Goal: Entertainment & Leisure: Browse casually

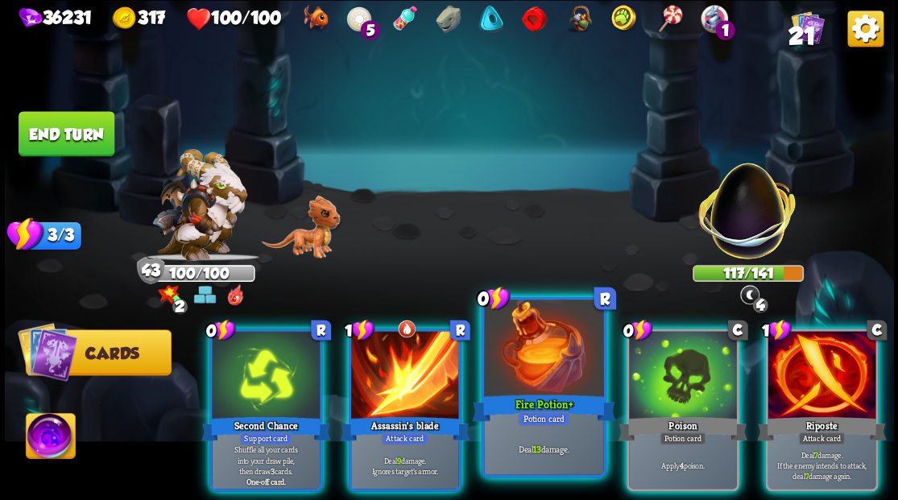
click at [544, 344] on div at bounding box center [543, 349] width 119 height 101
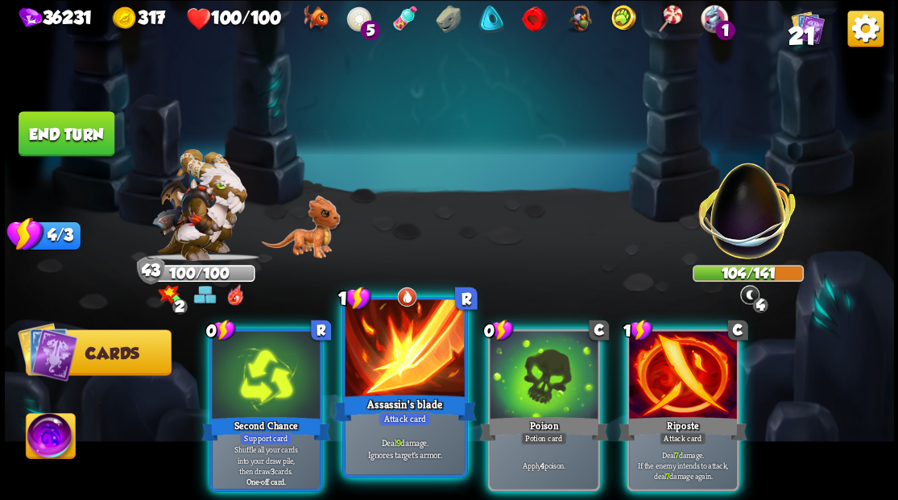
click at [400, 359] on div at bounding box center [404, 349] width 119 height 101
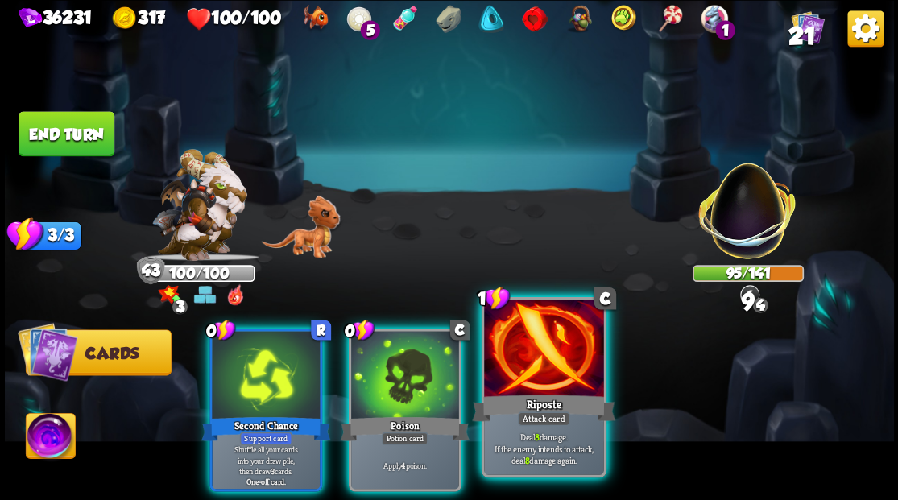
click at [565, 342] on div at bounding box center [543, 349] width 119 height 101
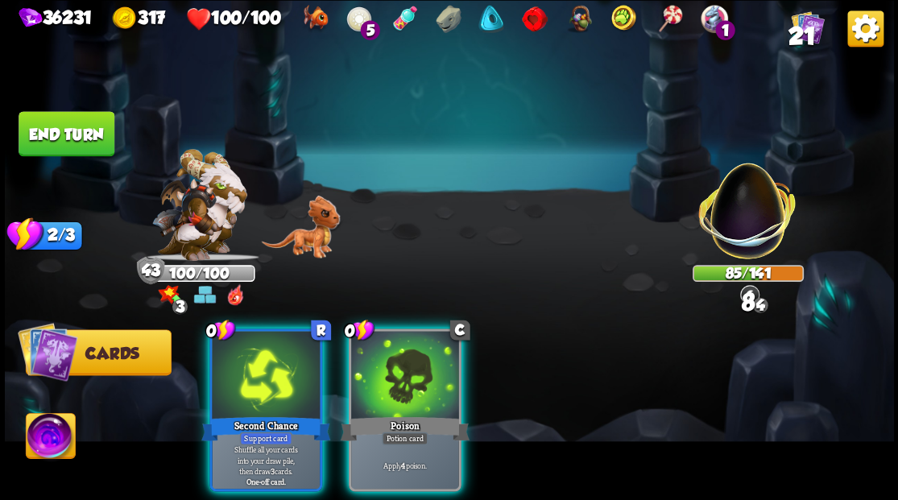
click at [423, 365] on div at bounding box center [405, 376] width 108 height 91
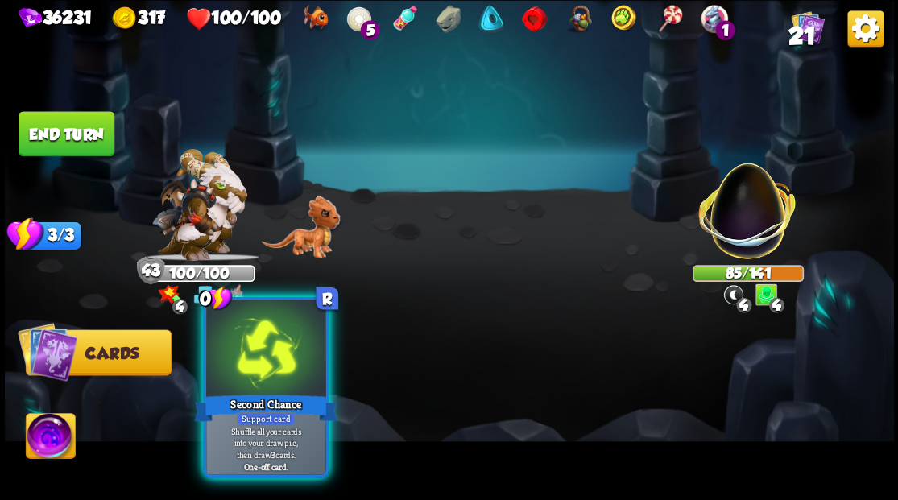
click at [271, 358] on div at bounding box center [265, 349] width 119 height 101
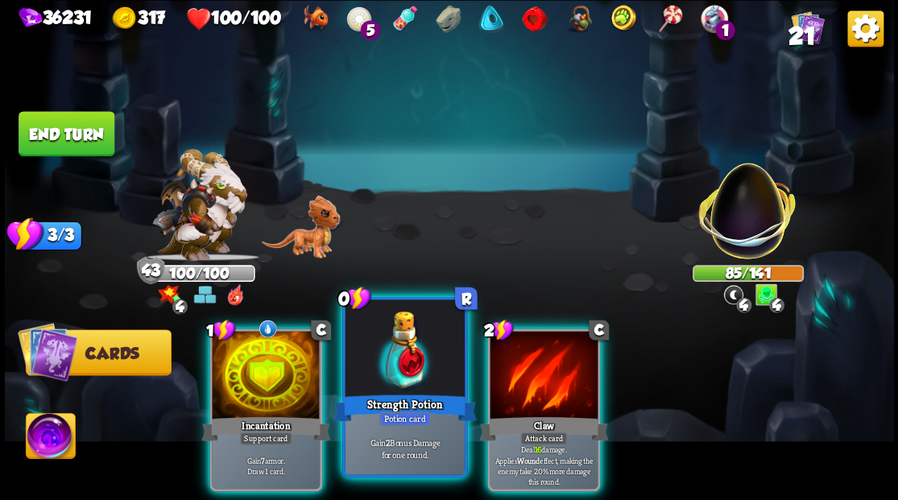
click at [412, 341] on div at bounding box center [404, 349] width 119 height 101
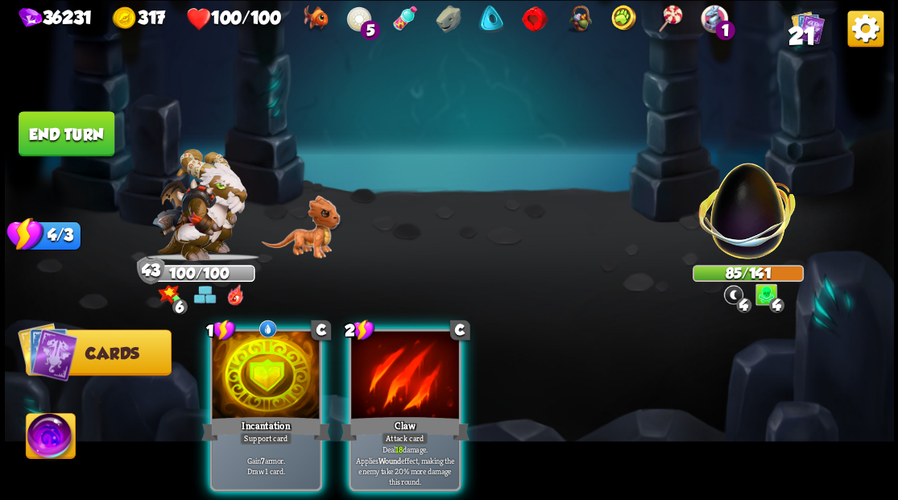
click at [412, 341] on div at bounding box center [405, 376] width 108 height 91
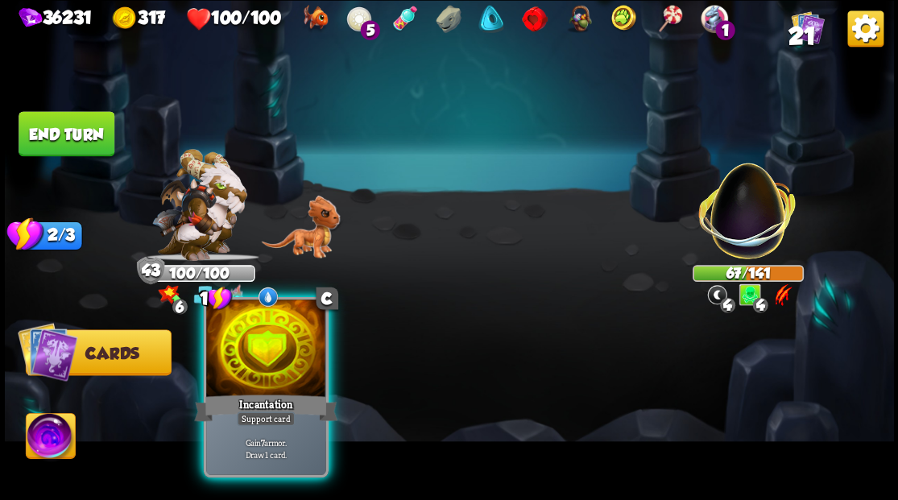
click at [279, 349] on div at bounding box center [265, 349] width 119 height 101
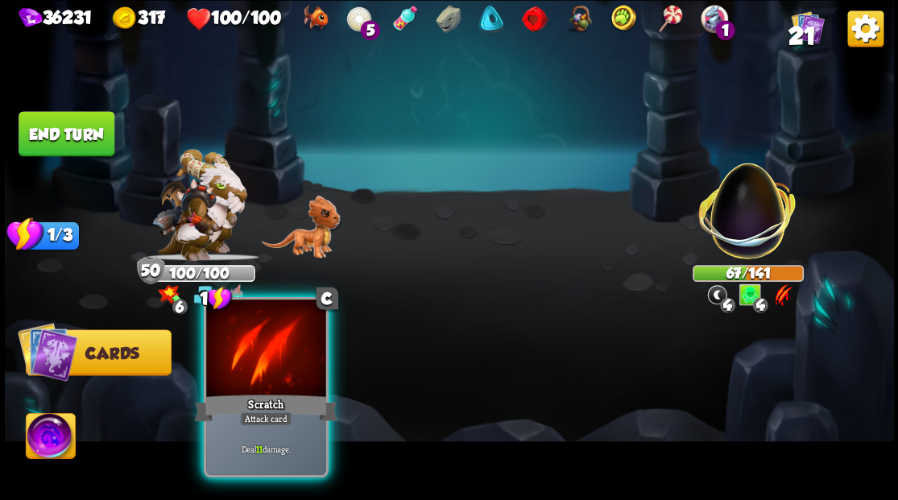
click at [264, 370] on div at bounding box center [265, 349] width 119 height 101
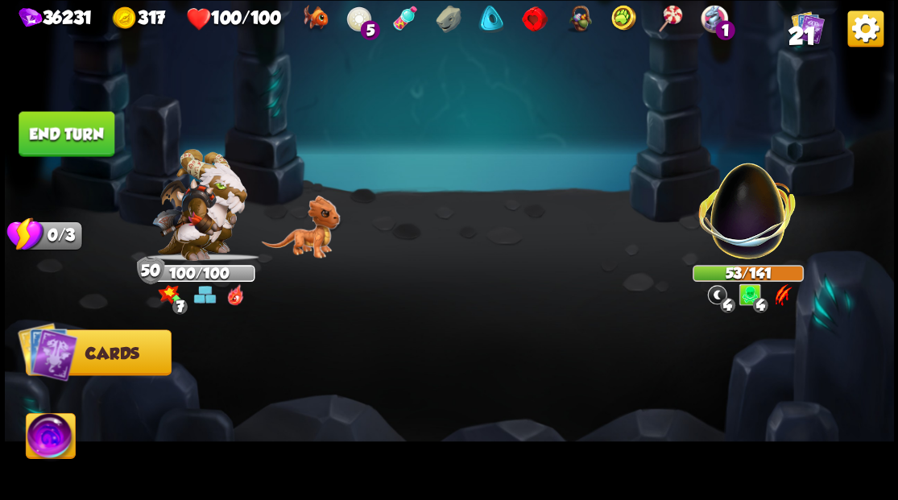
click at [76, 140] on button "End turn" at bounding box center [67, 133] width 96 height 45
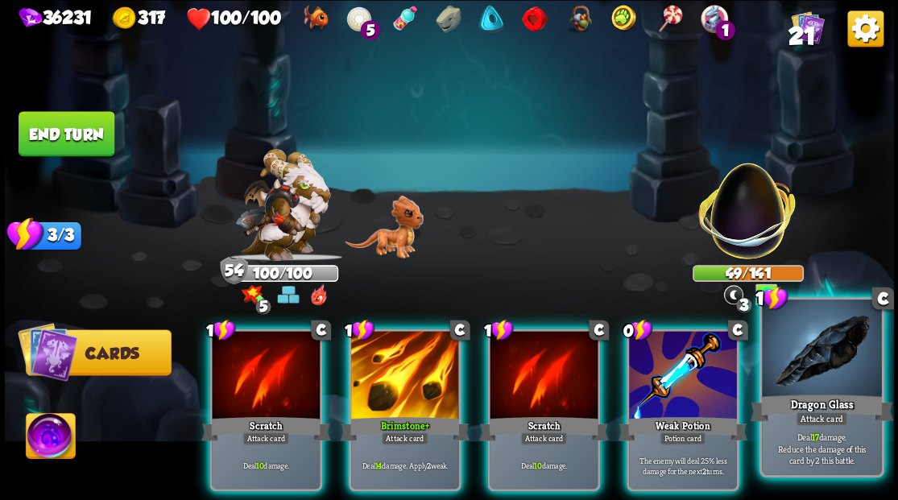
click at [810, 363] on div at bounding box center [821, 349] width 119 height 101
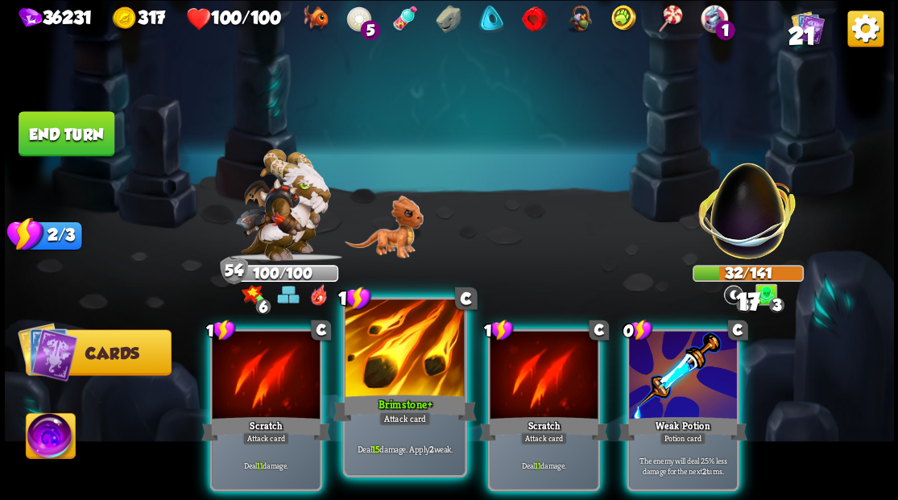
click at [385, 375] on div at bounding box center [404, 349] width 119 height 101
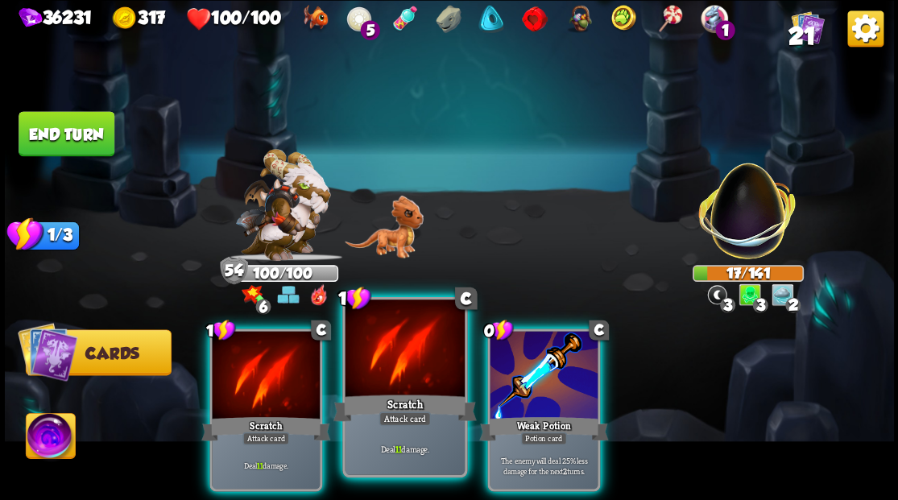
click at [418, 359] on div at bounding box center [404, 349] width 119 height 101
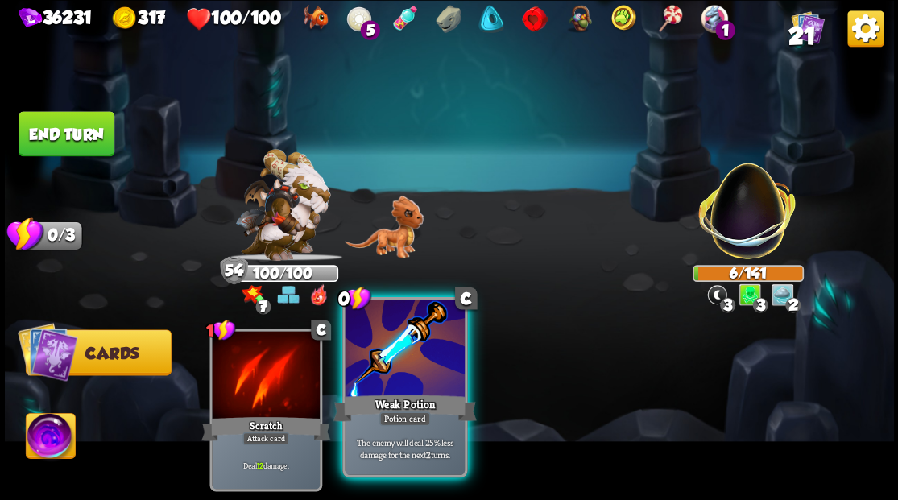
click at [419, 357] on div at bounding box center [404, 349] width 119 height 101
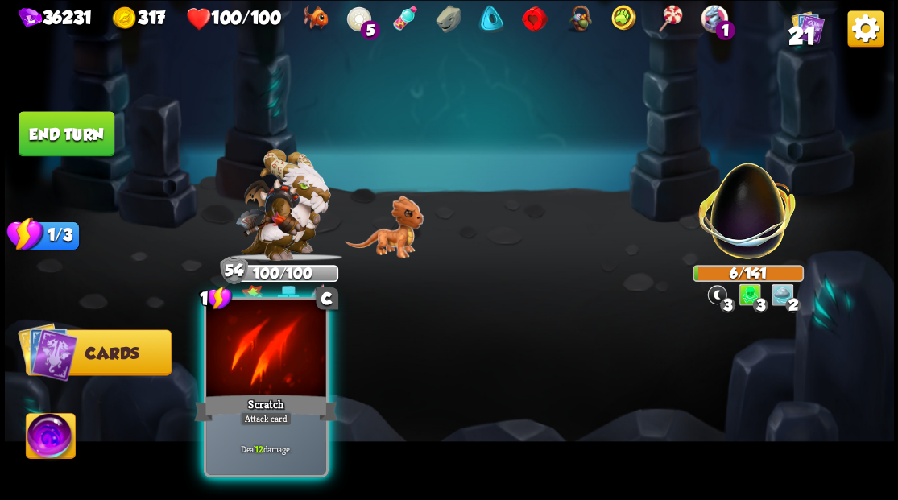
click at [254, 384] on div at bounding box center [265, 349] width 119 height 101
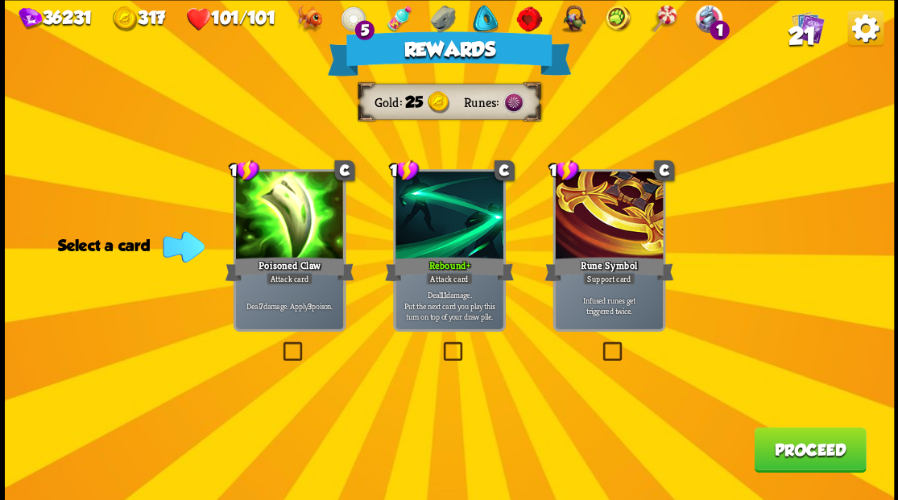
click at [279, 344] on label at bounding box center [279, 344] width 0 height 0
click at [0, 0] on input "checkbox" at bounding box center [0, 0] width 0 height 0
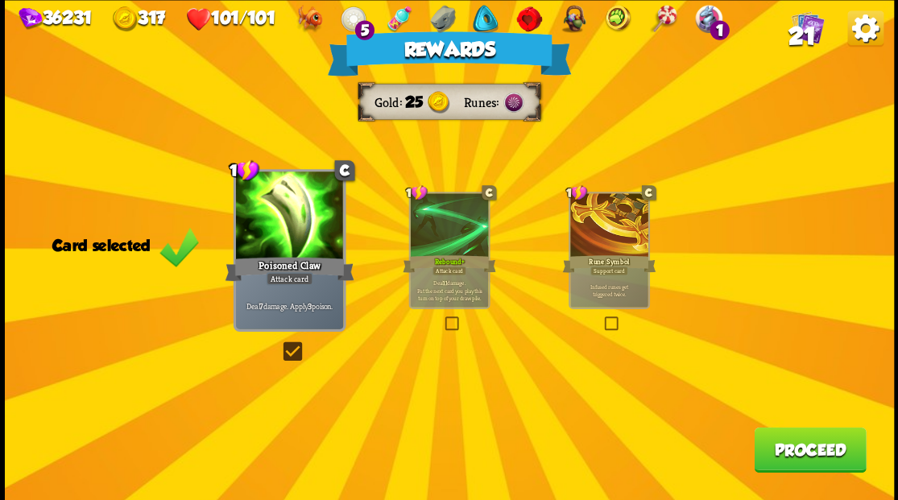
click at [819, 456] on button "Proceed" at bounding box center [810, 449] width 112 height 45
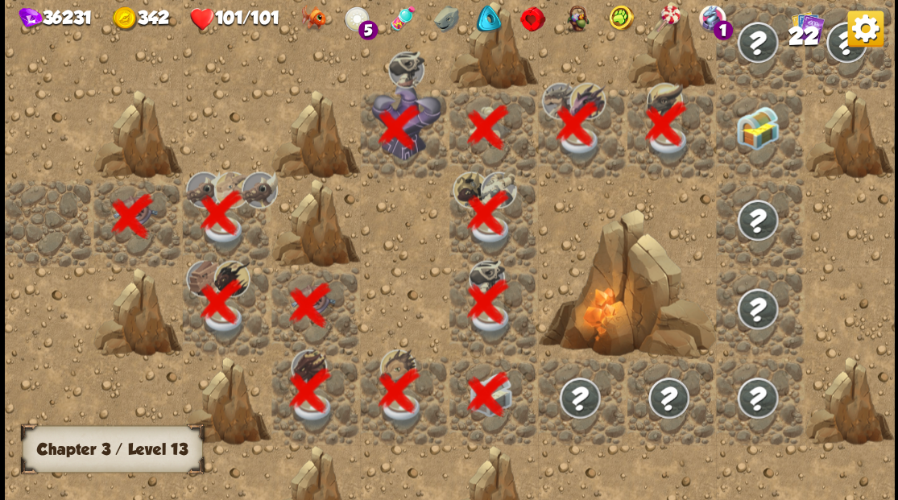
scroll to position [0, 309]
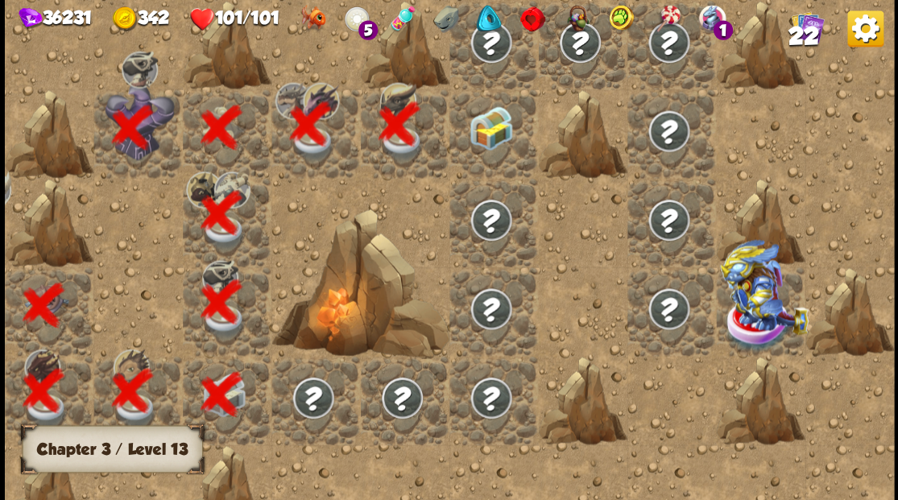
click at [485, 126] on img at bounding box center [491, 127] width 44 height 44
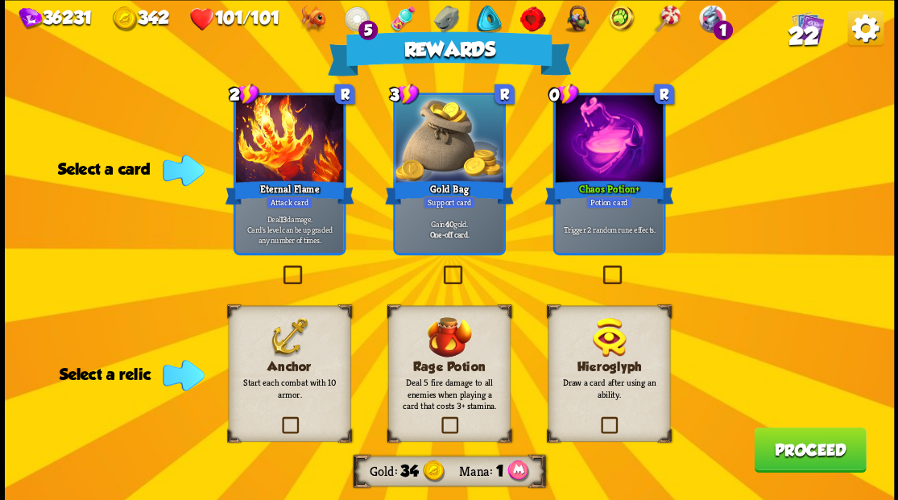
click at [279, 419] on label at bounding box center [279, 419] width 0 height 0
click at [0, 0] on input "checkbox" at bounding box center [0, 0] width 0 height 0
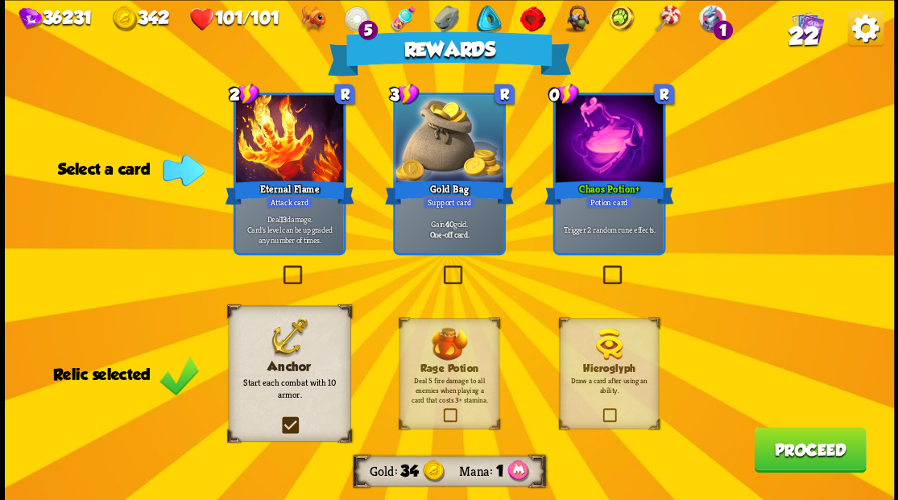
click at [599, 267] on label at bounding box center [599, 267] width 0 height 0
click at [0, 0] on input "checkbox" at bounding box center [0, 0] width 0 height 0
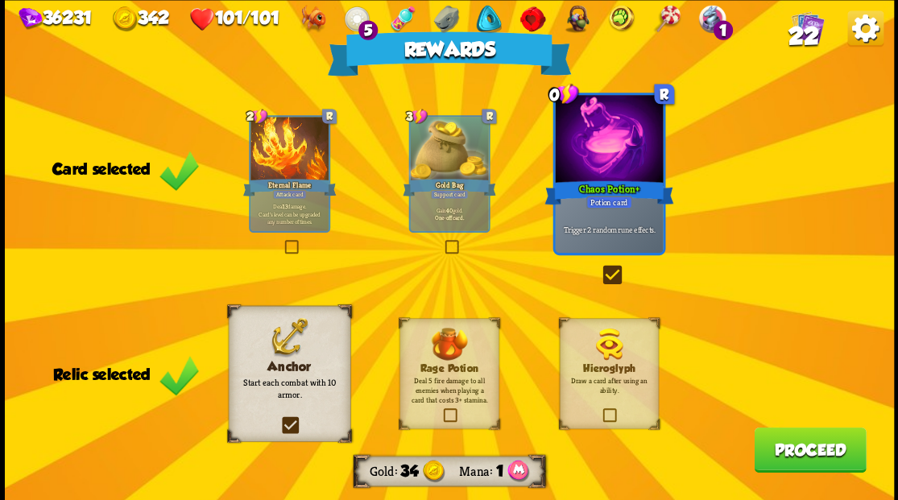
click at [805, 452] on button "Proceed" at bounding box center [810, 449] width 112 height 45
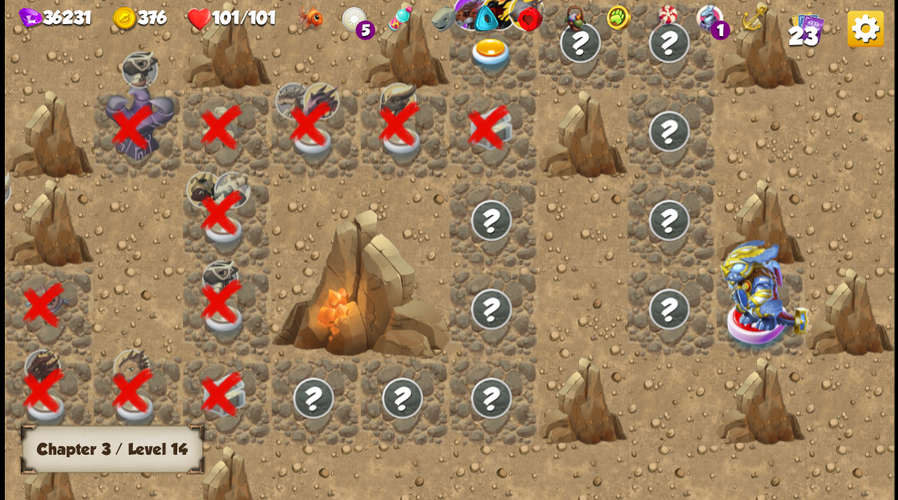
click at [481, 60] on img at bounding box center [491, 55] width 44 height 35
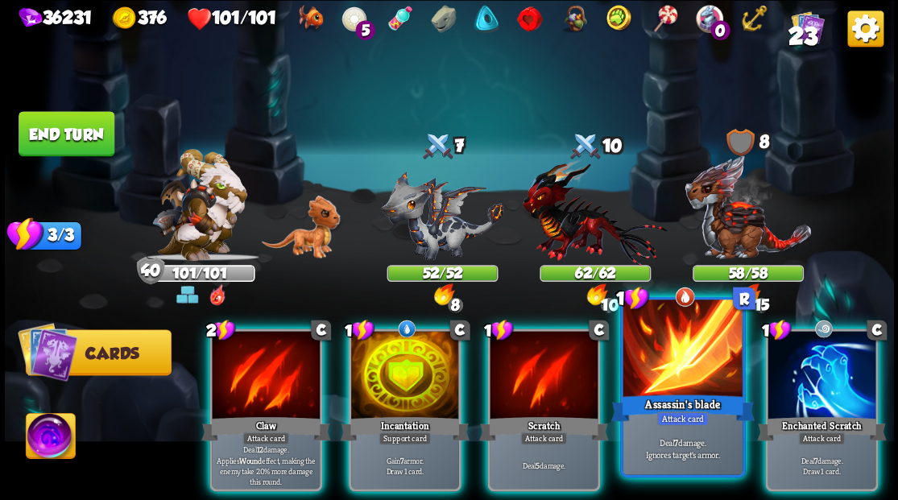
click at [679, 349] on div at bounding box center [681, 349] width 119 height 101
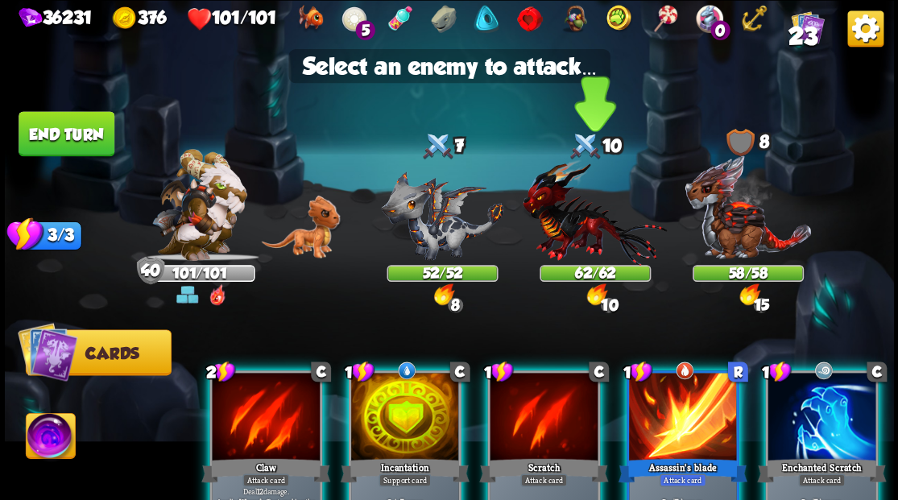
click at [549, 225] on img at bounding box center [594, 212] width 144 height 106
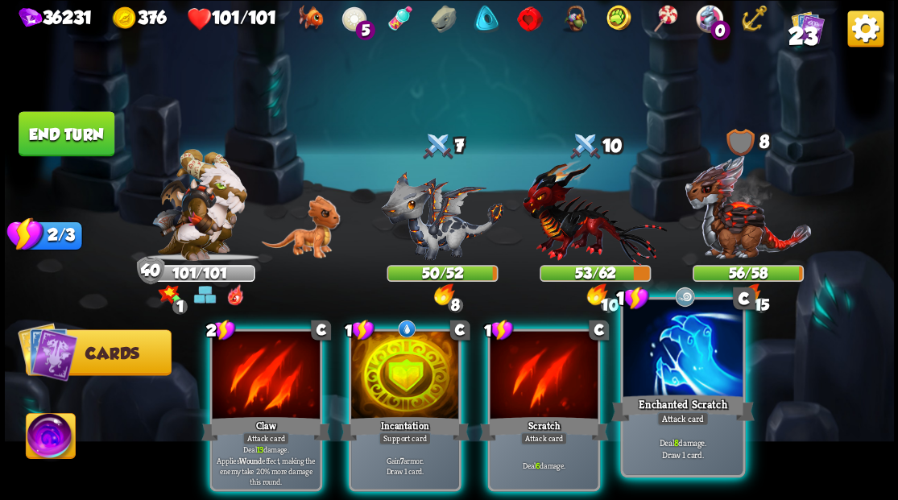
click at [650, 330] on div at bounding box center [681, 349] width 119 height 101
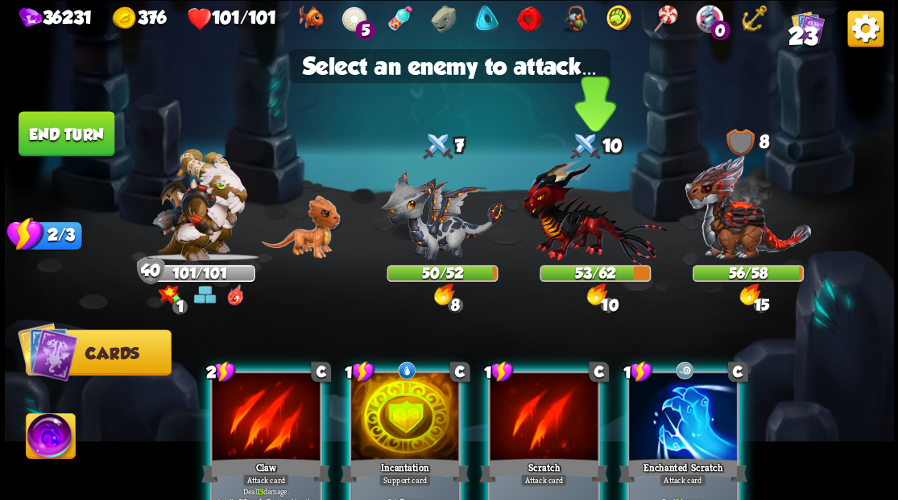
click at [563, 222] on img at bounding box center [594, 212] width 144 height 106
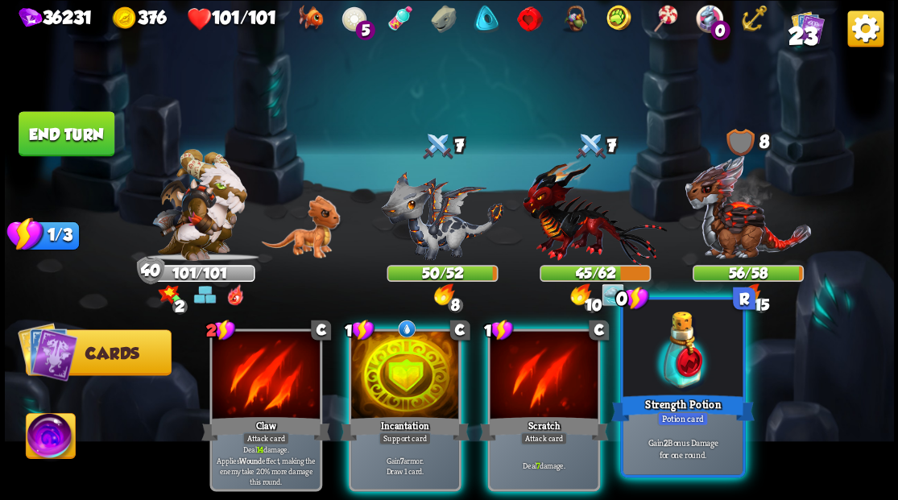
click at [693, 362] on div at bounding box center [681, 349] width 119 height 101
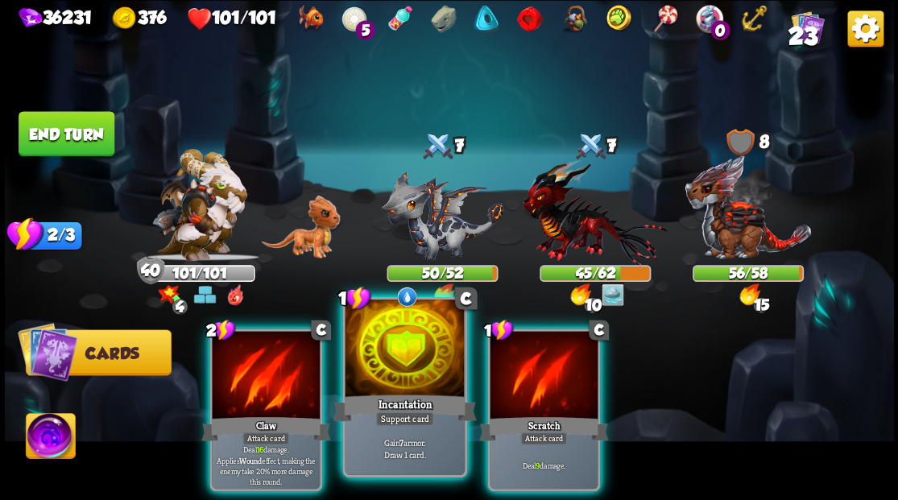
click at [422, 345] on div at bounding box center [404, 349] width 119 height 101
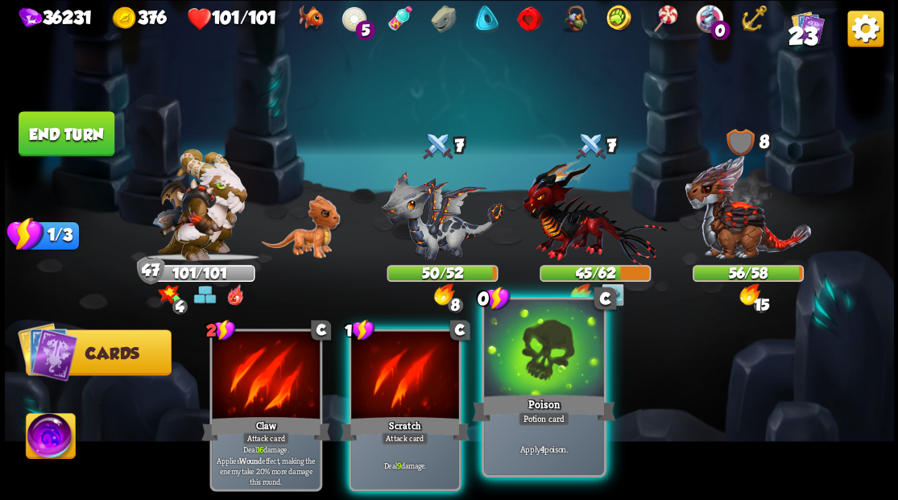
click at [531, 359] on div at bounding box center [543, 349] width 119 height 101
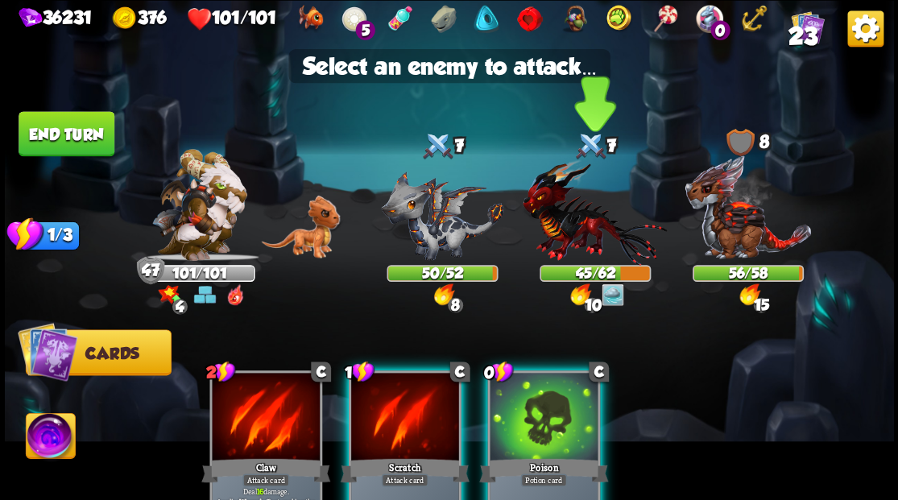
click at [577, 208] on img at bounding box center [594, 212] width 144 height 106
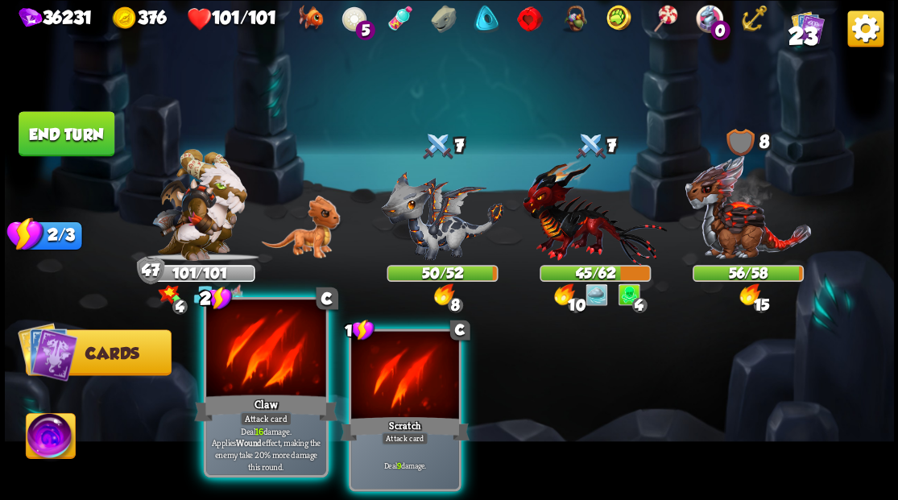
click at [275, 378] on div at bounding box center [265, 349] width 119 height 101
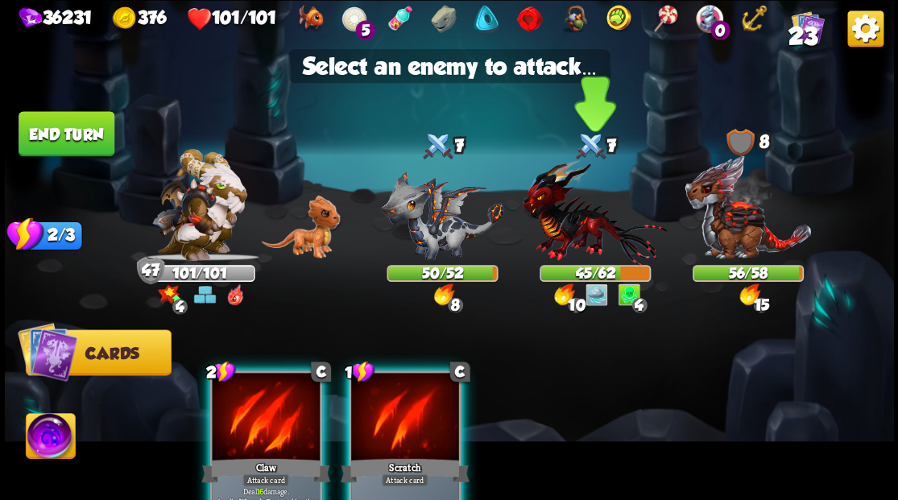
click at [579, 221] on img at bounding box center [594, 212] width 144 height 106
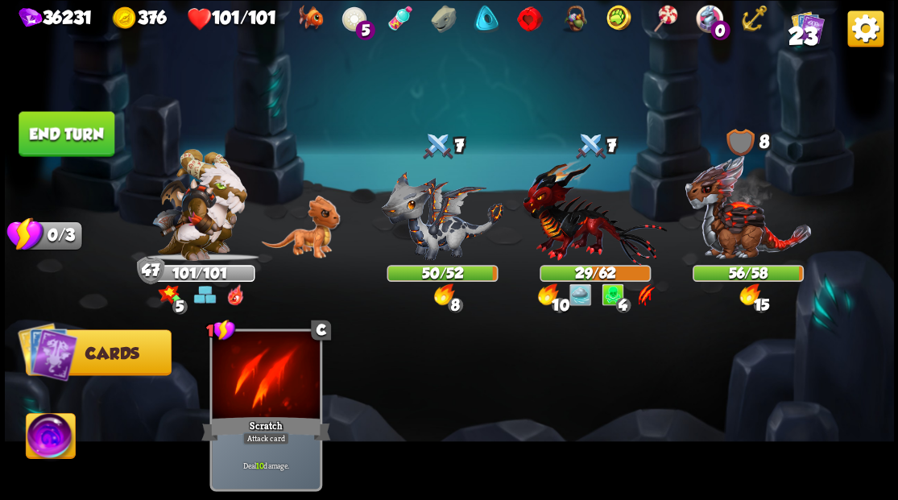
click at [55, 150] on button "End turn" at bounding box center [67, 133] width 96 height 45
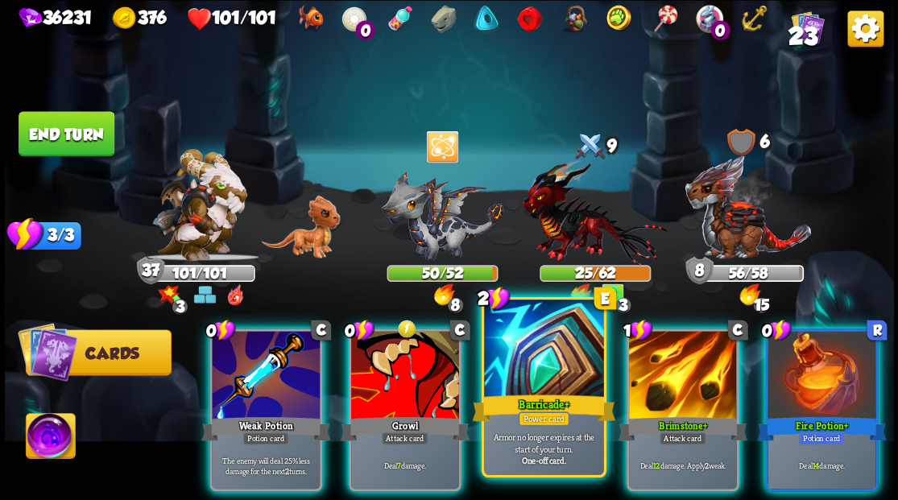
click at [543, 362] on div at bounding box center [543, 349] width 119 height 101
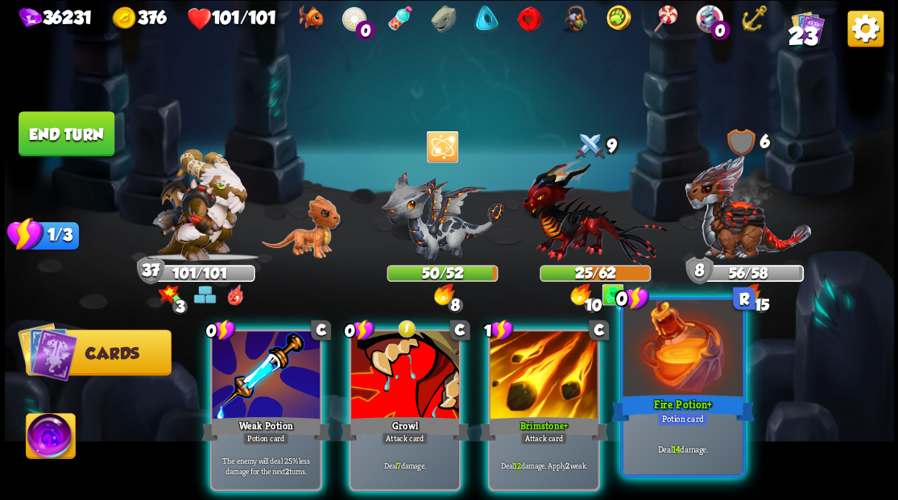
click at [637, 364] on div at bounding box center [681, 349] width 119 height 101
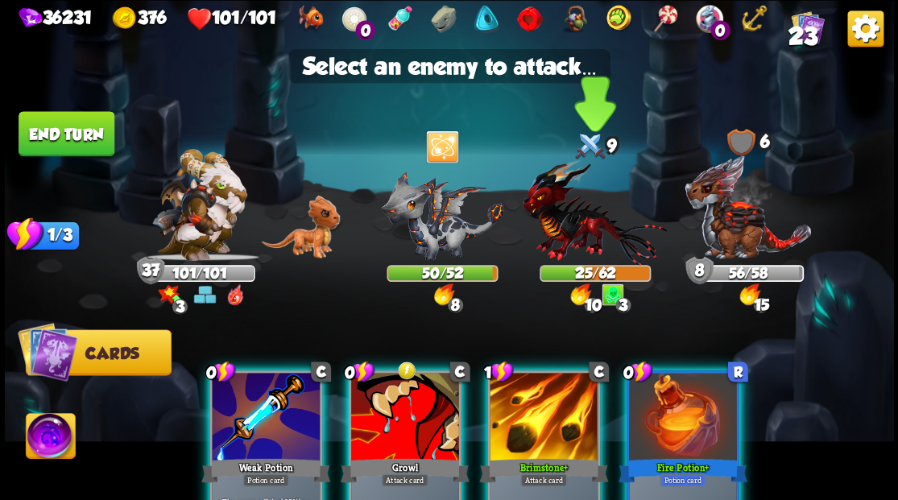
click at [575, 254] on img at bounding box center [594, 212] width 144 height 106
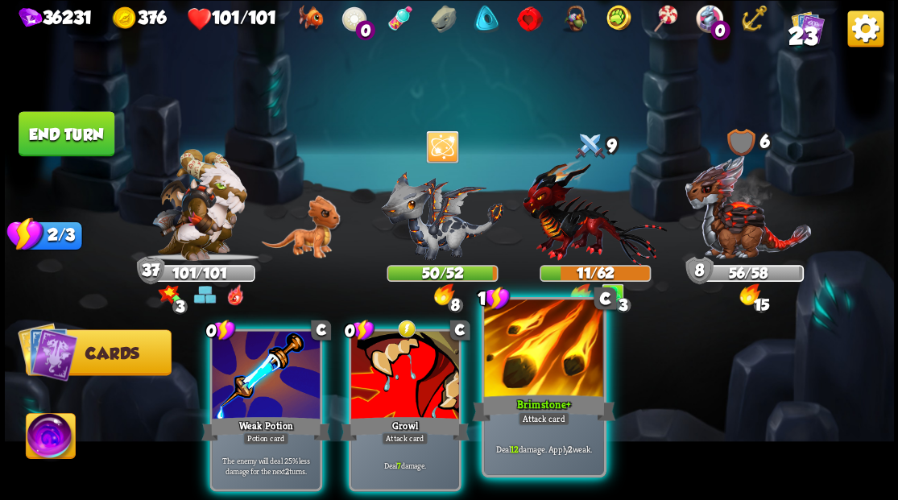
click at [509, 358] on div at bounding box center [543, 349] width 119 height 101
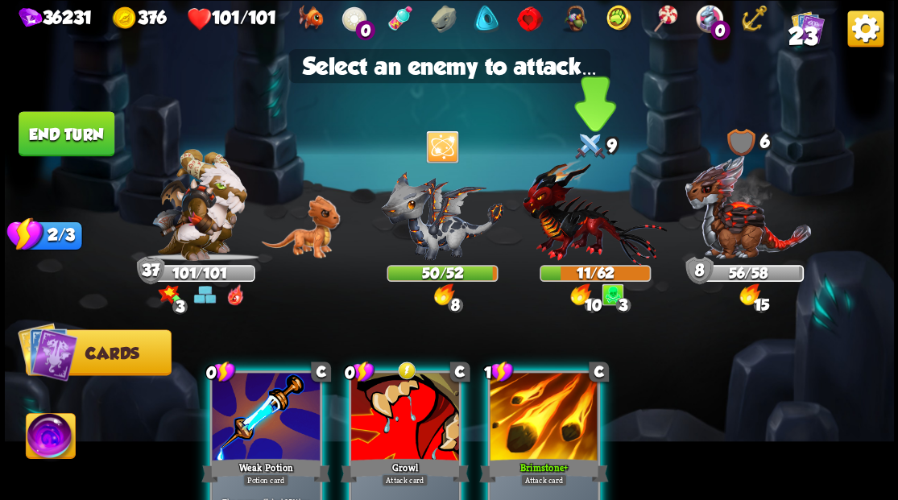
click at [577, 211] on img at bounding box center [594, 212] width 144 height 106
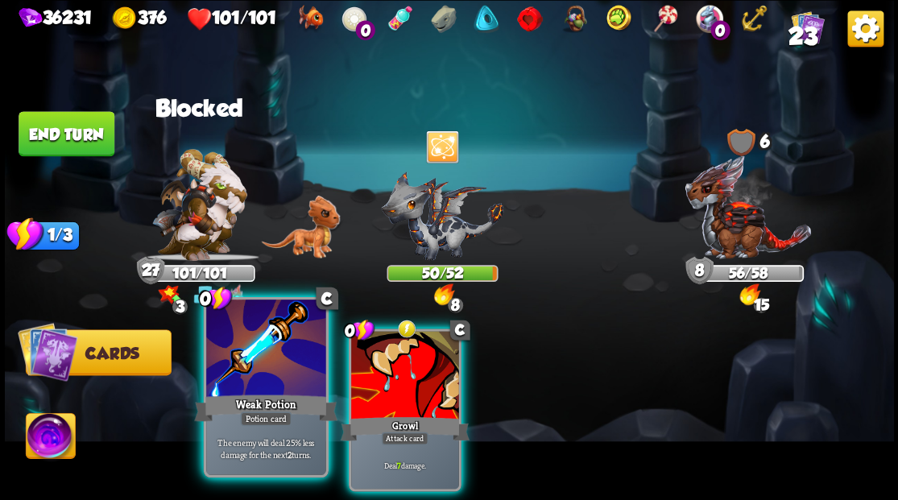
click at [279, 354] on div at bounding box center [265, 349] width 119 height 101
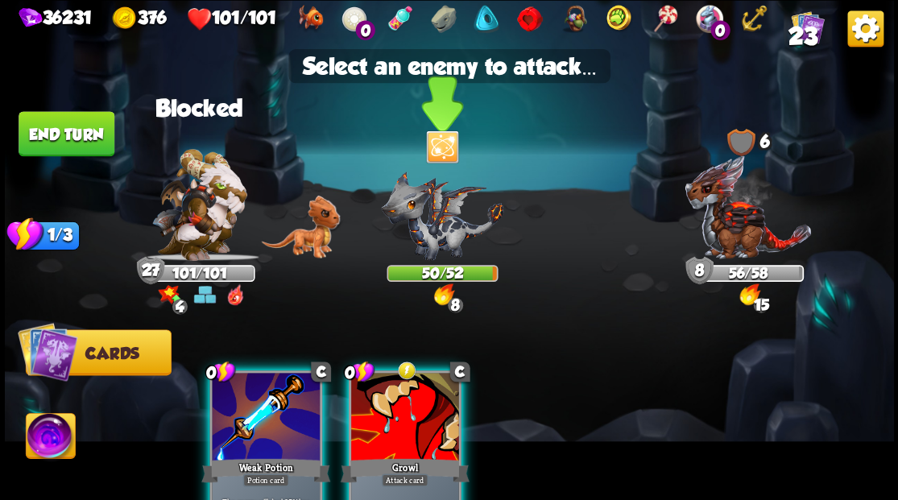
click at [457, 238] on img at bounding box center [442, 215] width 122 height 89
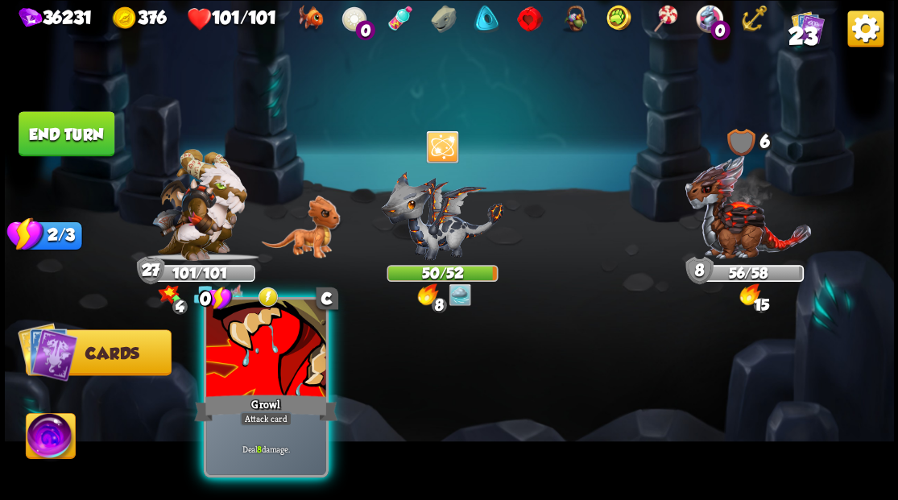
drag, startPoint x: 240, startPoint y: 372, endPoint x: 286, endPoint y: 345, distance: 53.4
click at [242, 371] on div at bounding box center [265, 349] width 119 height 101
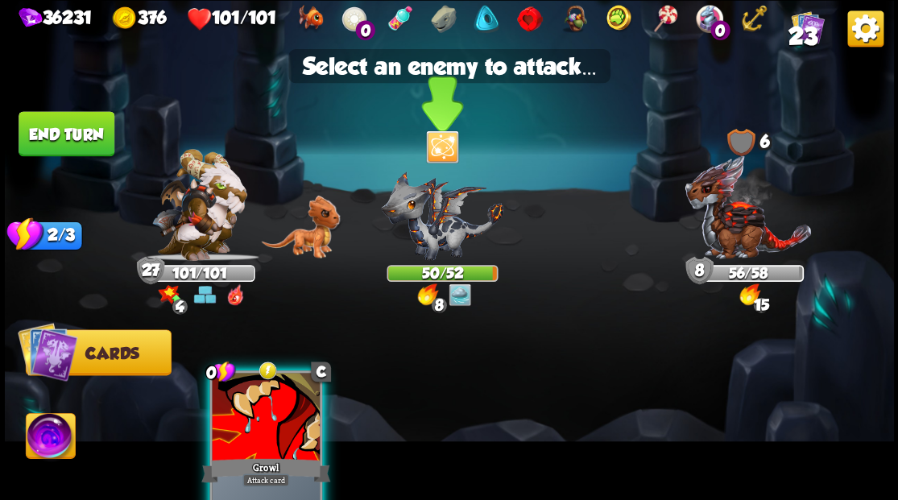
click at [422, 229] on img at bounding box center [442, 215] width 122 height 89
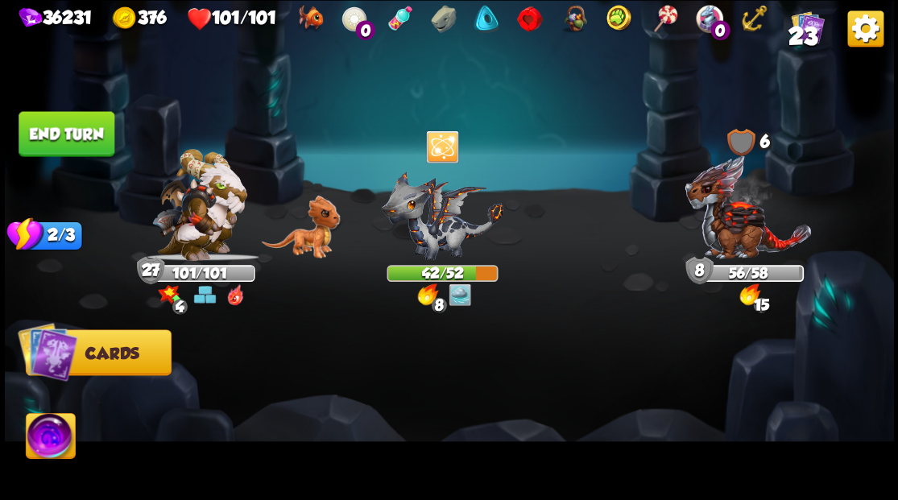
click at [47, 150] on button "End turn" at bounding box center [67, 133] width 96 height 45
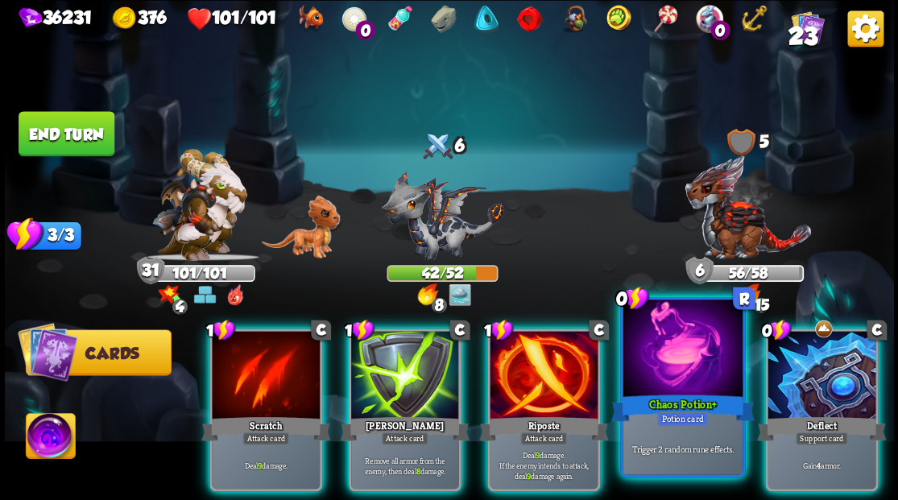
click at [689, 365] on div at bounding box center [681, 349] width 119 height 101
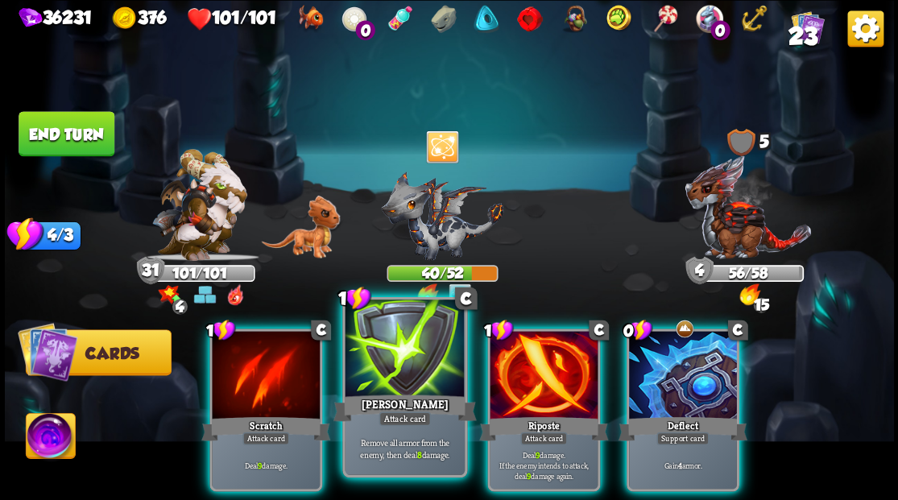
drag, startPoint x: 420, startPoint y: 369, endPoint x: 423, endPoint y: 343, distance: 26.0
click at [420, 368] on div at bounding box center [404, 349] width 119 height 101
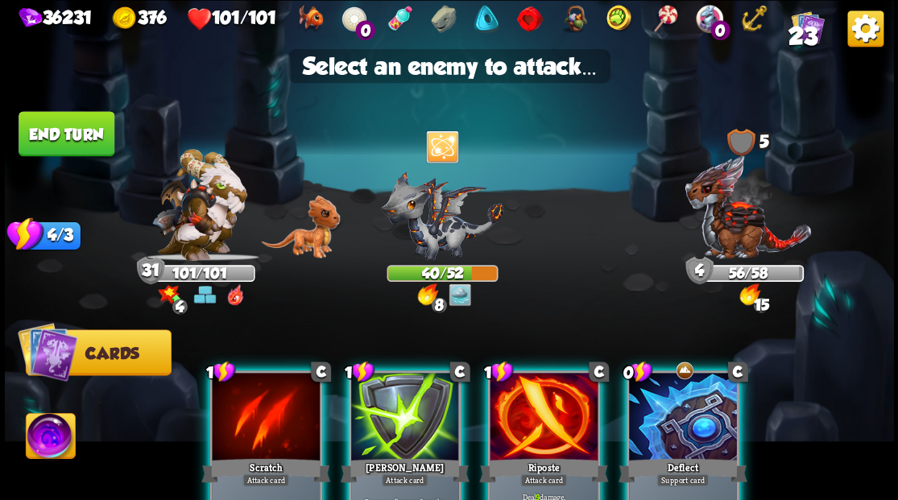
drag, startPoint x: 739, startPoint y: 222, endPoint x: 670, endPoint y: 239, distance: 71.3
click at [738, 222] on img at bounding box center [747, 207] width 128 height 106
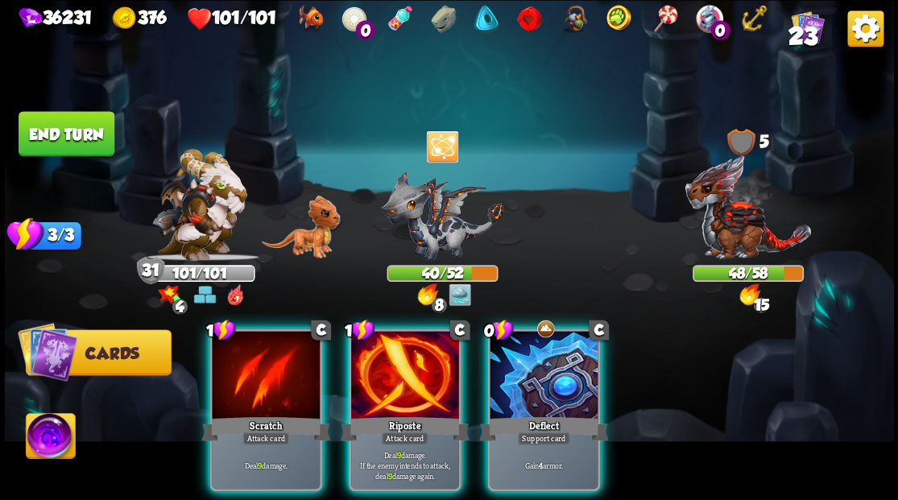
drag, startPoint x: 415, startPoint y: 316, endPoint x: 420, endPoint y: 306, distance: 11.5
click at [415, 331] on div at bounding box center [405, 376] width 108 height 91
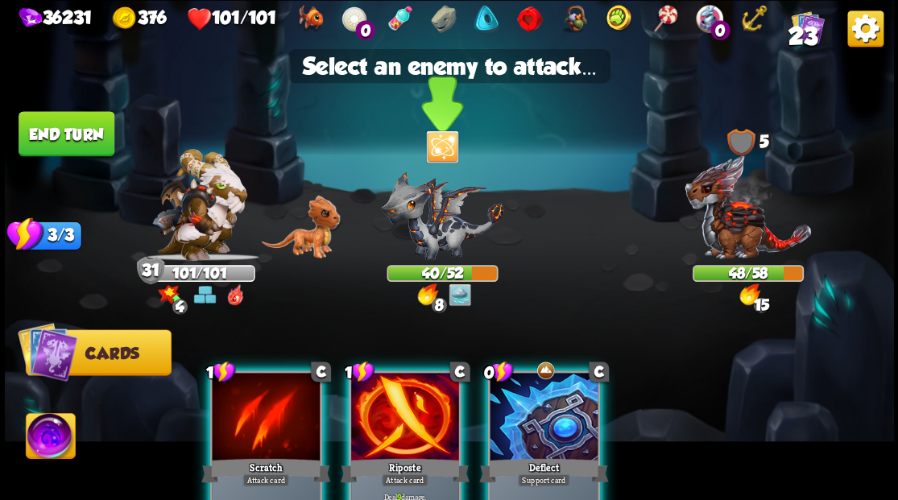
click at [424, 228] on img at bounding box center [442, 215] width 122 height 89
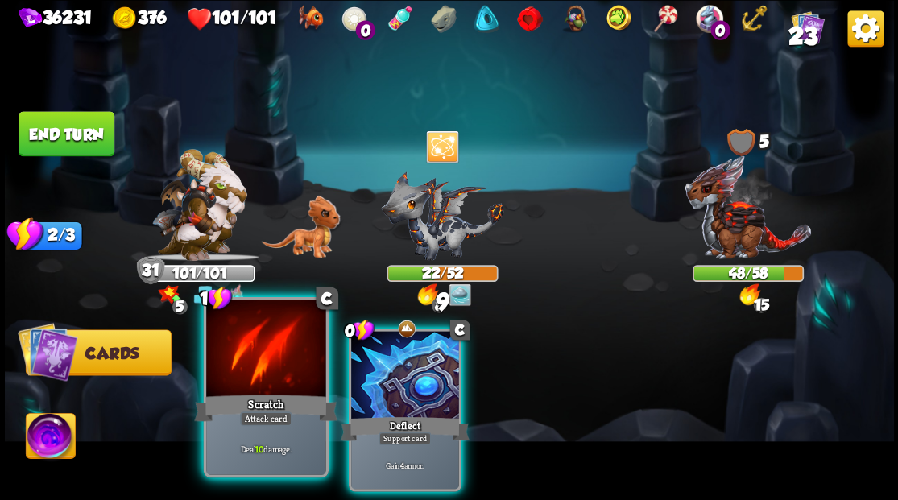
click at [290, 337] on div at bounding box center [265, 349] width 119 height 101
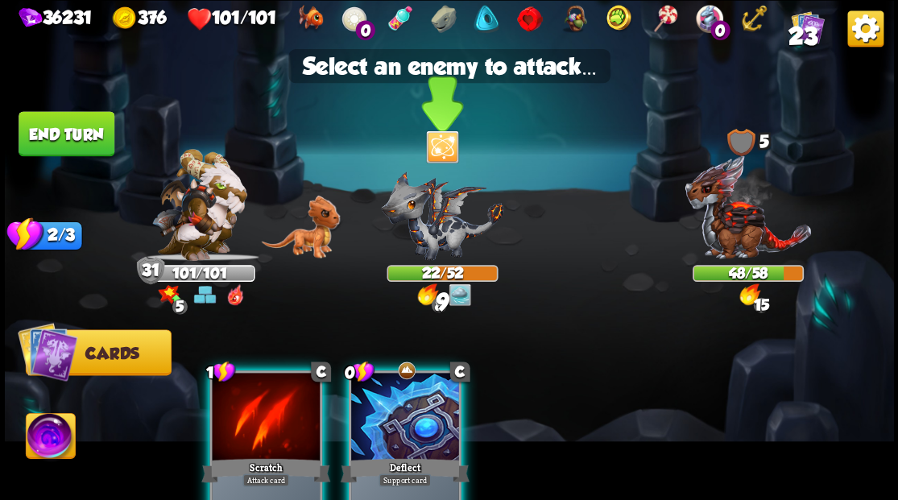
click at [421, 221] on img at bounding box center [442, 215] width 122 height 89
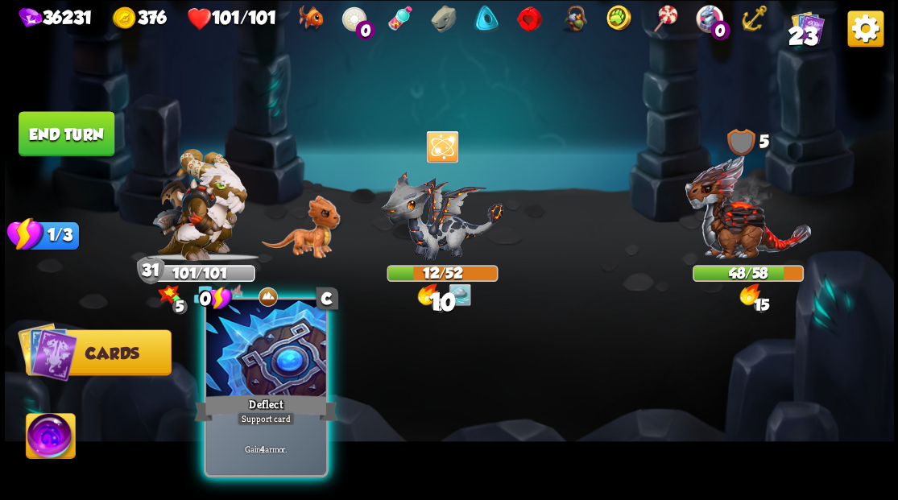
click at [262, 379] on div at bounding box center [265, 349] width 119 height 101
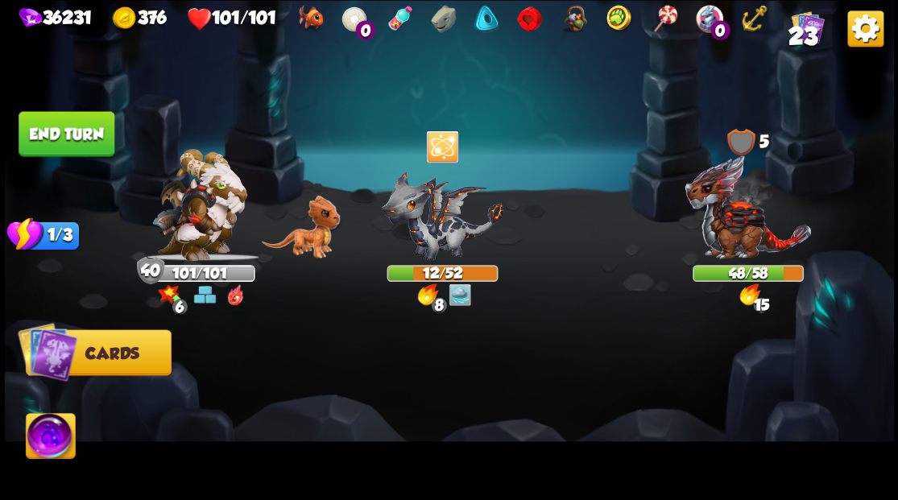
click at [103, 143] on button "End turn" at bounding box center [67, 133] width 96 height 45
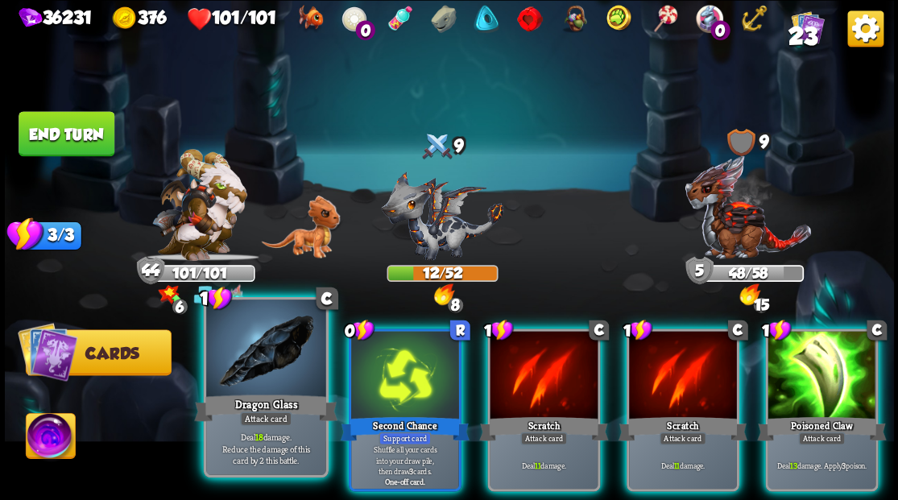
drag, startPoint x: 267, startPoint y: 377, endPoint x: 278, endPoint y: 375, distance: 10.6
click at [270, 377] on div at bounding box center [265, 349] width 119 height 101
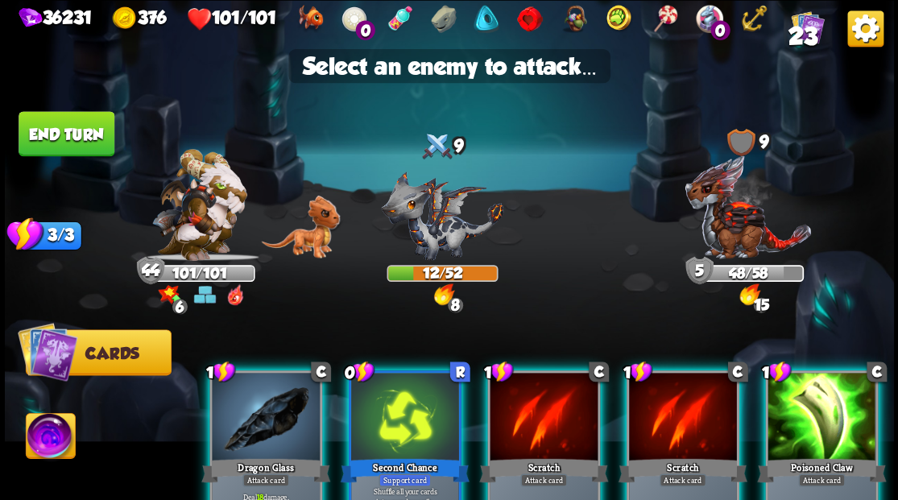
drag, startPoint x: 264, startPoint y: 405, endPoint x: 322, endPoint y: 396, distance: 58.6
click at [265, 404] on div at bounding box center [266, 418] width 108 height 91
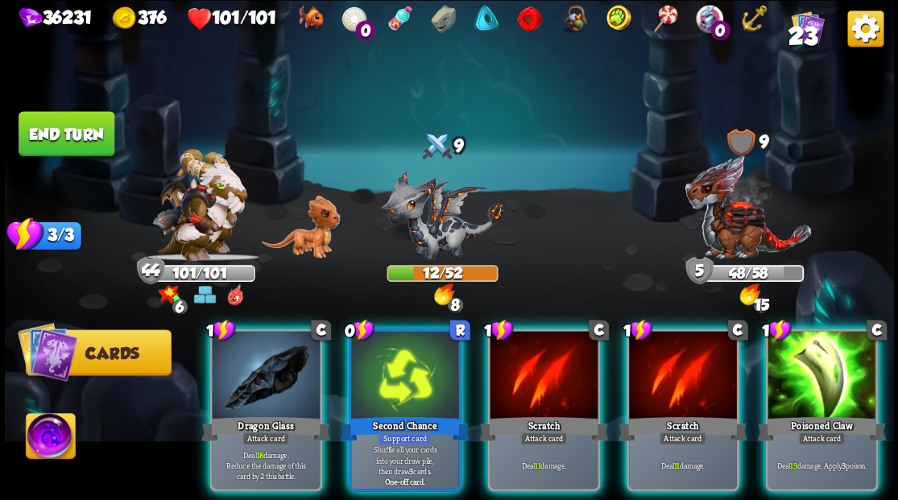
drag, startPoint x: 266, startPoint y: 366, endPoint x: 389, endPoint y: 280, distance: 150.3
click at [266, 362] on div at bounding box center [266, 376] width 108 height 91
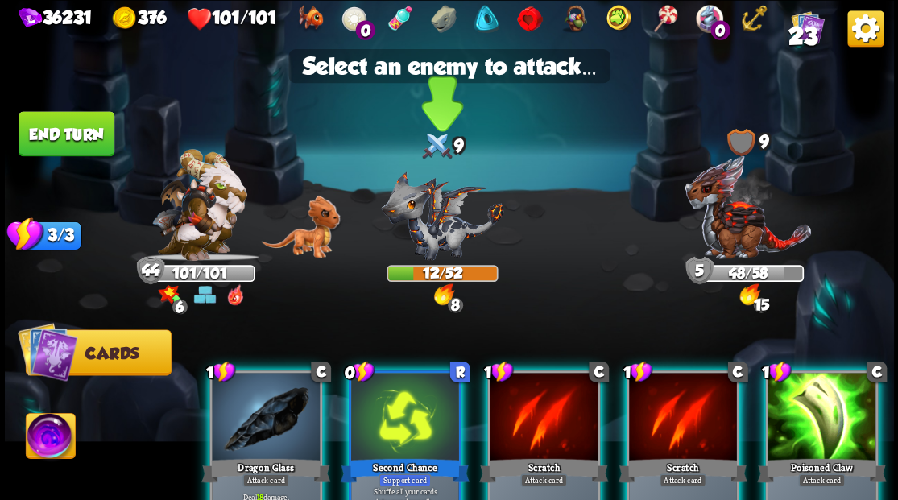
click at [432, 229] on img at bounding box center [442, 215] width 122 height 89
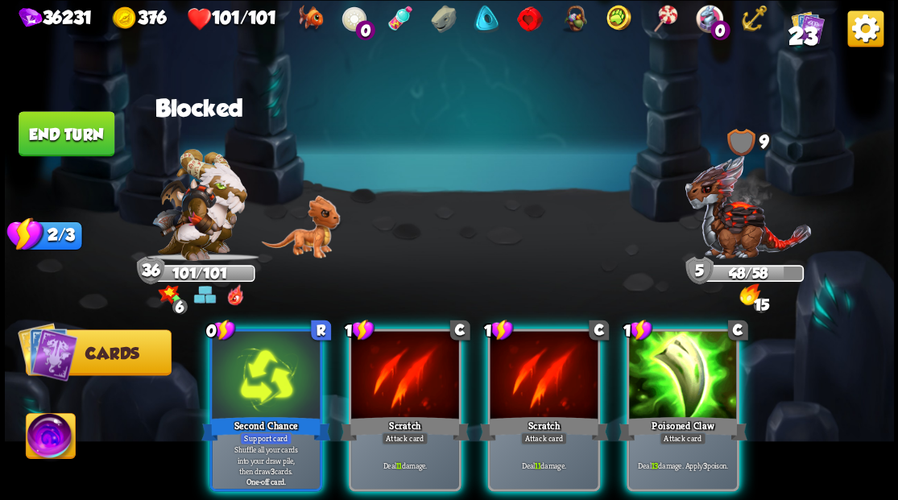
drag, startPoint x: 689, startPoint y: 392, endPoint x: 710, endPoint y: 347, distance: 49.7
click at [692, 382] on div "1 C Poisoned Claw Attack card Deal 13 damage. Apply 3 poison." at bounding box center [682, 409] width 113 height 163
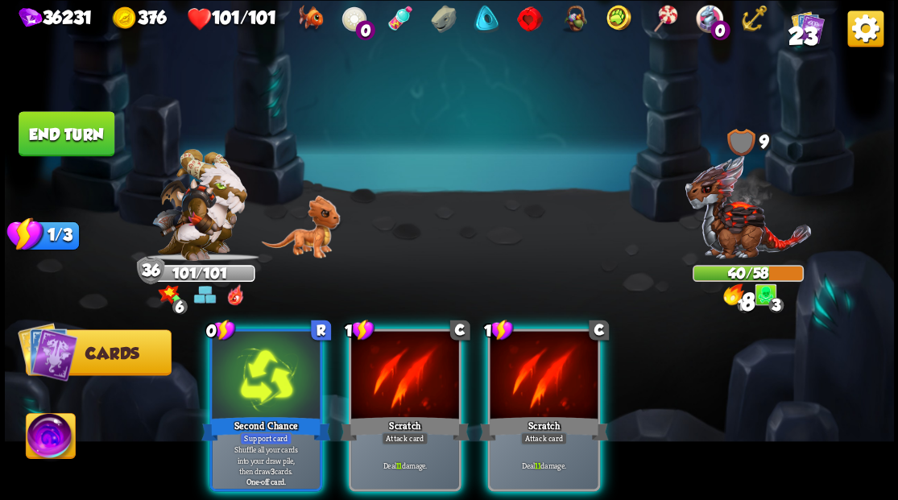
click at [542, 354] on div at bounding box center [543, 376] width 108 height 91
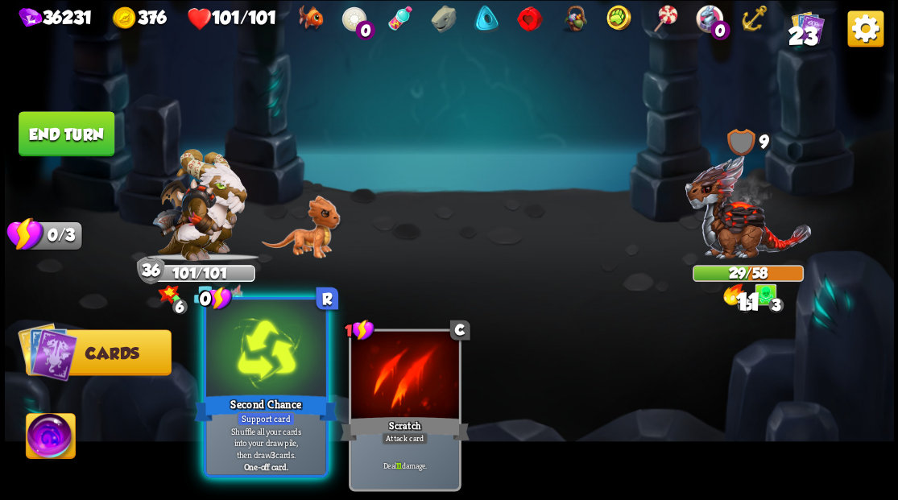
click at [267, 361] on div at bounding box center [265, 349] width 119 height 101
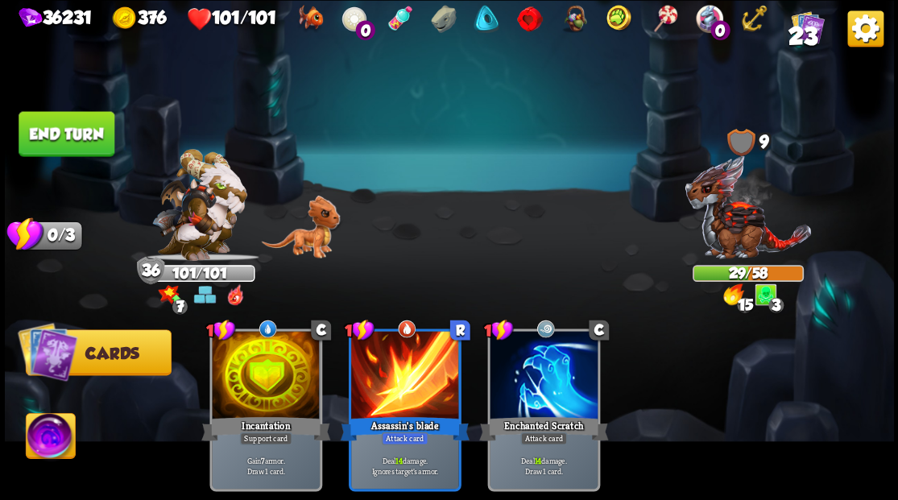
drag, startPoint x: 68, startPoint y: 138, endPoint x: 496, endPoint y: 172, distance: 428.8
click at [69, 138] on button "End turn" at bounding box center [67, 133] width 96 height 45
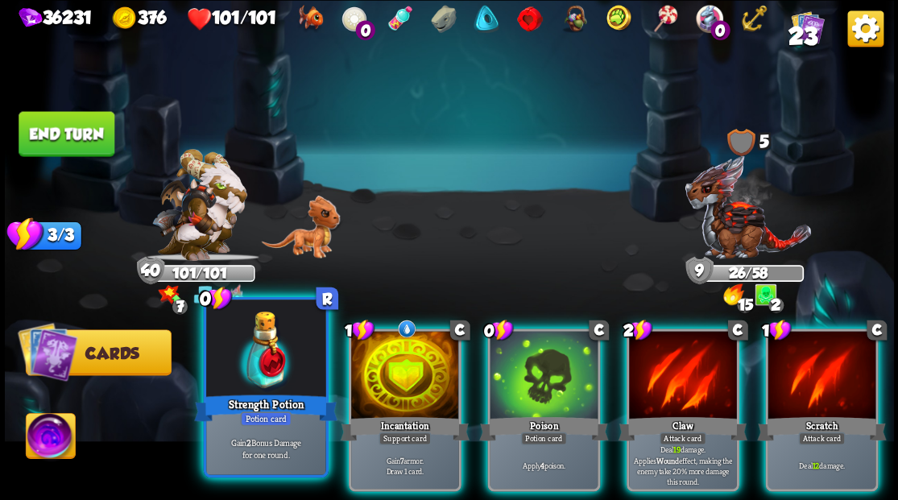
click at [267, 365] on div at bounding box center [265, 349] width 119 height 101
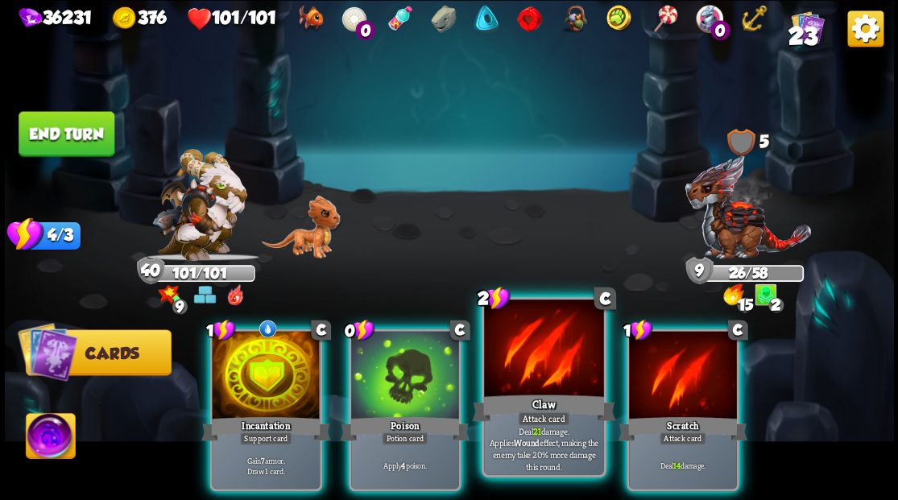
click at [561, 370] on div at bounding box center [543, 349] width 119 height 101
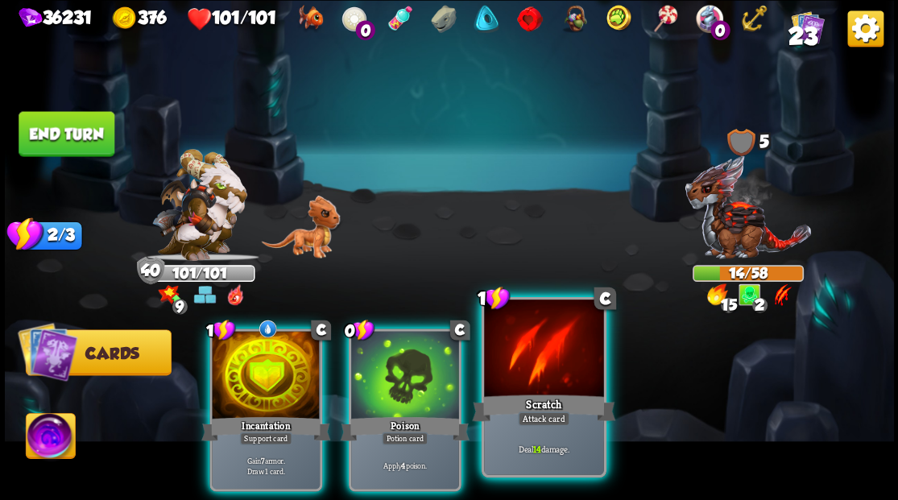
click at [564, 354] on div at bounding box center [543, 349] width 119 height 101
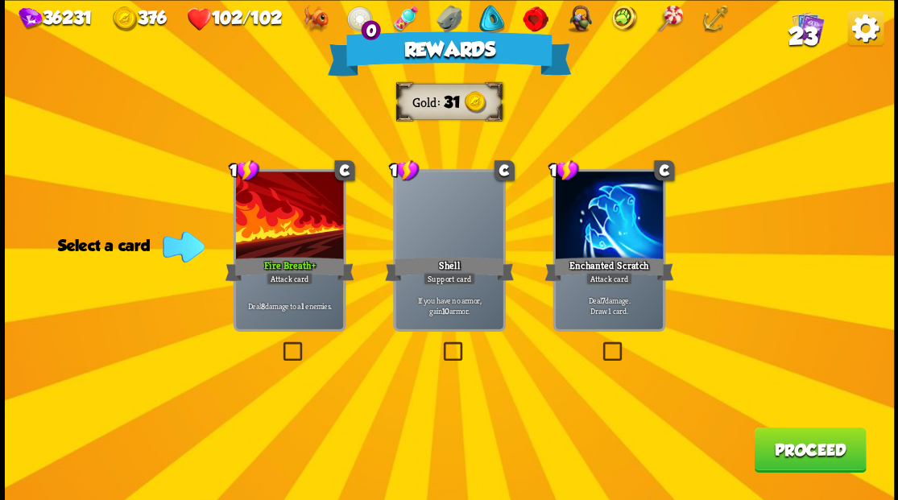
click at [279, 344] on label at bounding box center [279, 344] width 0 height 0
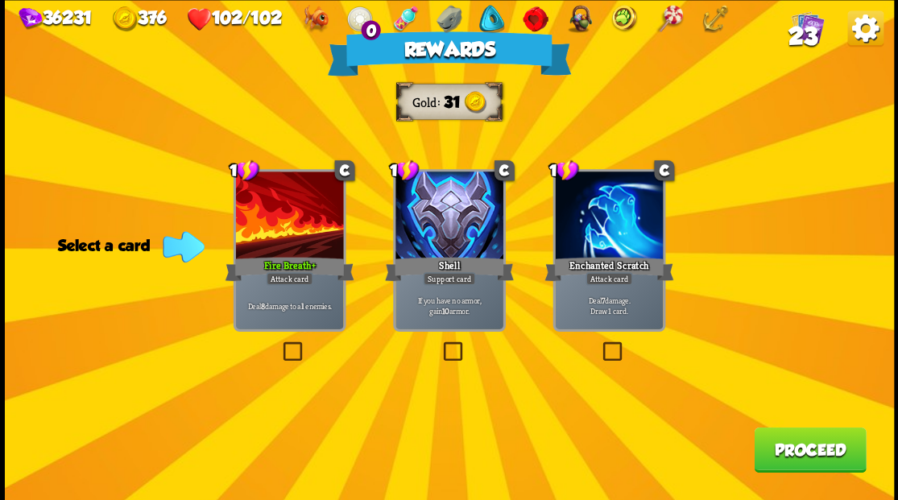
click at [0, 0] on input "checkbox" at bounding box center [0, 0] width 0 height 0
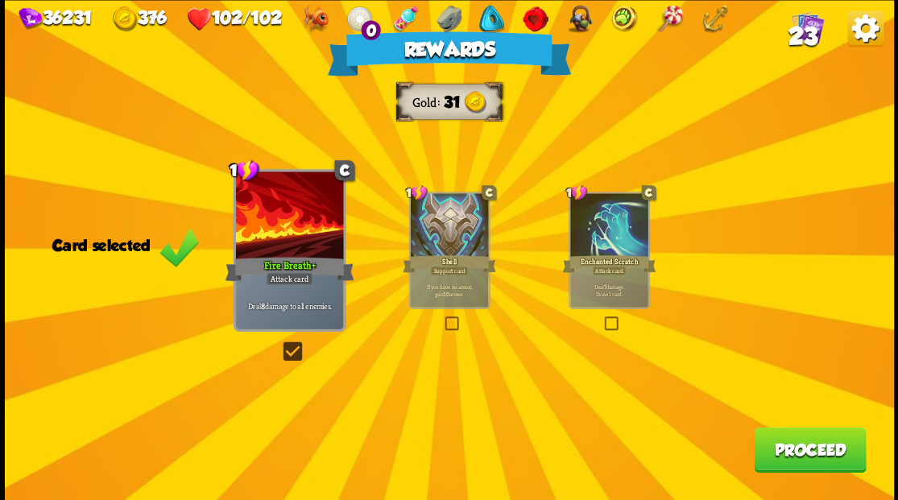
click at [820, 450] on button "Proceed" at bounding box center [810, 449] width 112 height 45
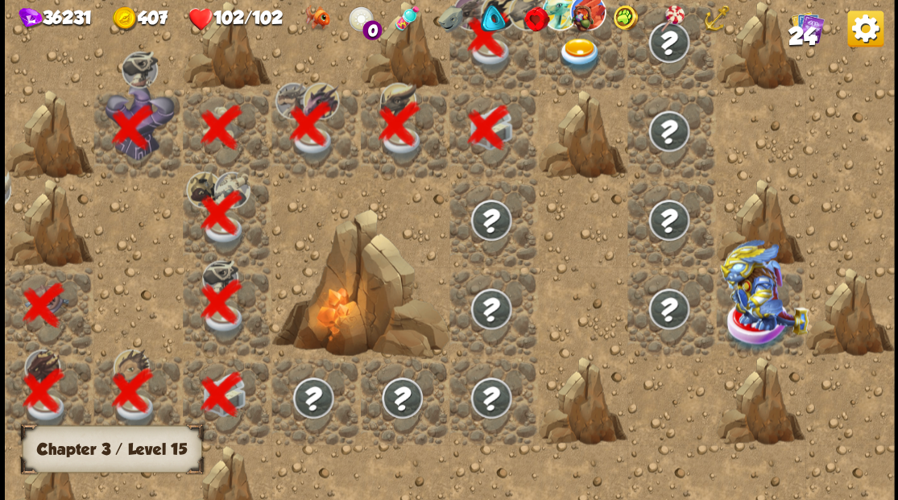
click at [573, 63] on img at bounding box center [579, 55] width 44 height 35
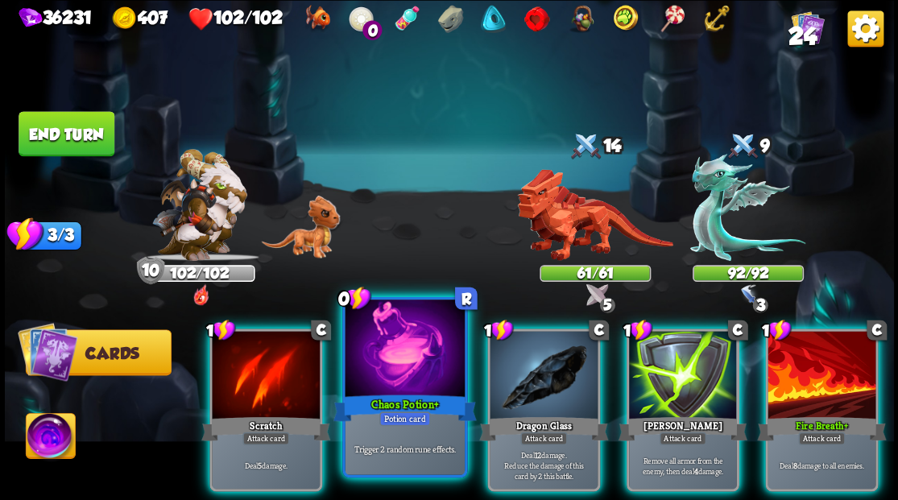
click at [399, 398] on div "Chaos Potion +" at bounding box center [403, 407] width 143 height 32
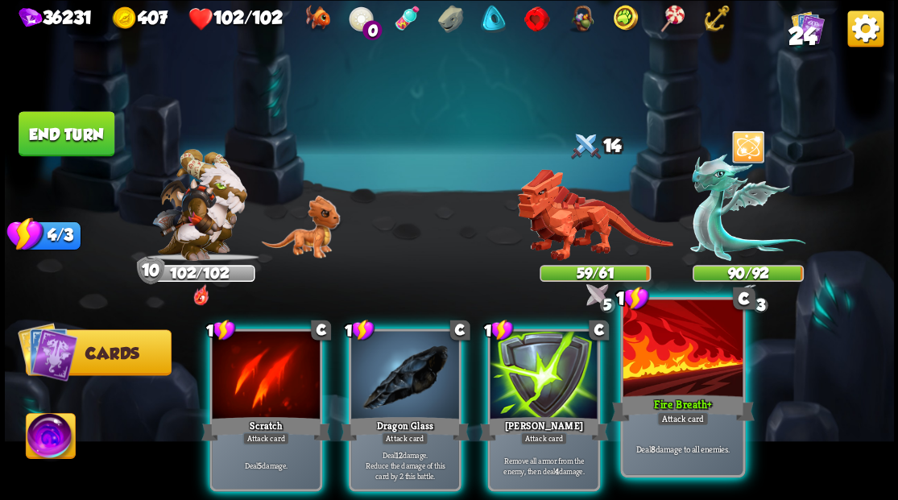
click at [704, 370] on div at bounding box center [681, 349] width 119 height 101
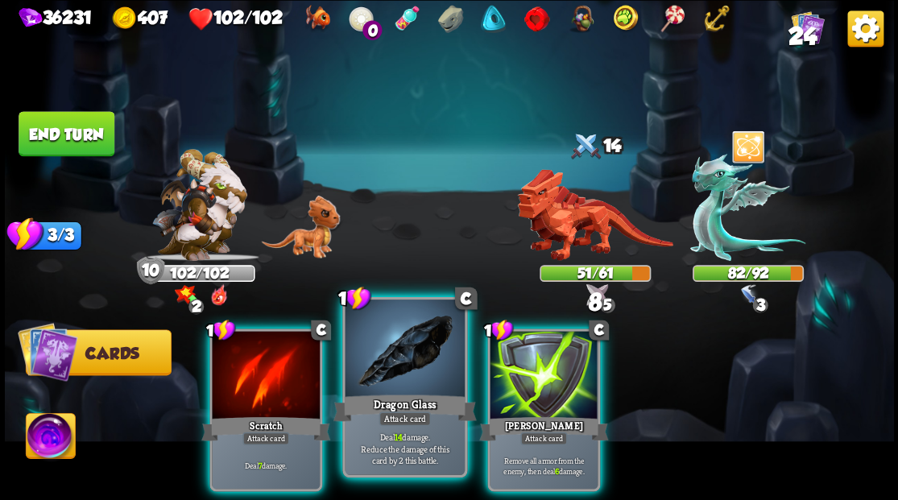
click at [378, 365] on div at bounding box center [404, 349] width 119 height 101
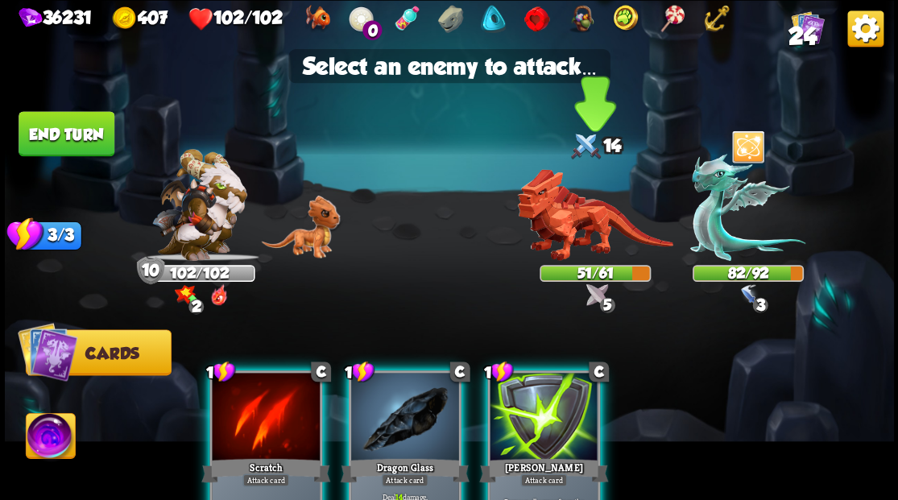
click at [563, 232] on img at bounding box center [594, 215] width 155 height 92
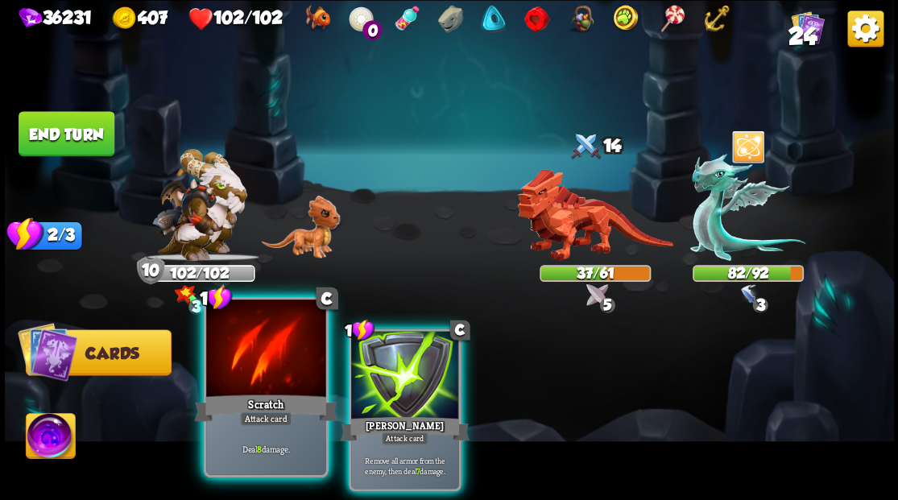
click at [269, 355] on div at bounding box center [265, 349] width 119 height 101
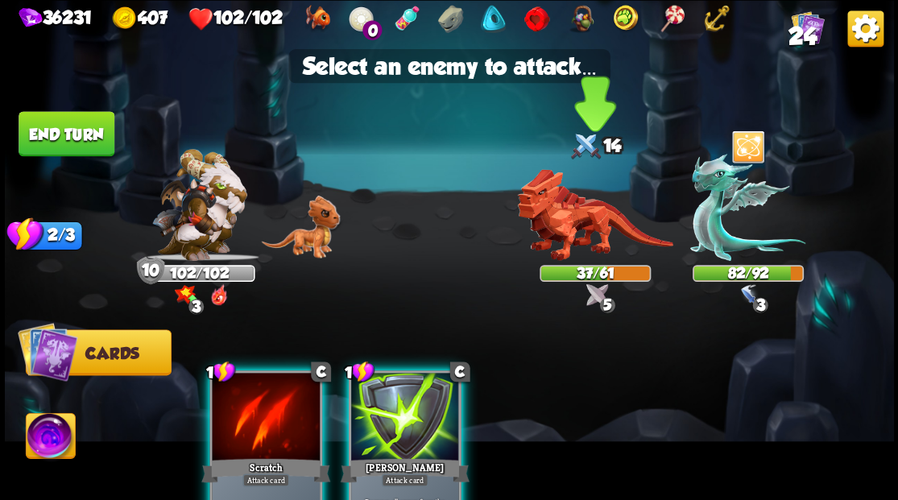
click at [569, 229] on img at bounding box center [594, 215] width 155 height 92
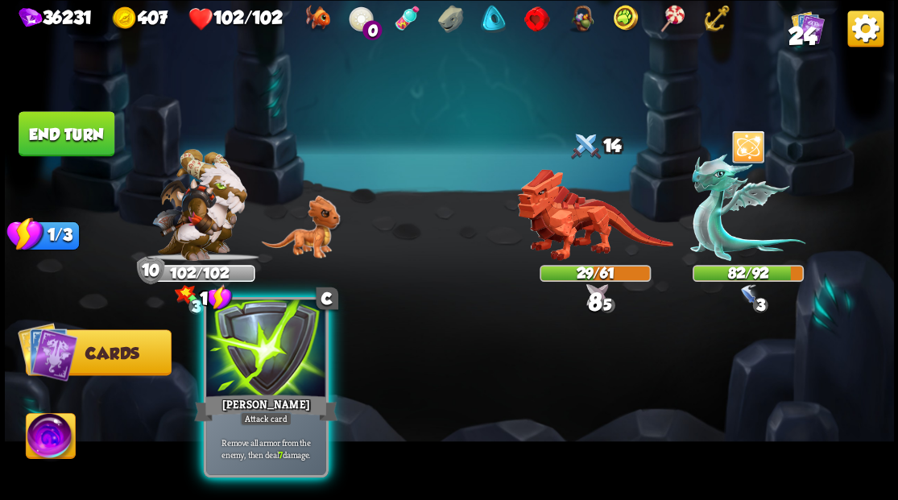
click at [247, 374] on div at bounding box center [265, 349] width 119 height 101
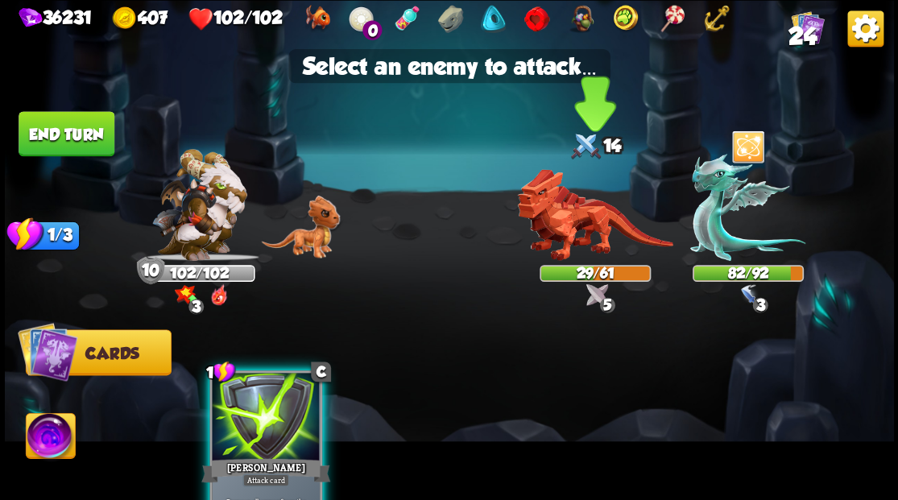
click at [557, 211] on img at bounding box center [594, 215] width 155 height 92
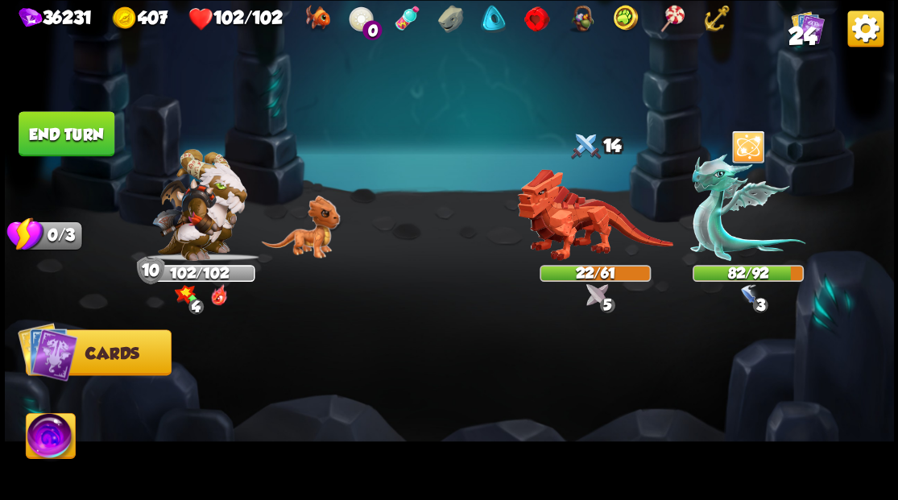
click at [101, 148] on button "End turn" at bounding box center [67, 133] width 96 height 45
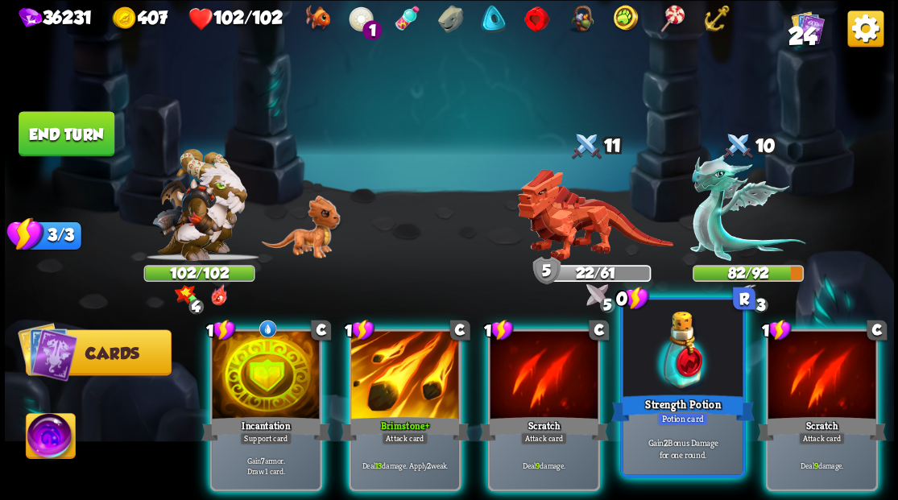
click at [688, 365] on div at bounding box center [681, 349] width 119 height 101
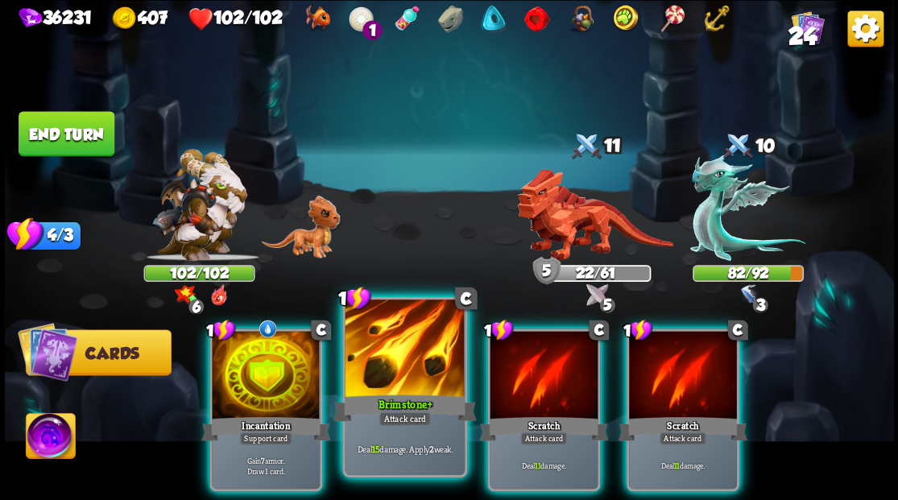
click at [411, 414] on div "Attack card" at bounding box center [404, 418] width 52 height 14
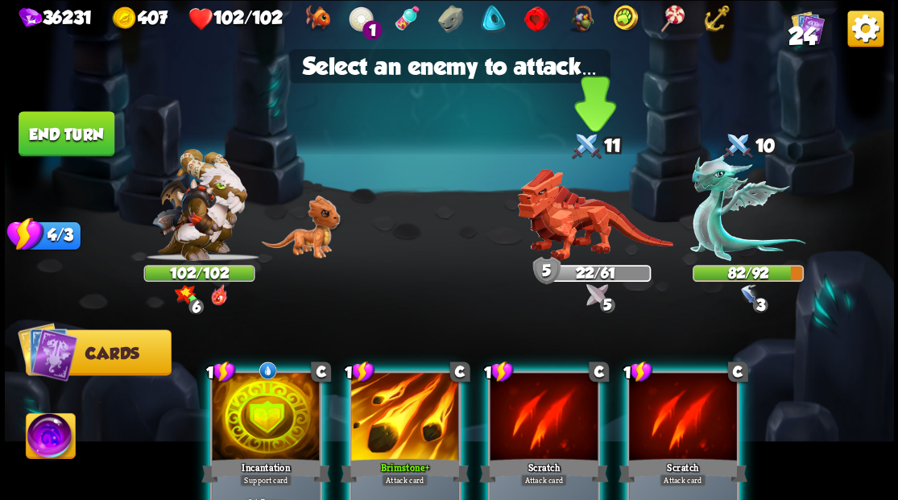
click at [564, 223] on img at bounding box center [594, 215] width 155 height 92
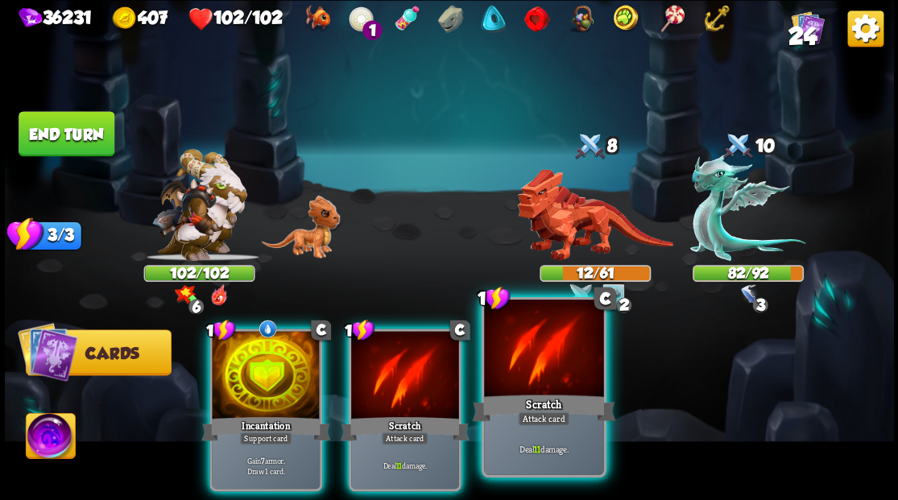
click at [548, 388] on div at bounding box center [543, 349] width 119 height 101
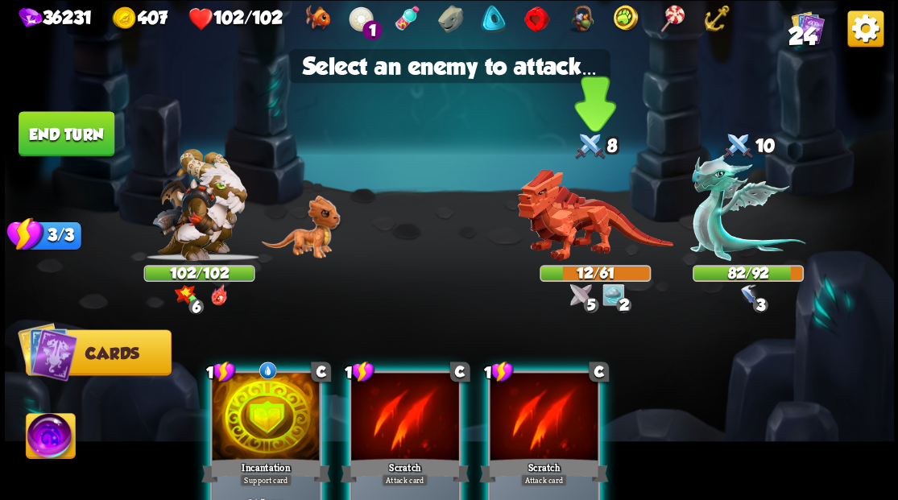
click at [554, 228] on img at bounding box center [594, 215] width 155 height 92
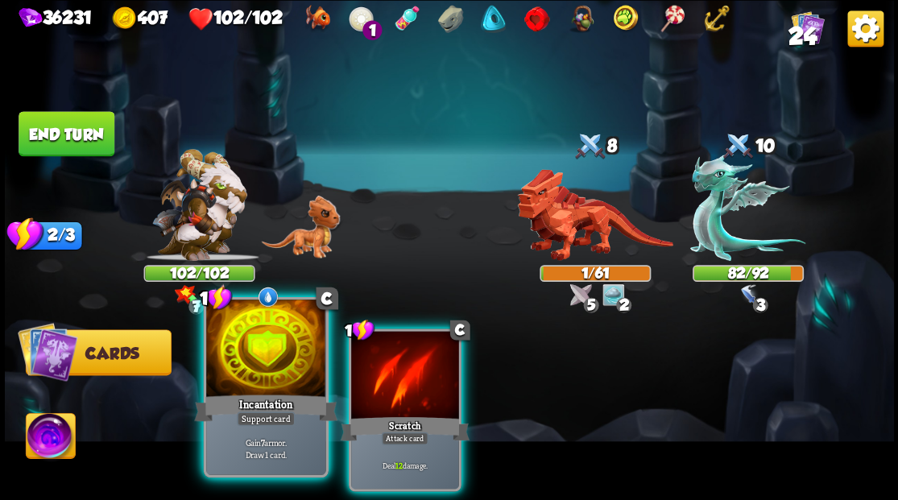
click at [248, 328] on div at bounding box center [265, 349] width 119 height 101
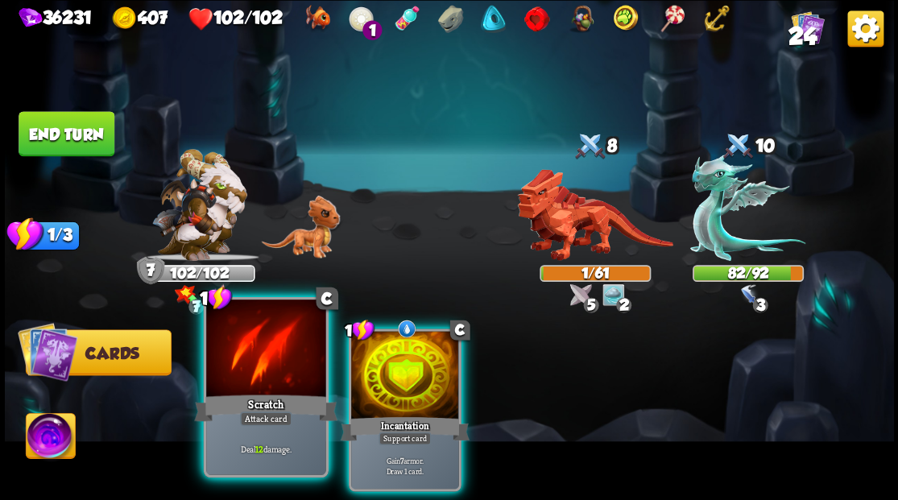
click at [287, 372] on div at bounding box center [265, 349] width 119 height 101
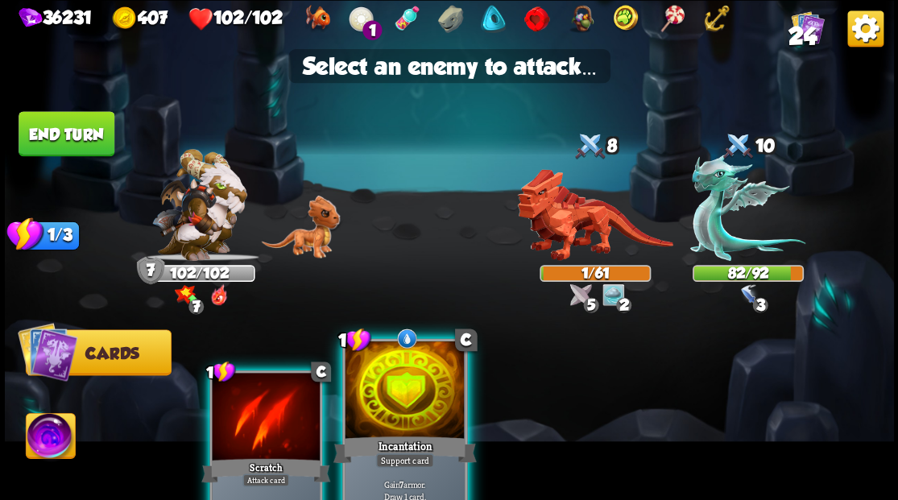
click at [407, 409] on div at bounding box center [404, 391] width 119 height 101
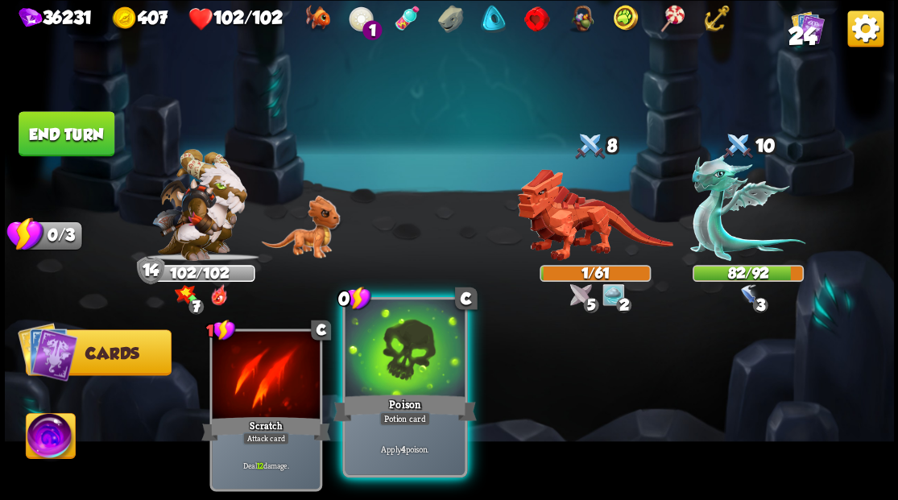
click at [420, 356] on div at bounding box center [404, 349] width 119 height 101
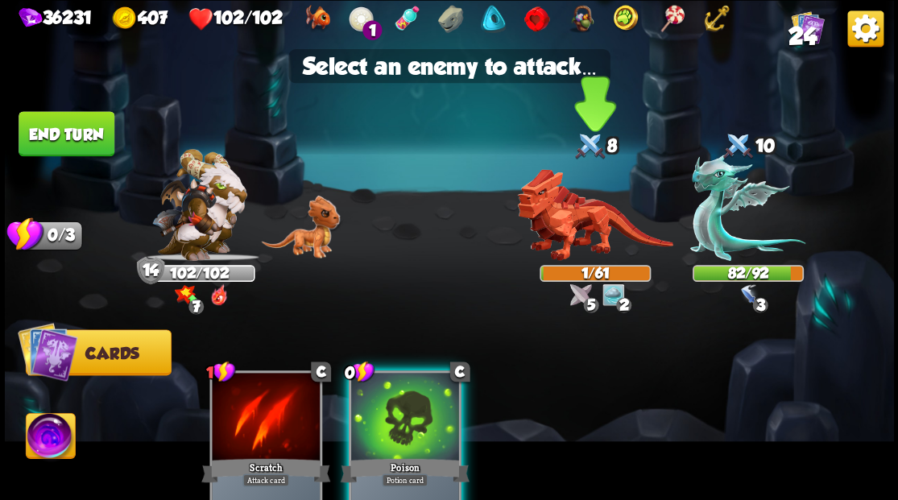
click at [568, 209] on img at bounding box center [594, 215] width 155 height 92
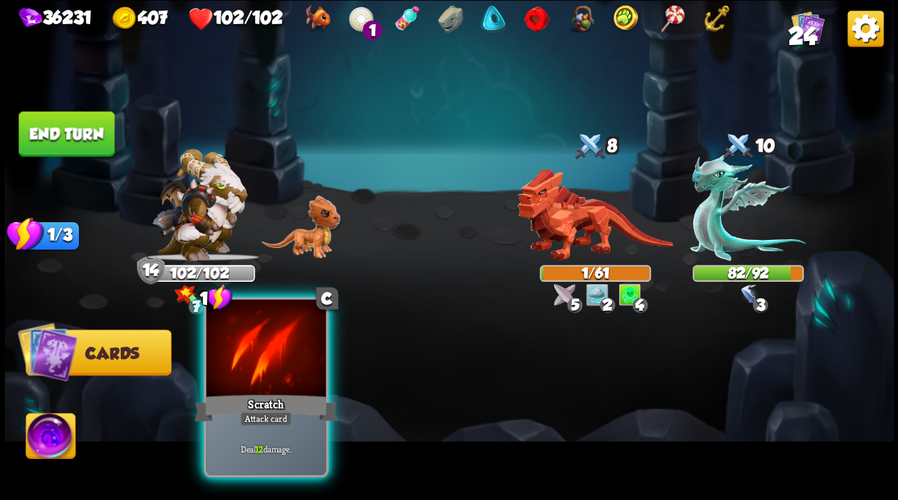
click at [258, 341] on div at bounding box center [265, 349] width 119 height 101
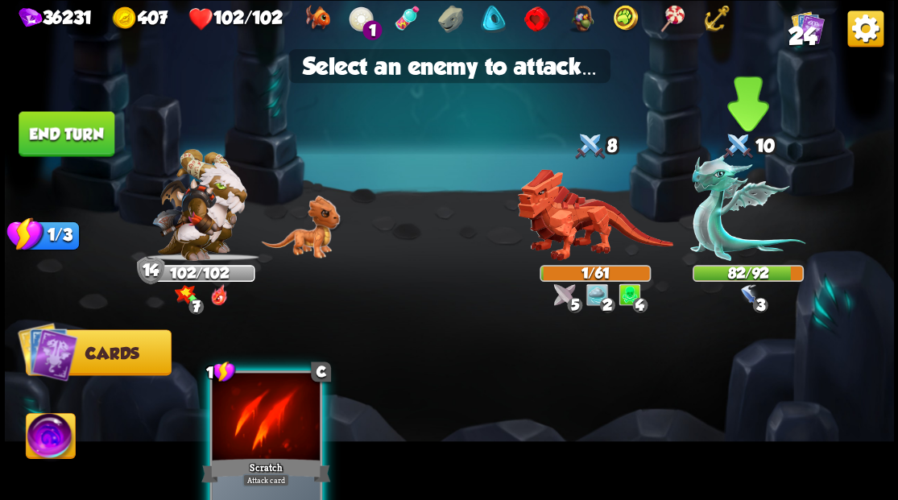
click at [707, 203] on img at bounding box center [747, 207] width 115 height 107
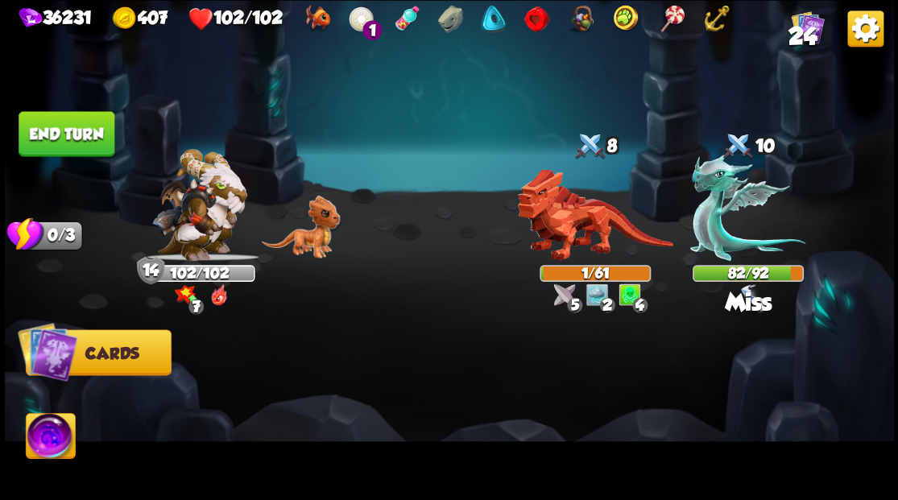
drag, startPoint x: 80, startPoint y: 137, endPoint x: 254, endPoint y: 245, distance: 204.6
click at [79, 137] on button "End turn" at bounding box center [67, 133] width 96 height 45
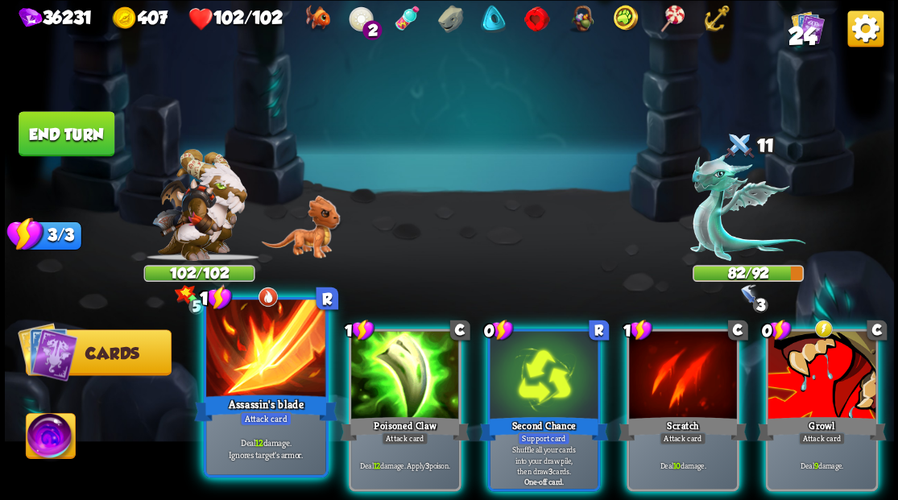
click at [264, 368] on div at bounding box center [265, 349] width 119 height 101
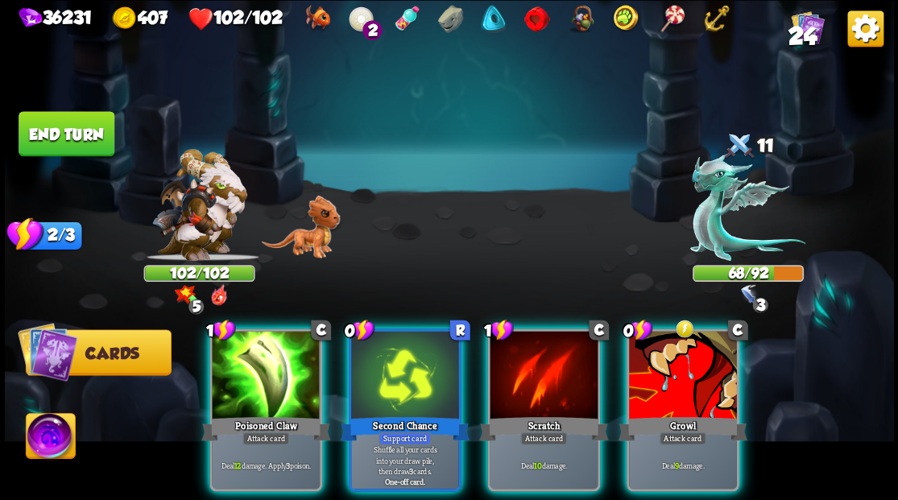
click at [264, 368] on div at bounding box center [266, 376] width 108 height 91
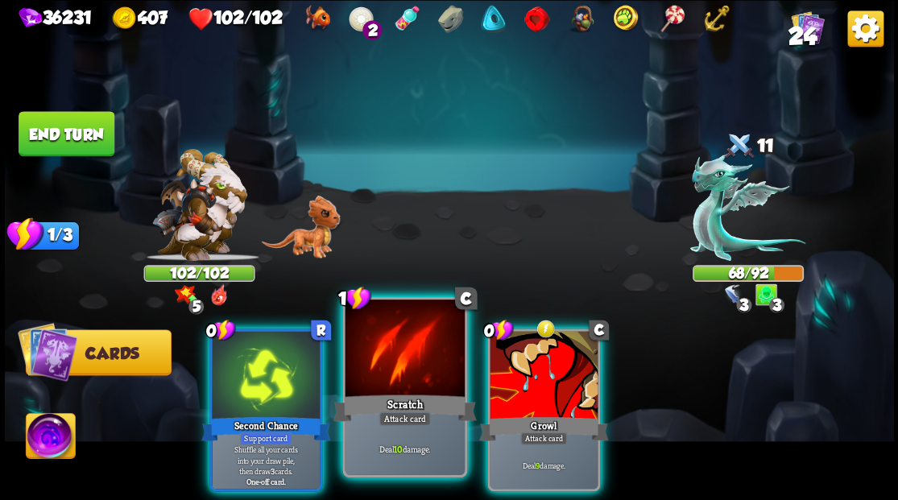
click at [427, 354] on div at bounding box center [404, 349] width 119 height 101
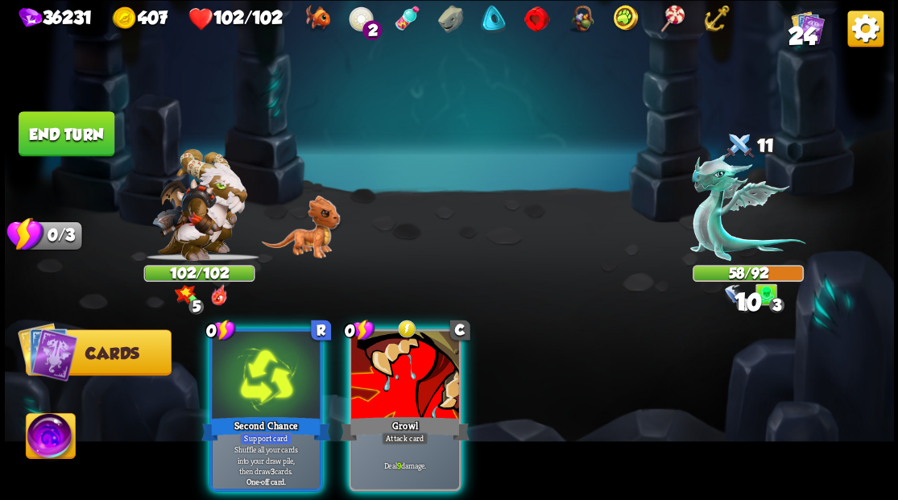
click at [427, 354] on div at bounding box center [405, 376] width 108 height 91
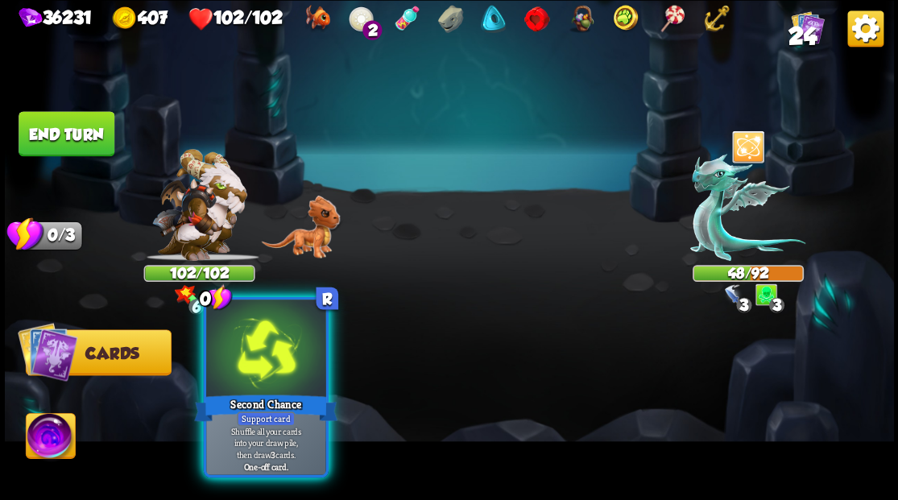
click at [267, 346] on div at bounding box center [265, 349] width 119 height 101
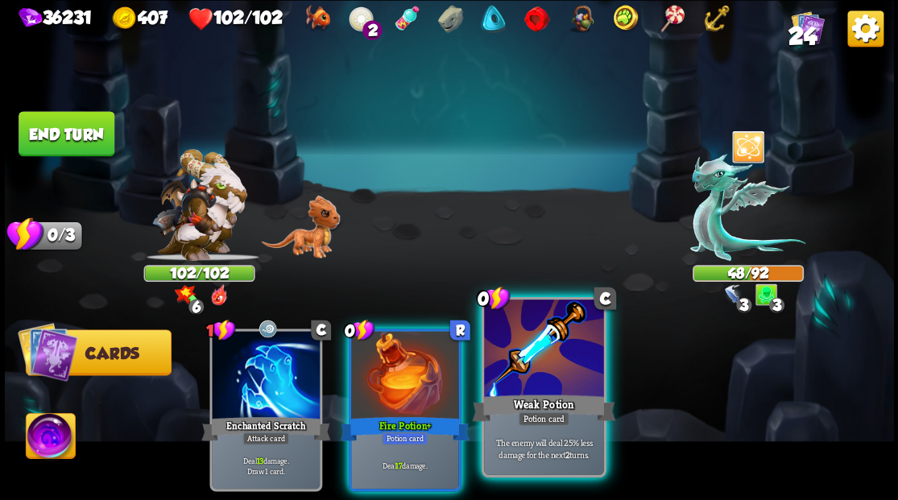
click at [564, 349] on div at bounding box center [543, 349] width 119 height 101
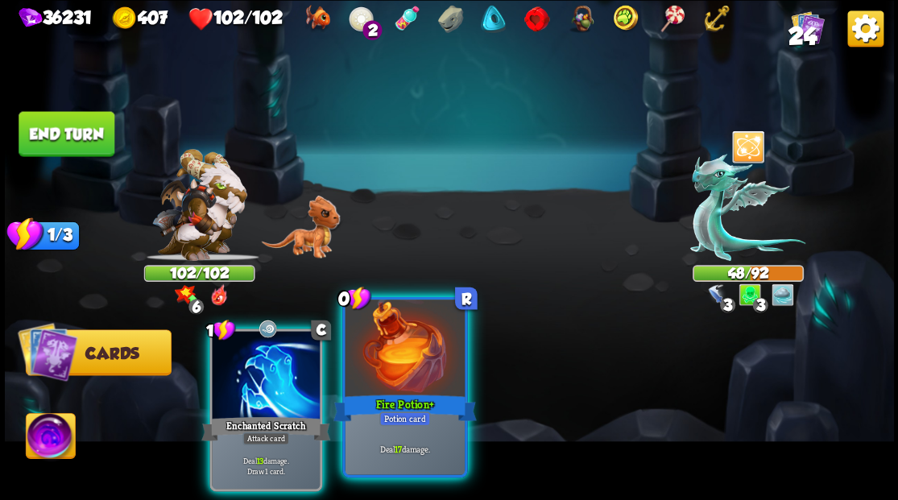
click at [423, 349] on div at bounding box center [404, 349] width 119 height 101
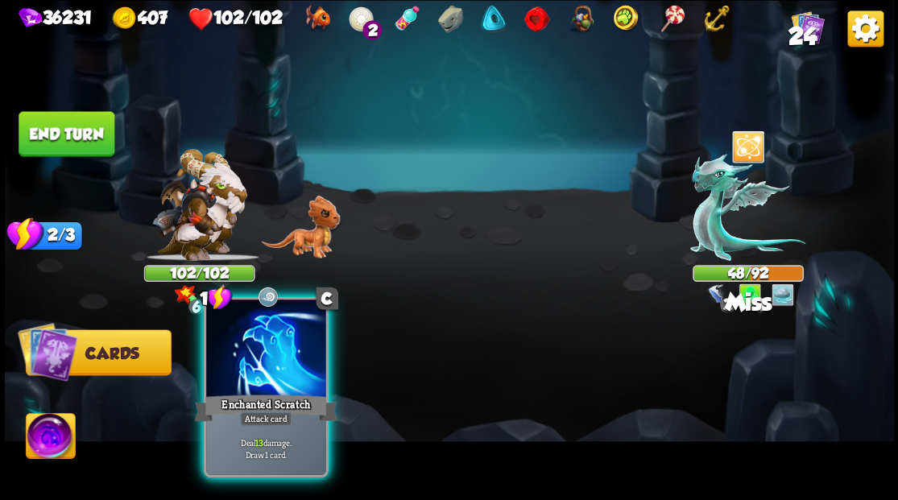
click at [267, 369] on div at bounding box center [265, 349] width 119 height 101
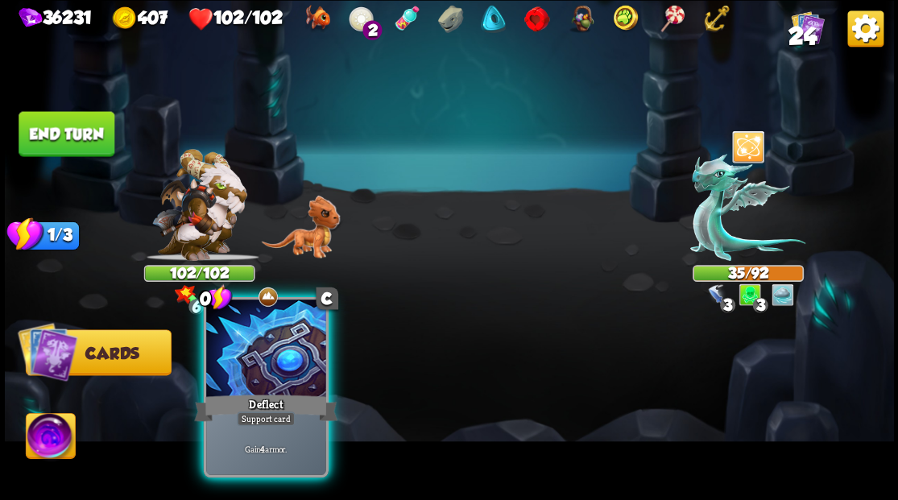
click at [299, 375] on div at bounding box center [265, 349] width 119 height 101
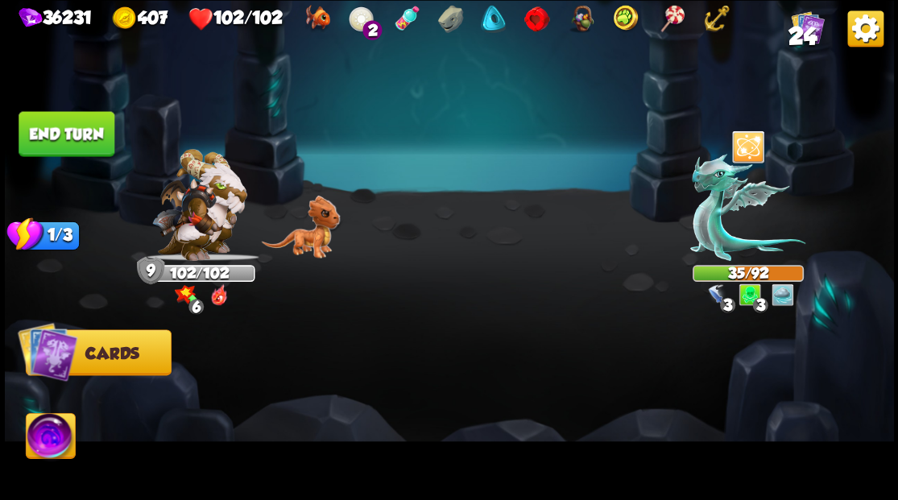
click at [56, 147] on button "End turn" at bounding box center [67, 133] width 96 height 45
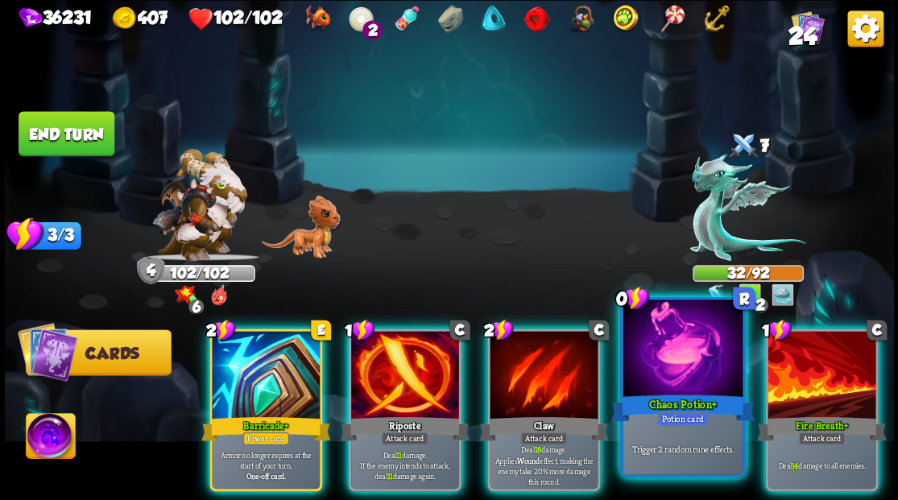
click at [650, 332] on div at bounding box center [681, 349] width 119 height 101
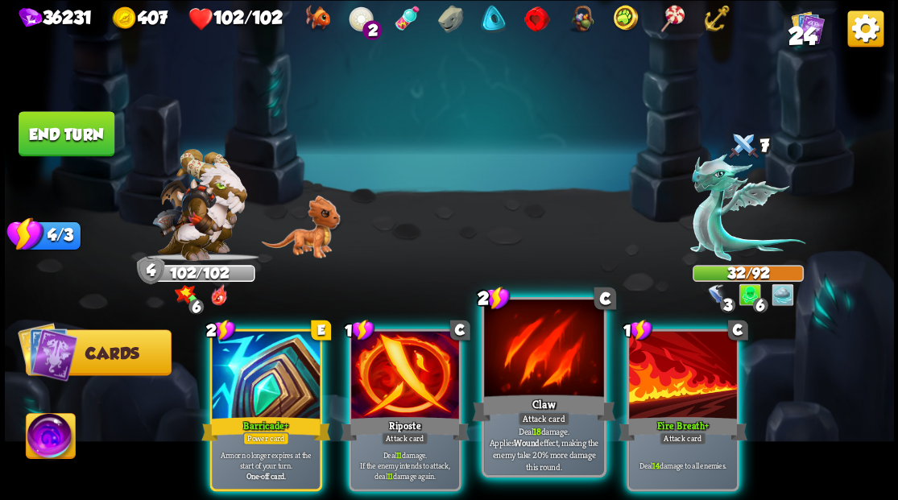
click at [582, 380] on div at bounding box center [543, 349] width 119 height 101
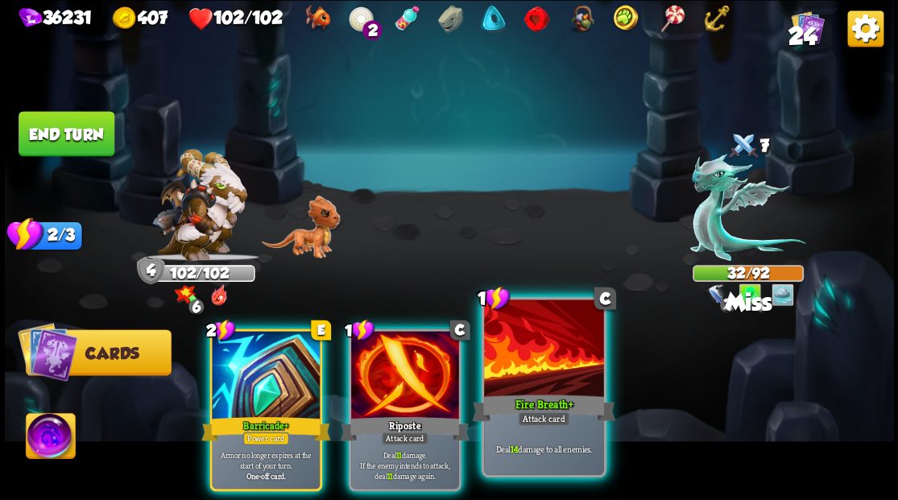
click at [555, 377] on div at bounding box center [543, 349] width 119 height 101
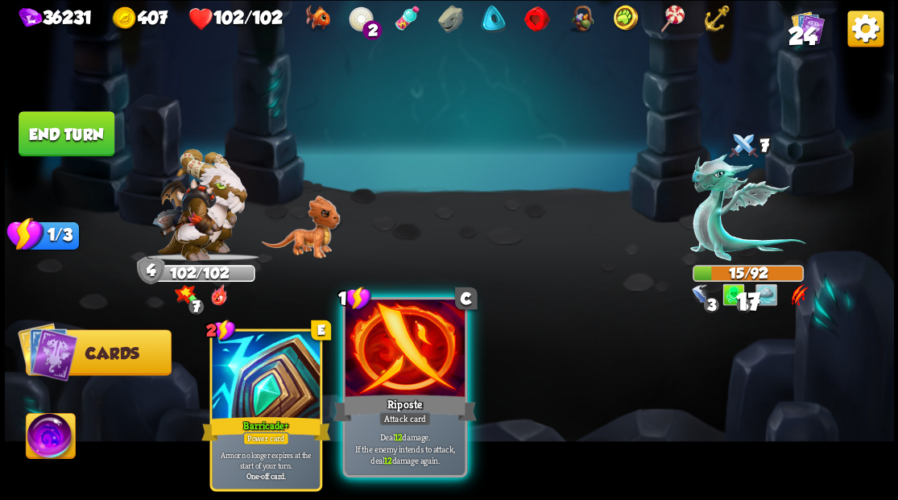
click at [414, 366] on div at bounding box center [404, 349] width 119 height 101
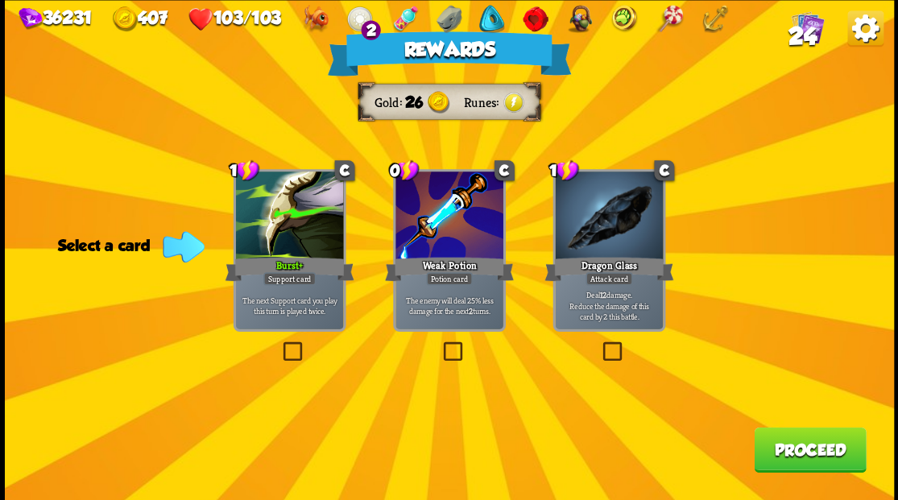
click at [804, 27] on span "24" at bounding box center [801, 36] width 28 height 27
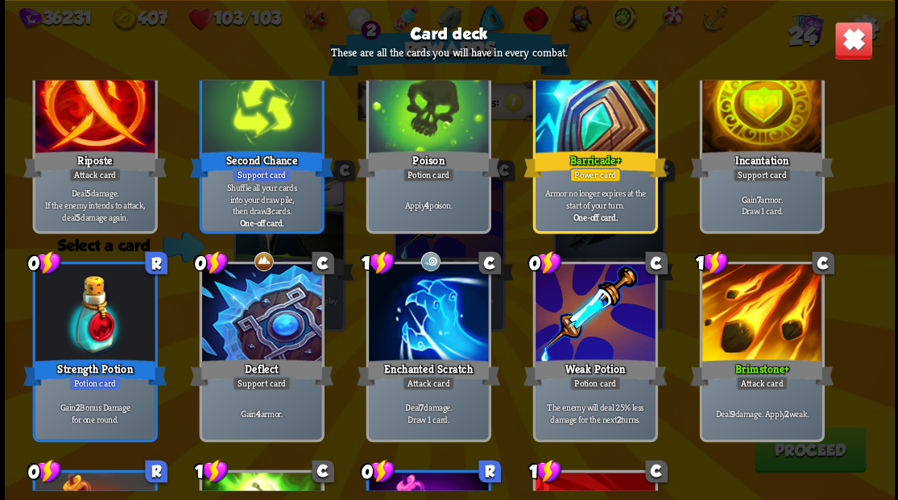
scroll to position [590, 0]
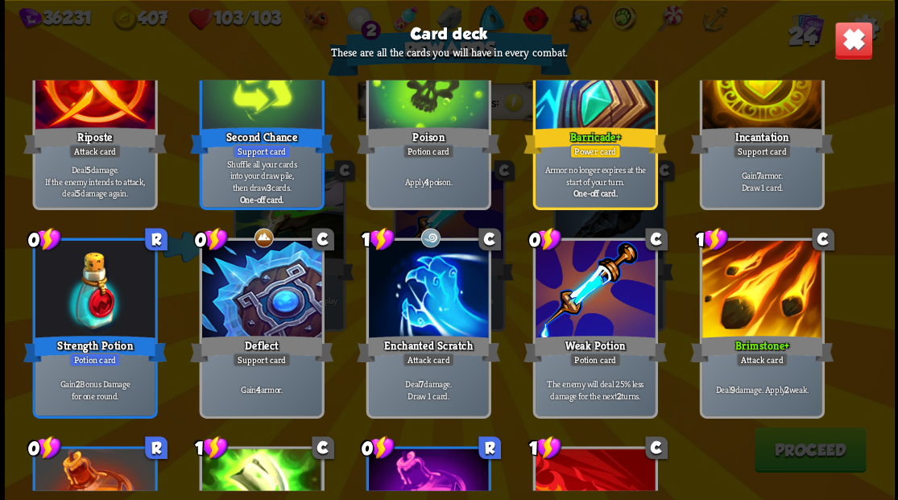
click at [855, 39] on img at bounding box center [852, 40] width 39 height 39
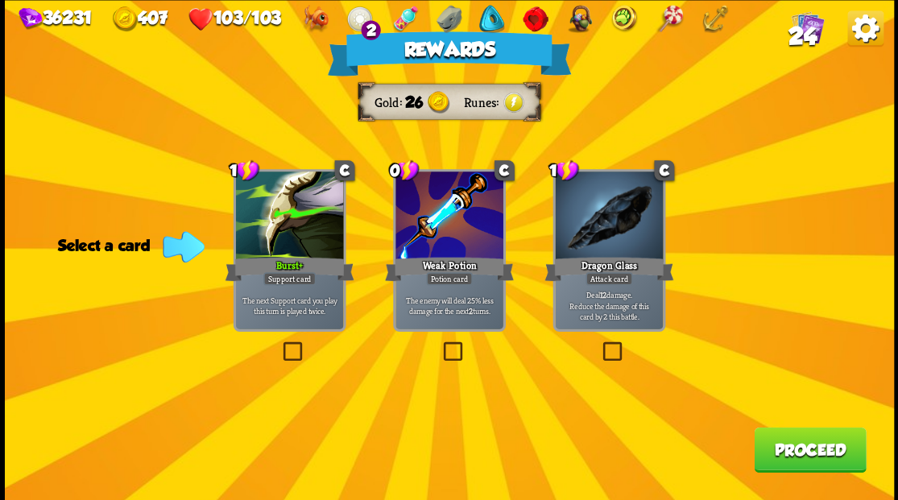
click at [804, 457] on button "Proceed" at bounding box center [810, 449] width 112 height 45
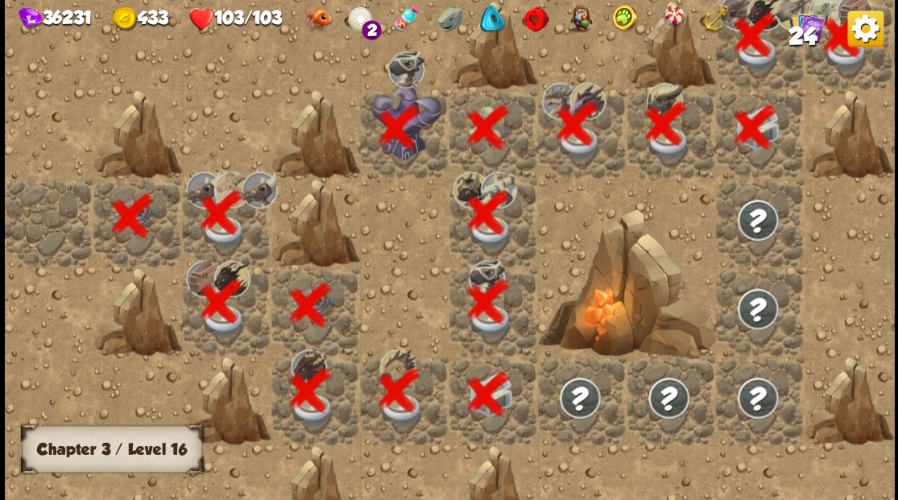
scroll to position [0, 309]
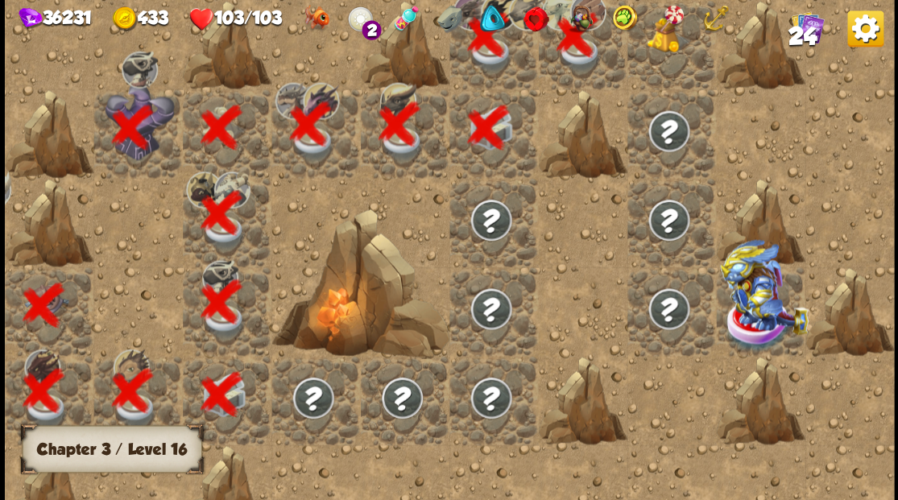
click at [649, 69] on div at bounding box center [670, 44] width 89 height 89
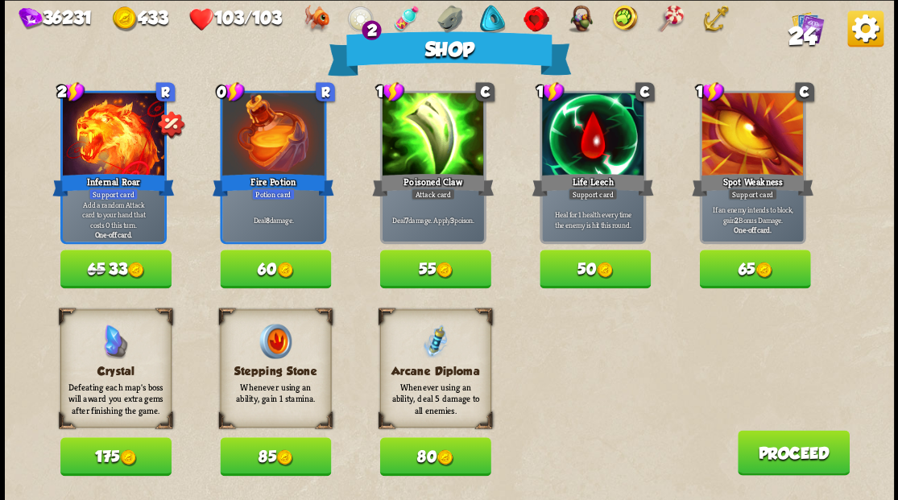
click at [431, 458] on button "80" at bounding box center [434, 456] width 111 height 39
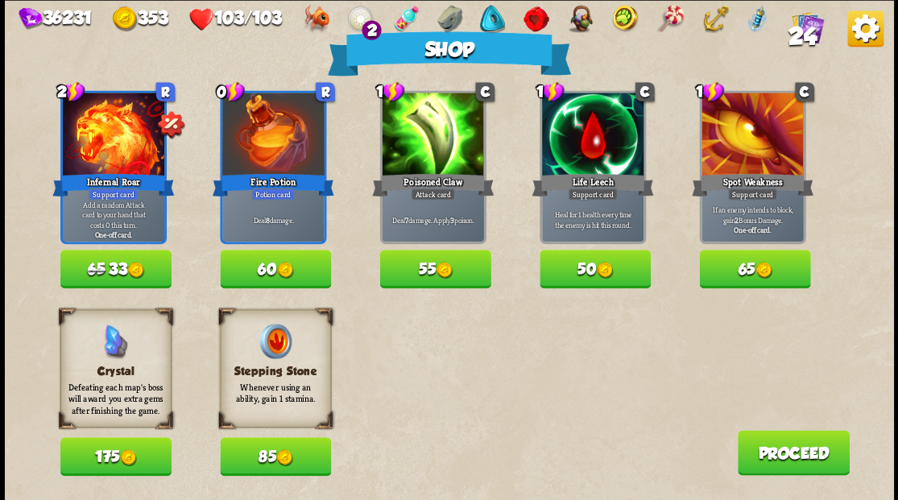
click at [266, 449] on button "85" at bounding box center [275, 456] width 111 height 39
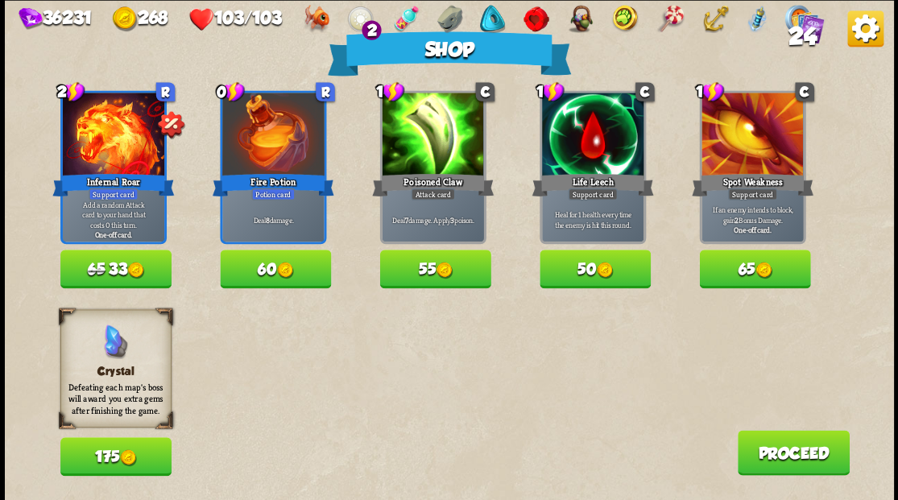
click at [797, 444] on button "Proceed" at bounding box center [793, 452] width 112 height 45
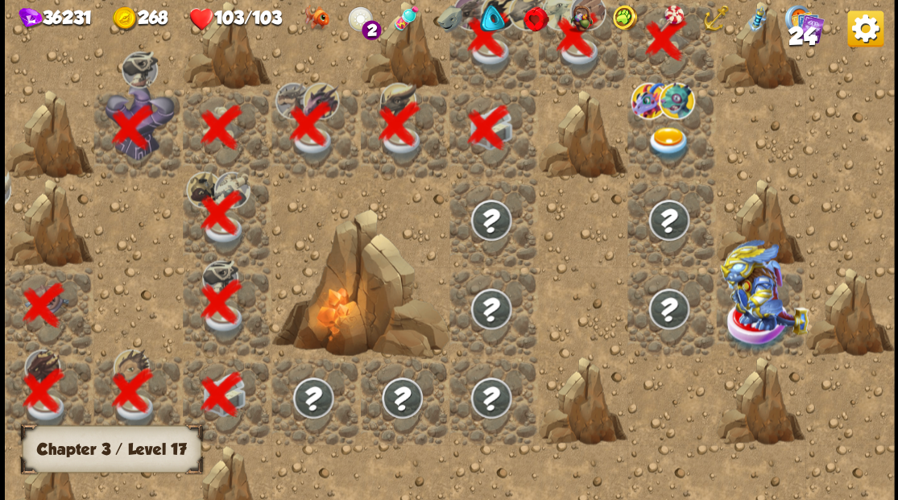
click at [662, 147] on img at bounding box center [668, 143] width 44 height 35
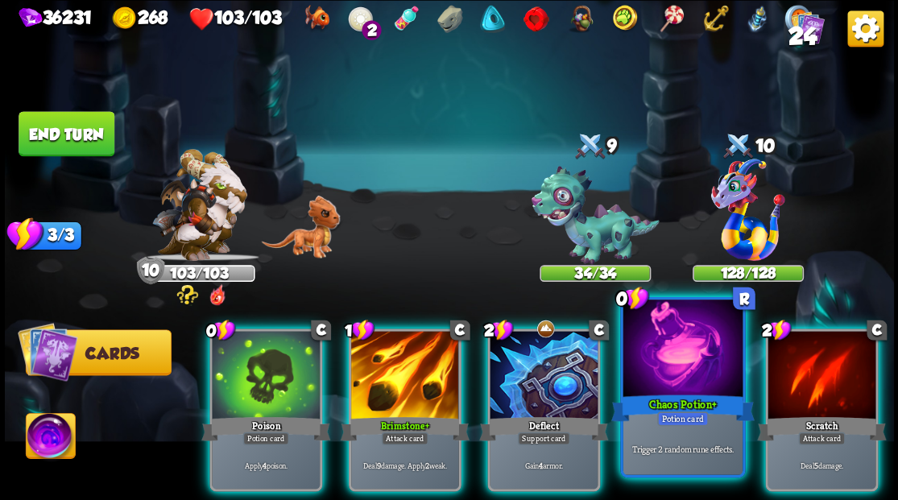
click at [689, 374] on div at bounding box center [681, 349] width 119 height 101
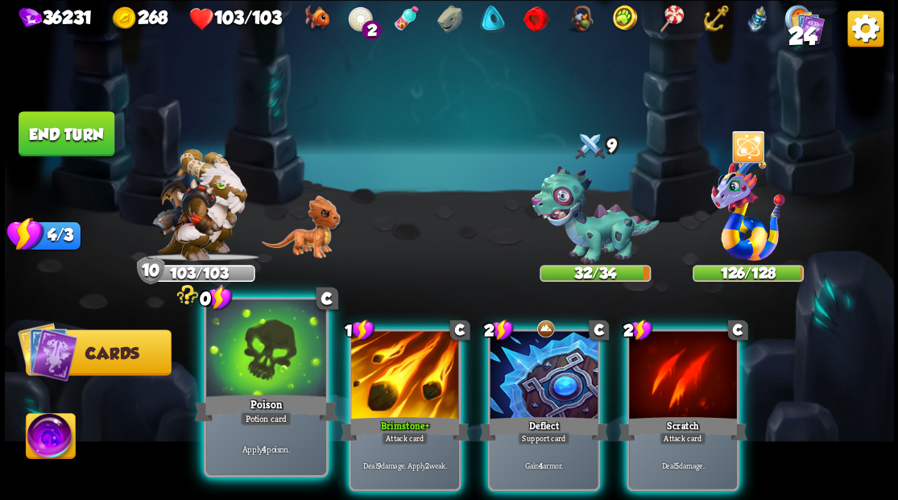
click at [237, 361] on div at bounding box center [265, 349] width 119 height 101
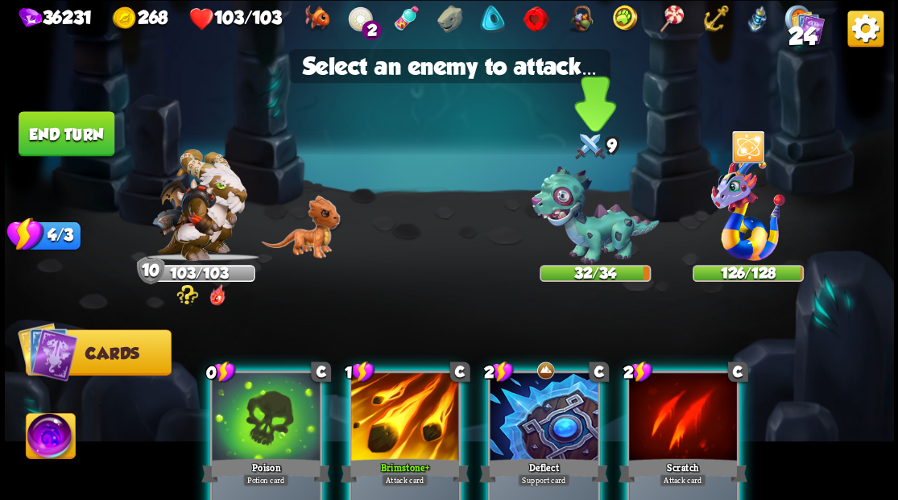
click at [573, 225] on img at bounding box center [595, 215] width 128 height 99
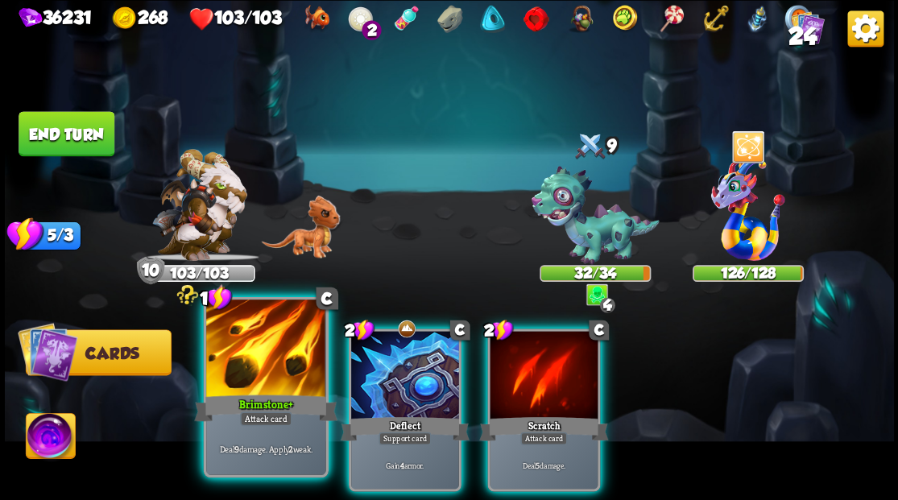
click at [254, 334] on div at bounding box center [265, 349] width 119 height 101
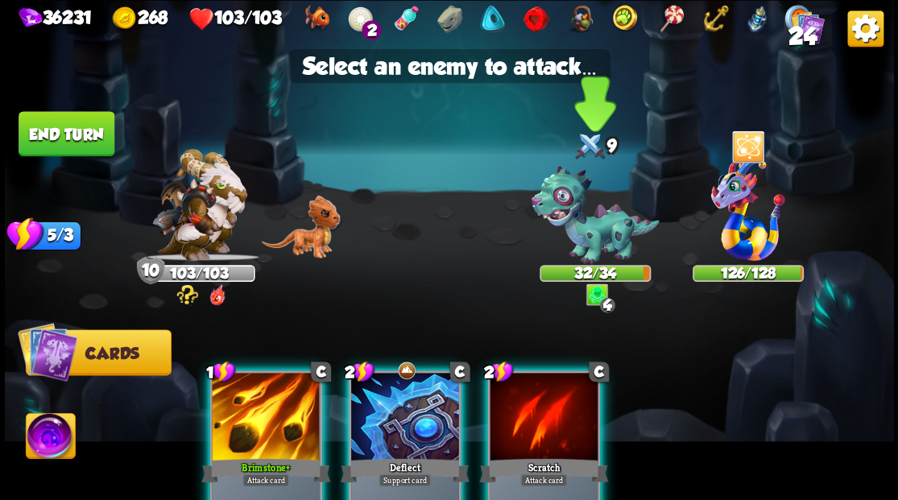
click at [599, 243] on img at bounding box center [595, 215] width 128 height 99
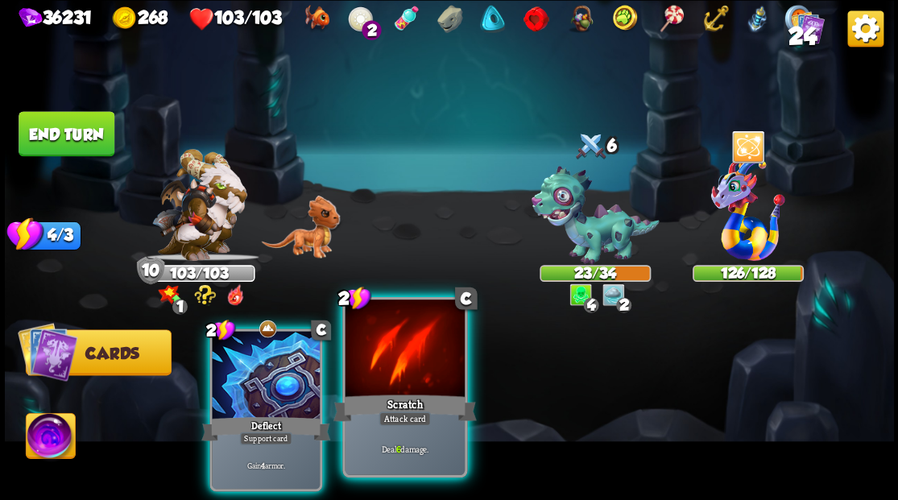
click at [383, 345] on div at bounding box center [404, 349] width 119 height 101
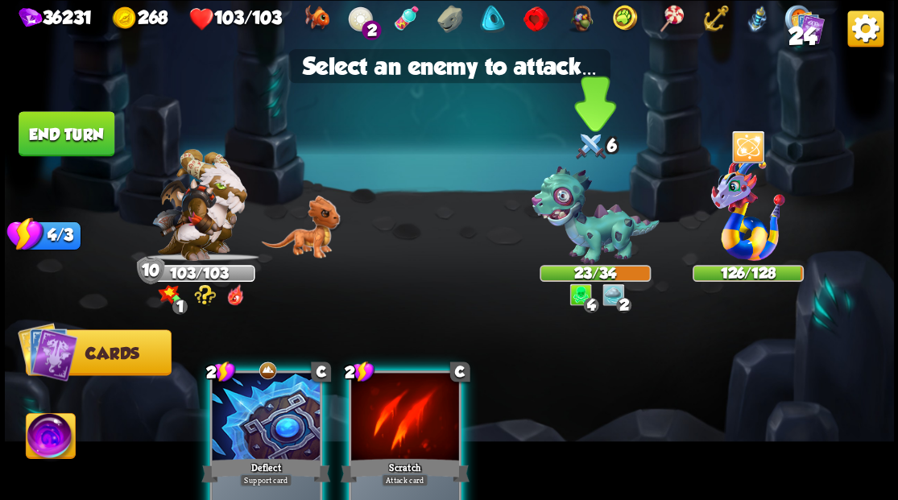
click at [599, 233] on img at bounding box center [595, 215] width 128 height 99
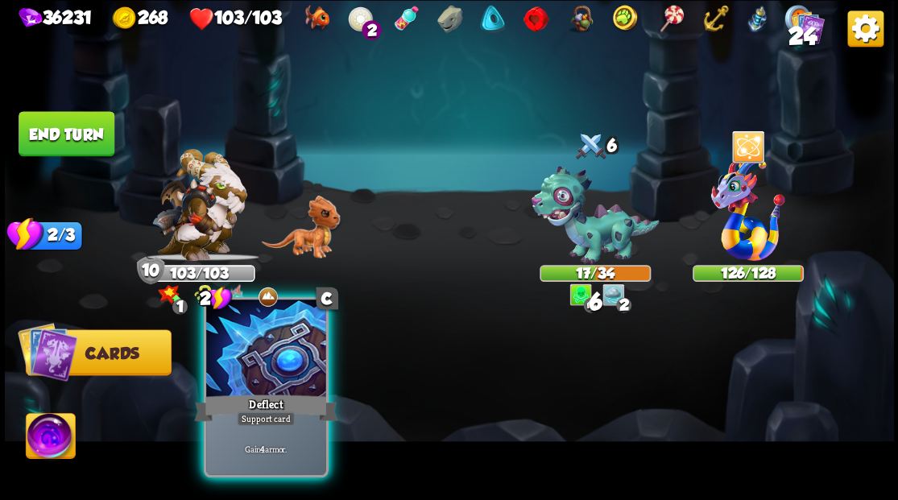
click at [245, 369] on div at bounding box center [265, 349] width 119 height 101
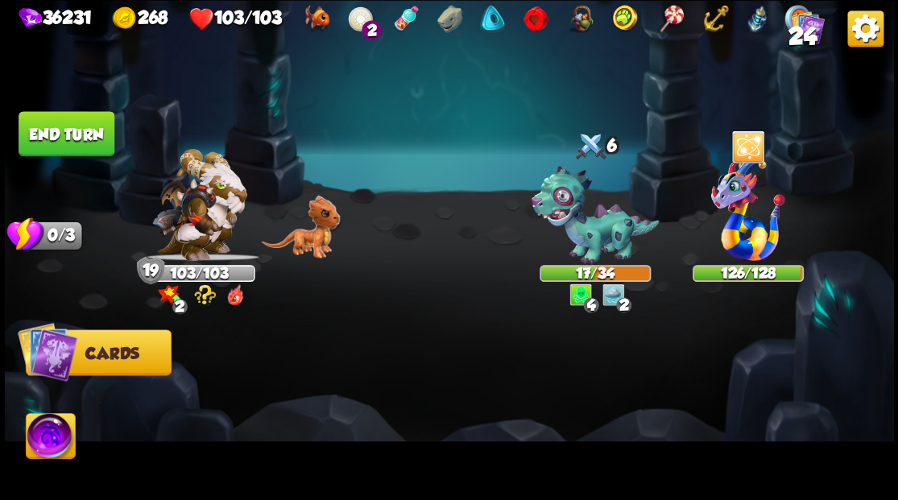
click at [56, 110] on img at bounding box center [449, 250] width 889 height 500
click at [48, 133] on button "End turn" at bounding box center [67, 133] width 96 height 45
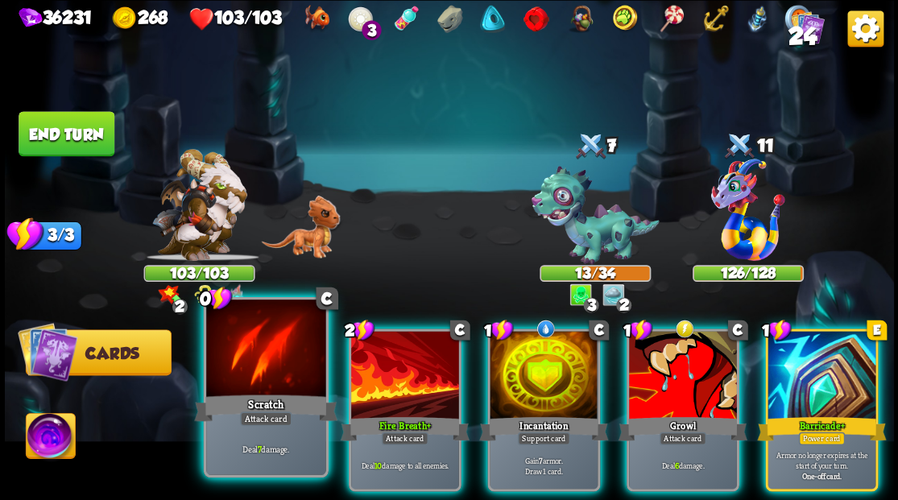
drag, startPoint x: 272, startPoint y: 342, endPoint x: 282, endPoint y: 341, distance: 9.7
click at [271, 342] on div at bounding box center [265, 349] width 119 height 101
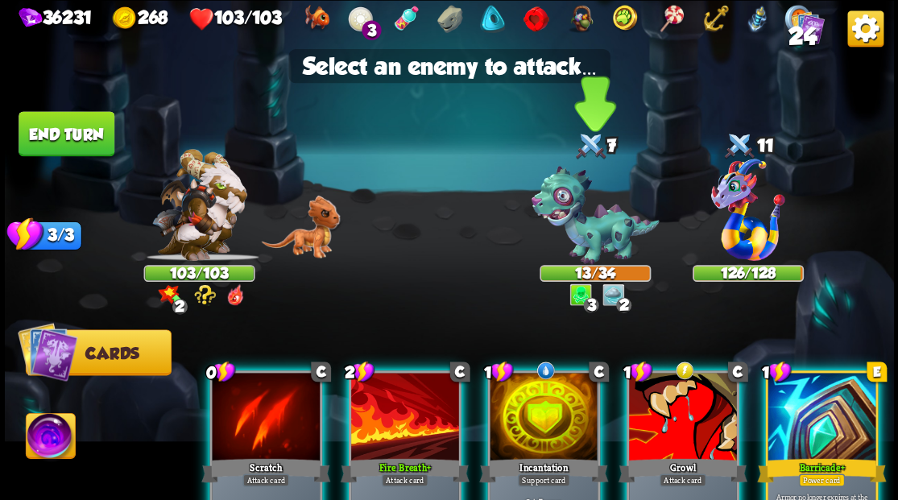
click at [574, 238] on img at bounding box center [595, 215] width 128 height 99
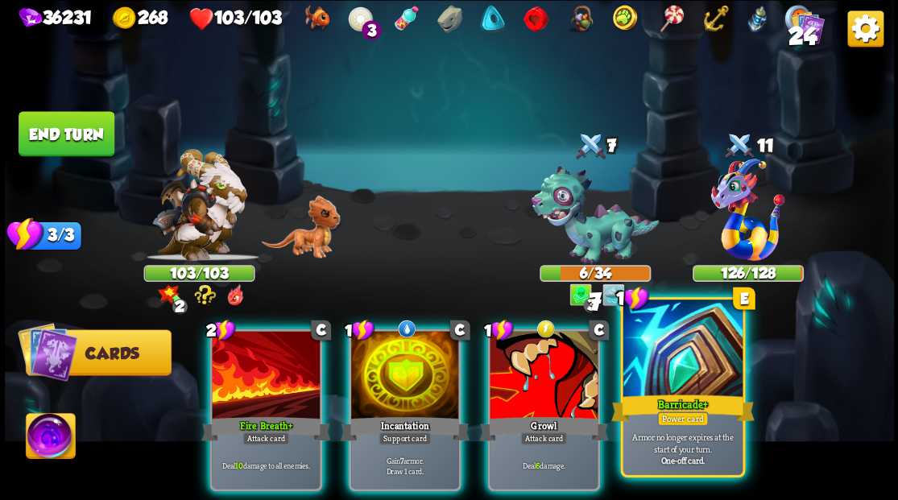
click at [659, 343] on div at bounding box center [681, 349] width 119 height 101
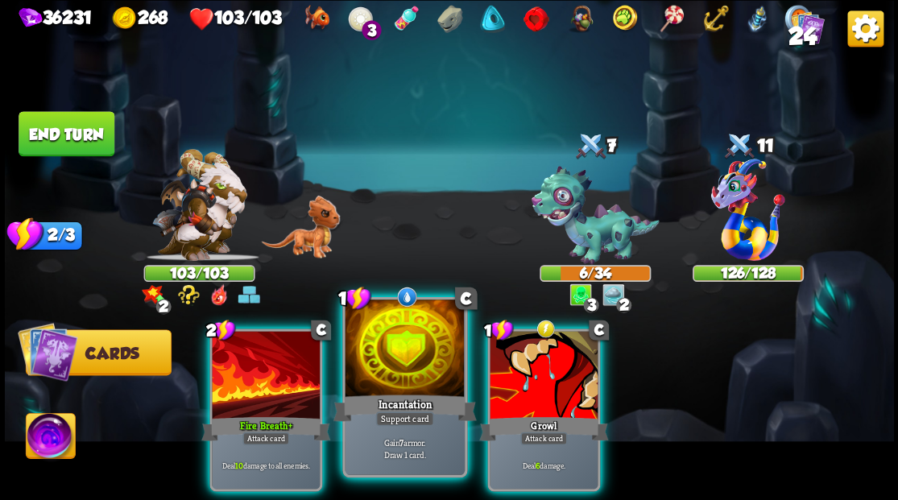
click at [401, 364] on div at bounding box center [404, 349] width 119 height 101
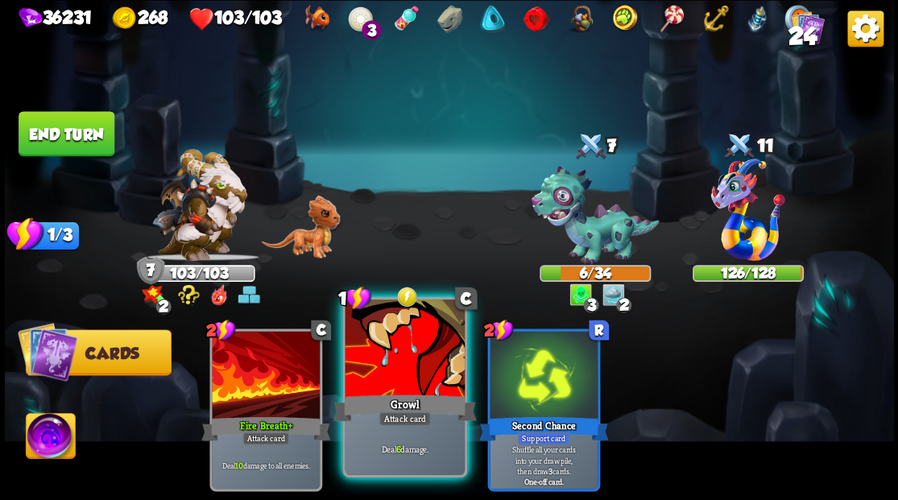
click at [401, 360] on div at bounding box center [404, 349] width 119 height 101
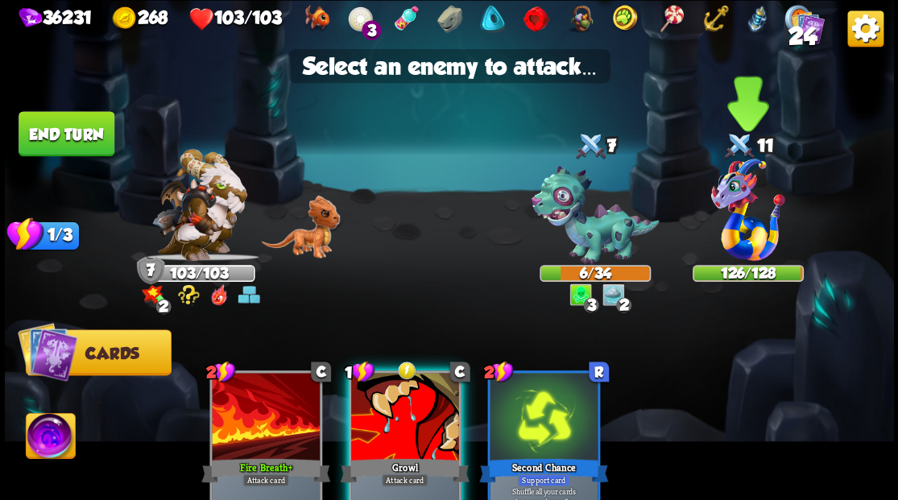
click at [741, 216] on img at bounding box center [748, 210] width 74 height 102
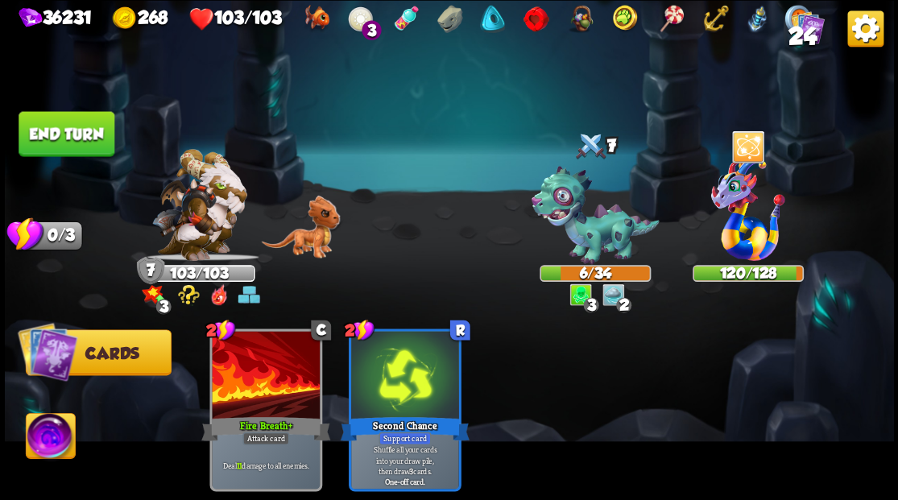
click at [116, 134] on img at bounding box center [449, 250] width 889 height 500
click at [84, 128] on button "End turn" at bounding box center [67, 133] width 96 height 45
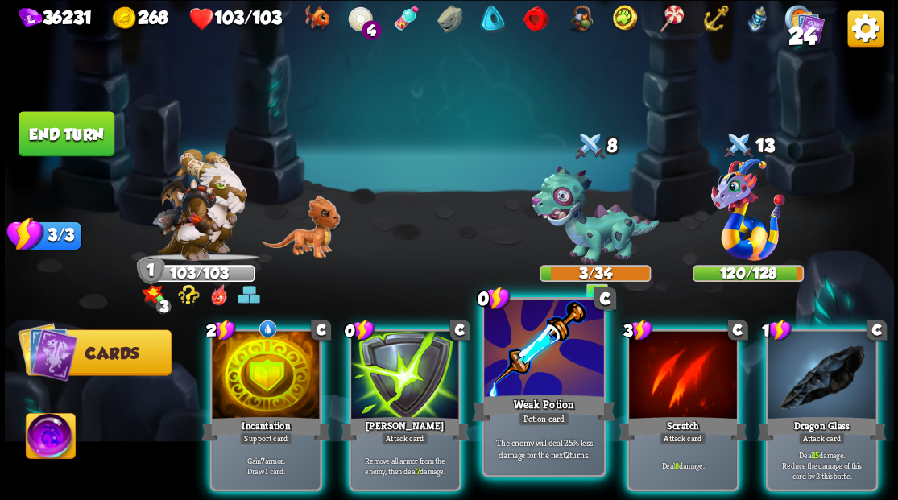
click at [547, 370] on div at bounding box center [543, 349] width 119 height 101
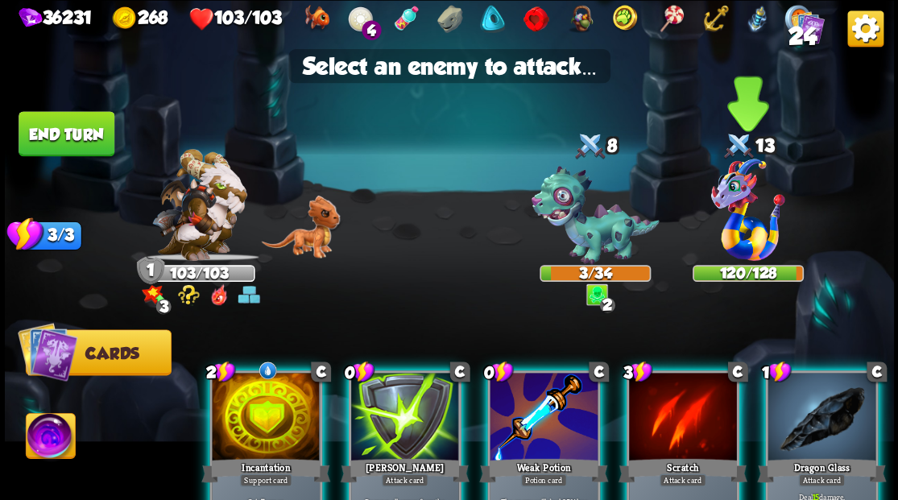
click at [745, 232] on img at bounding box center [748, 210] width 74 height 102
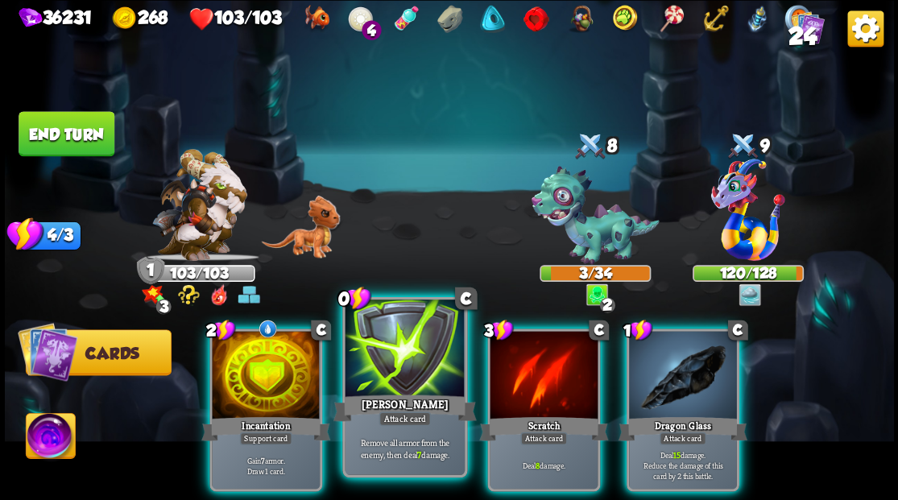
drag, startPoint x: 362, startPoint y: 350, endPoint x: 372, endPoint y: 349, distance: 9.8
click at [362, 351] on div at bounding box center [404, 349] width 119 height 101
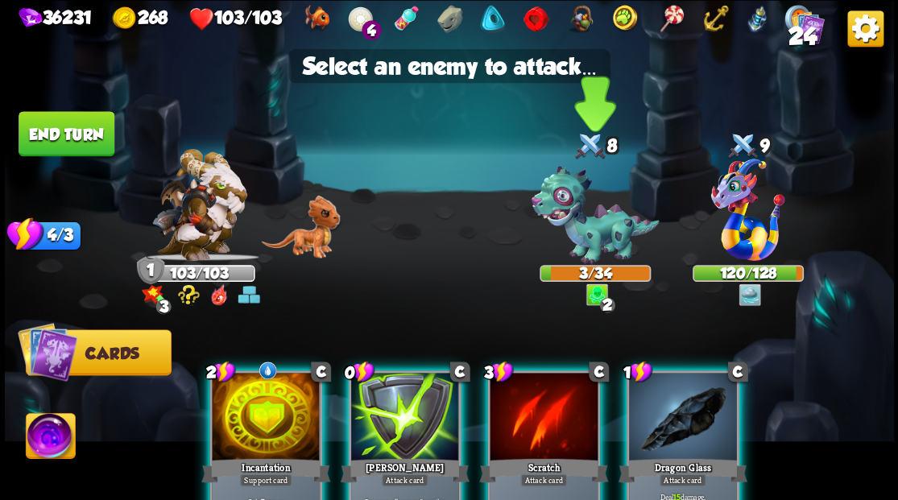
click at [578, 224] on img at bounding box center [595, 215] width 128 height 99
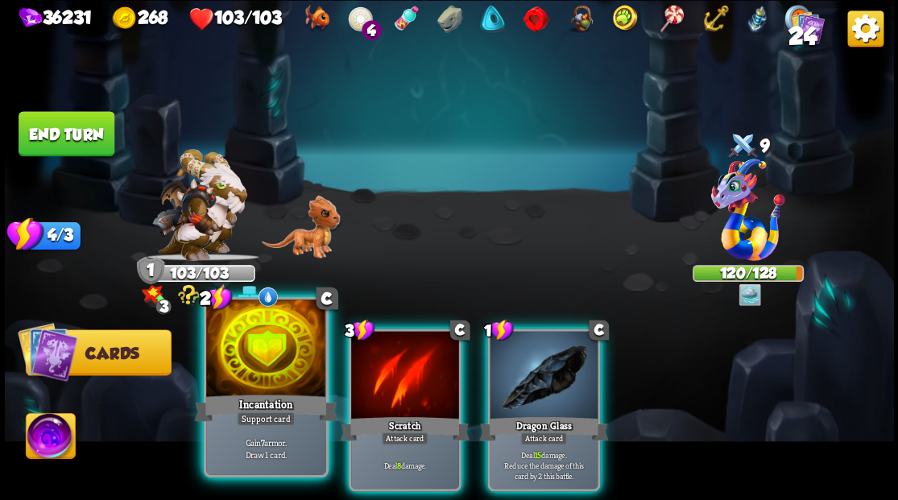
click at [228, 343] on div at bounding box center [265, 349] width 119 height 101
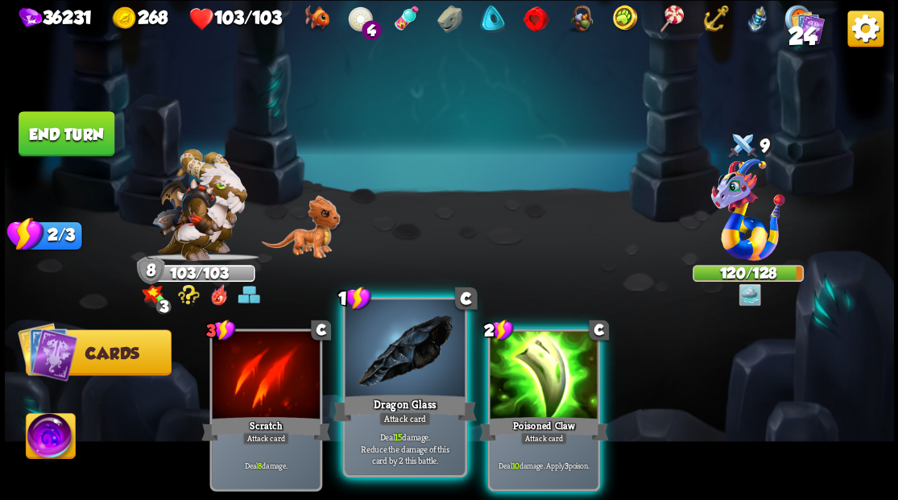
click at [403, 378] on div at bounding box center [404, 349] width 119 height 101
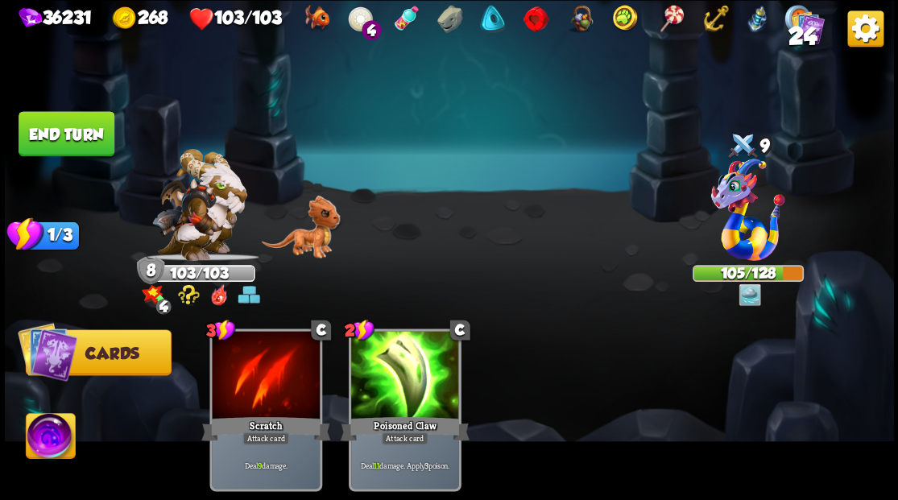
click at [92, 109] on img at bounding box center [449, 250] width 889 height 500
click at [89, 140] on button "End turn" at bounding box center [66, 134] width 97 height 46
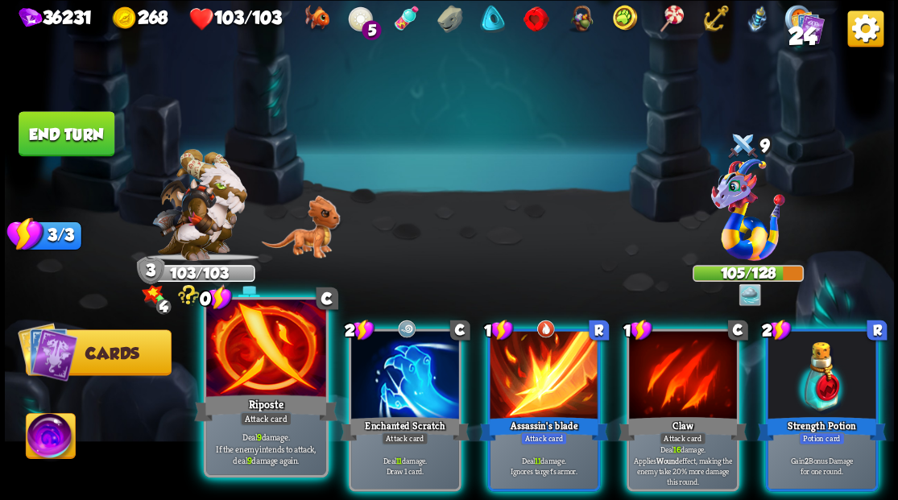
click at [242, 335] on div at bounding box center [265, 349] width 119 height 101
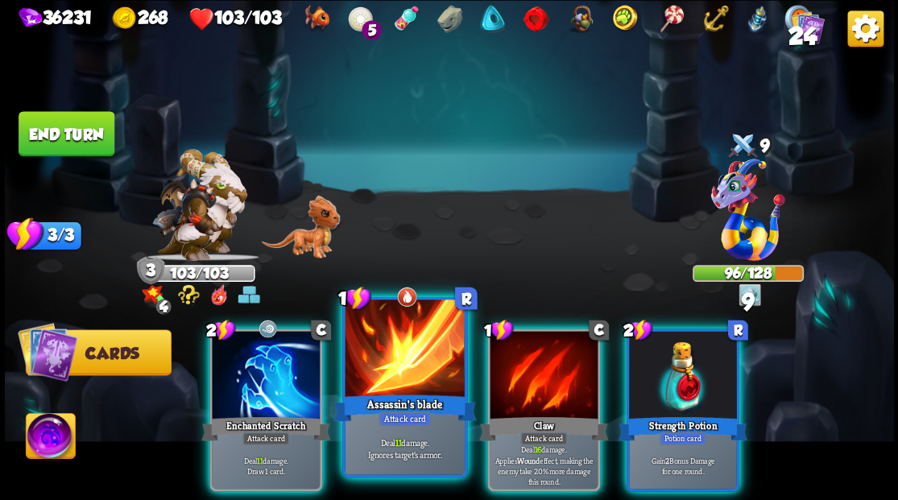
click at [391, 362] on div at bounding box center [404, 349] width 119 height 101
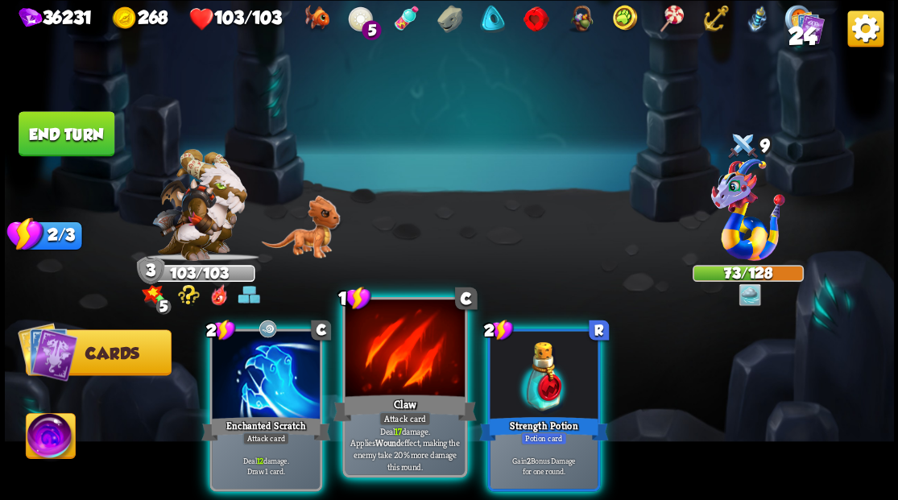
click at [378, 373] on div at bounding box center [404, 349] width 119 height 101
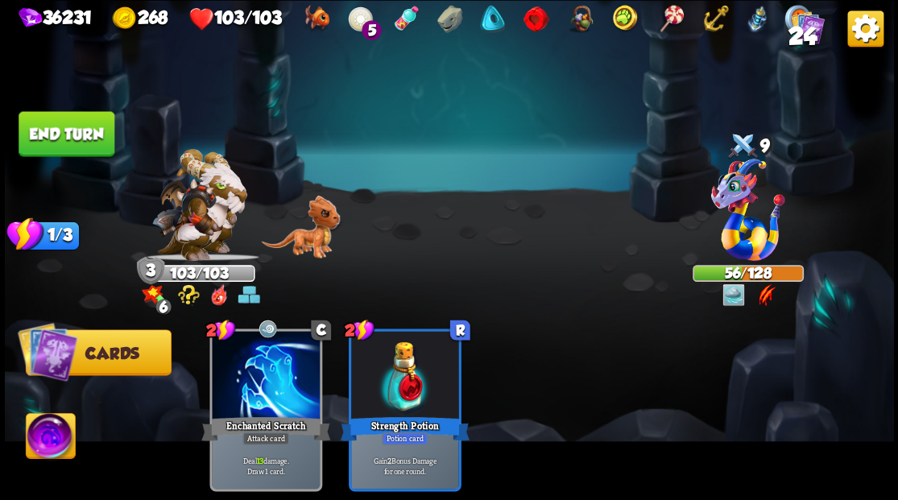
click at [86, 130] on button "End turn" at bounding box center [67, 133] width 96 height 45
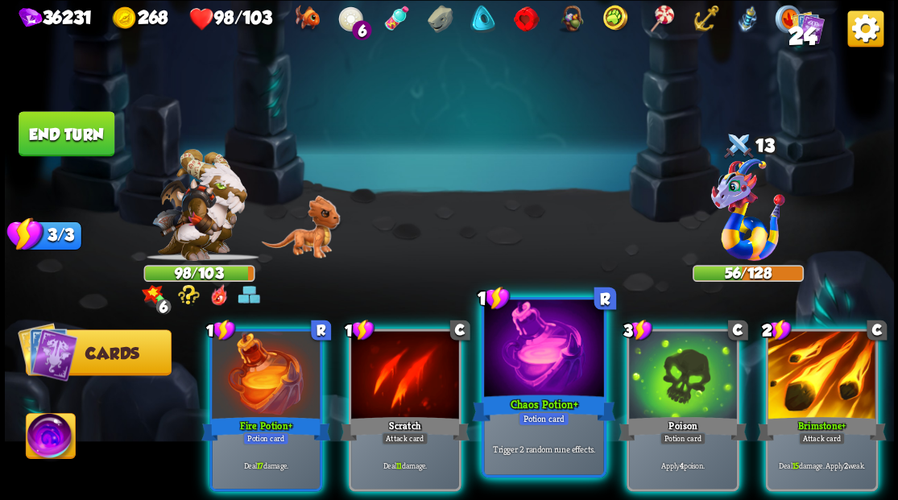
click at [510, 384] on div at bounding box center [543, 349] width 119 height 101
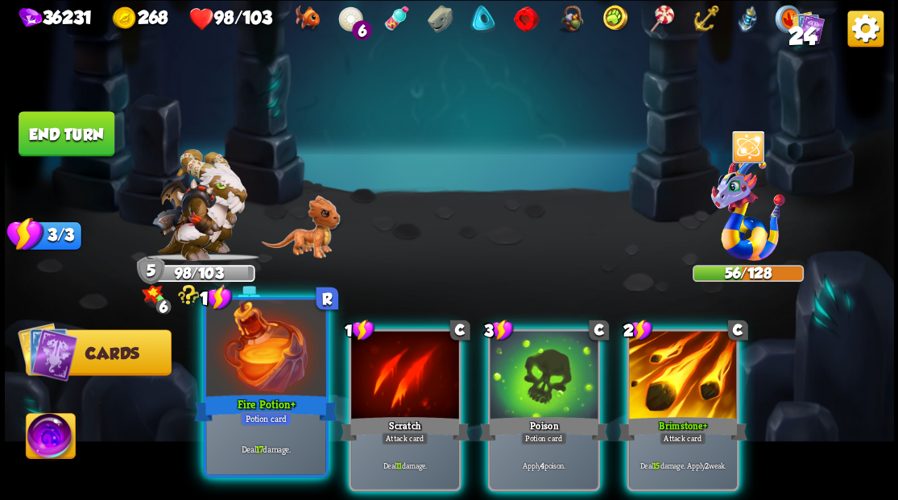
click at [270, 346] on div at bounding box center [265, 349] width 119 height 101
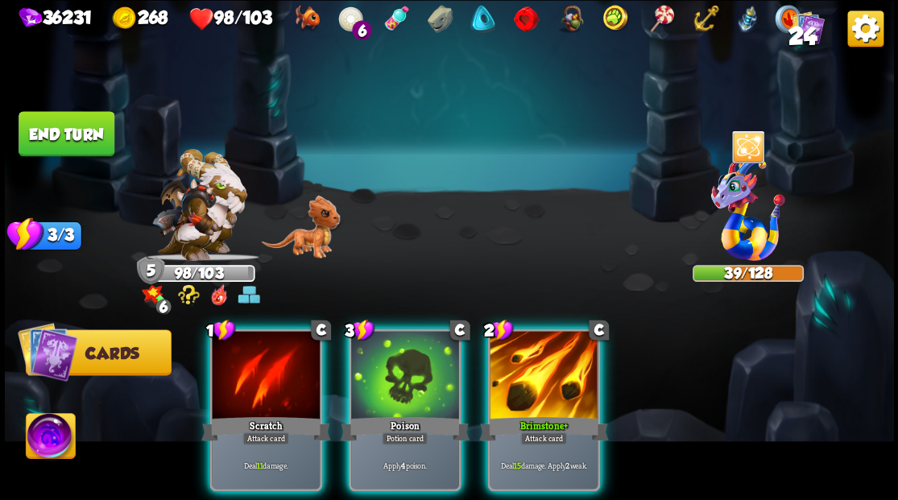
click at [578, 349] on div at bounding box center [543, 376] width 108 height 91
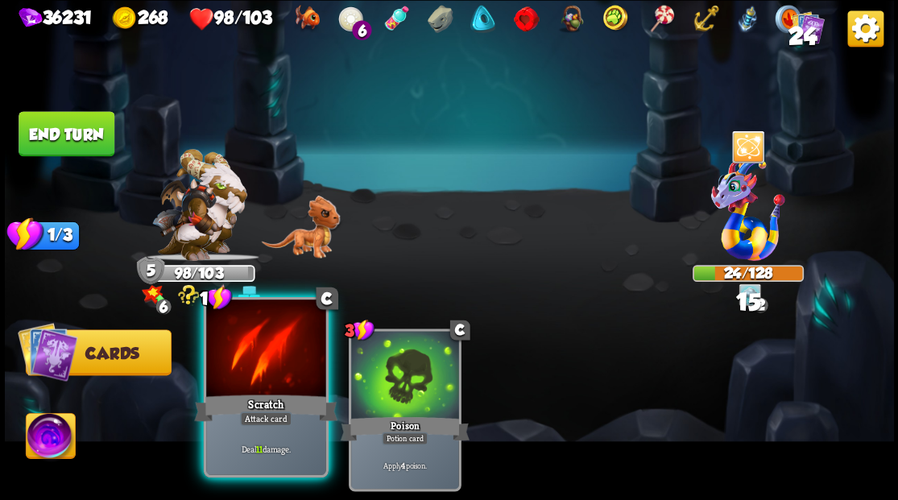
click at [300, 366] on div at bounding box center [265, 349] width 119 height 101
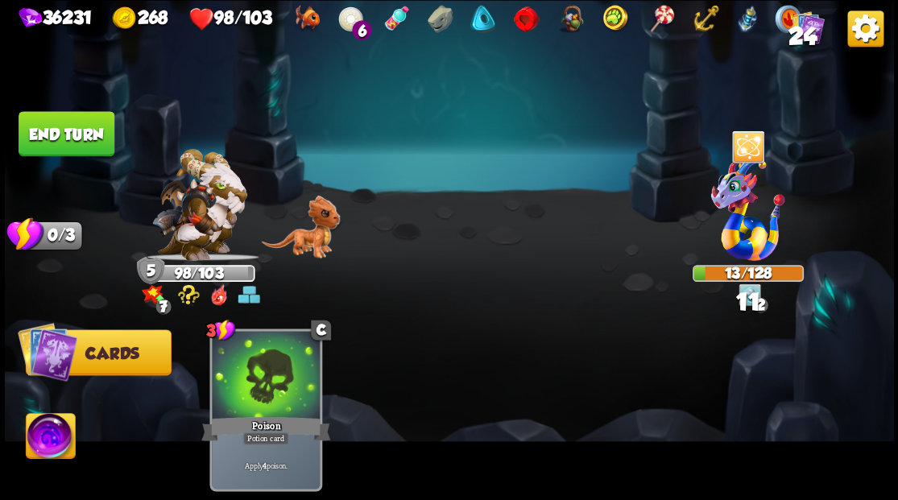
click at [76, 125] on button "End turn" at bounding box center [67, 133] width 96 height 45
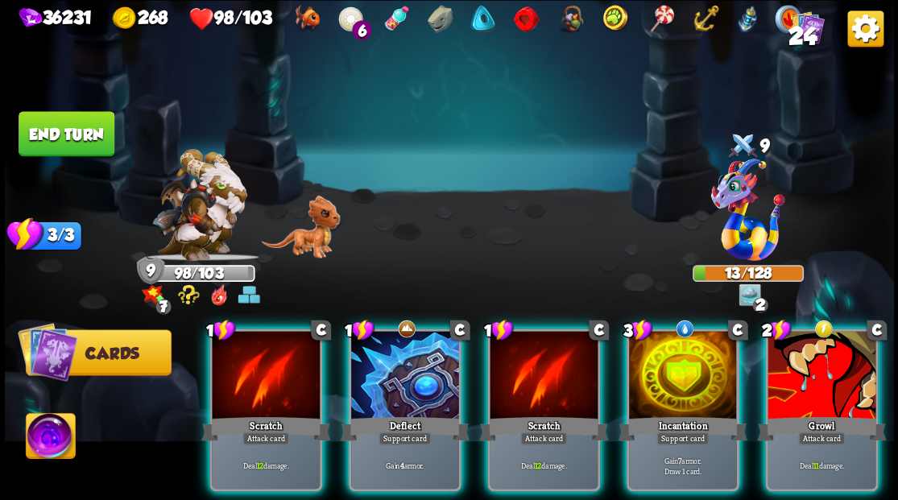
click at [47, 444] on img at bounding box center [50, 438] width 49 height 50
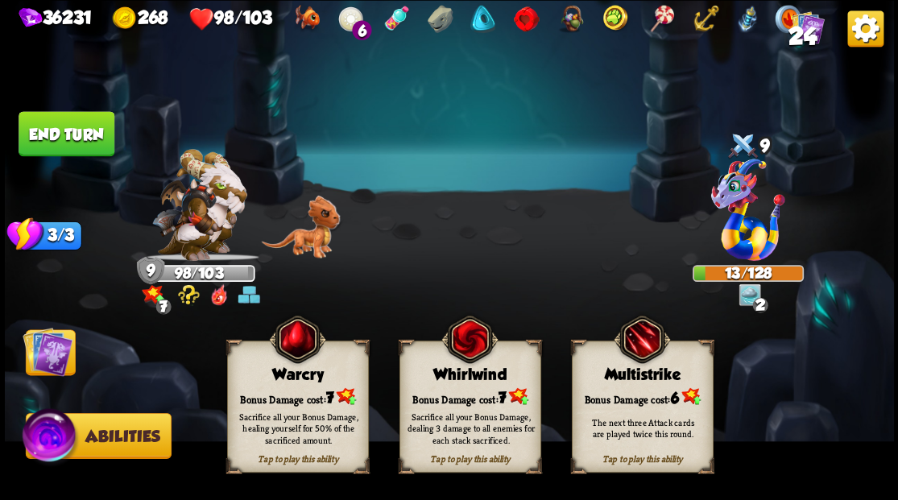
click at [288, 385] on div "Tap to play this ability Warcry Bonus Damage cost: 7 Sacrifice all your Bonus D…" at bounding box center [298, 407] width 142 height 132
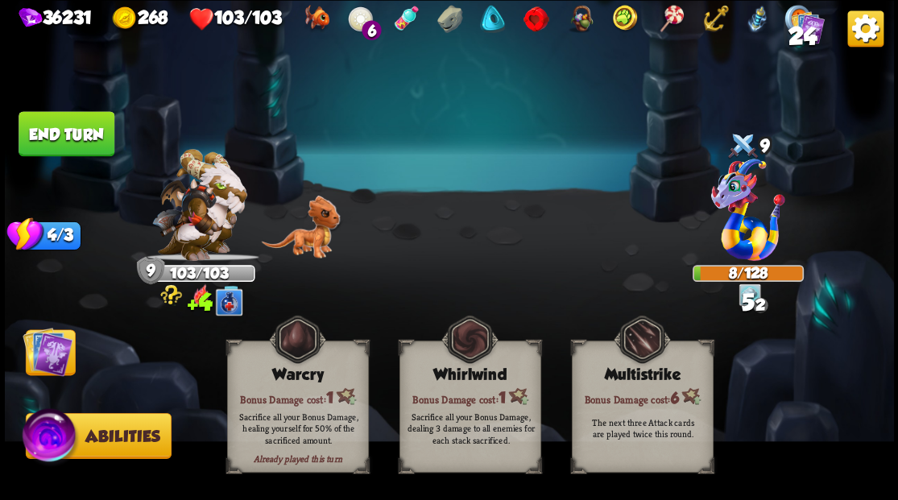
click at [39, 357] on img at bounding box center [48, 351] width 50 height 50
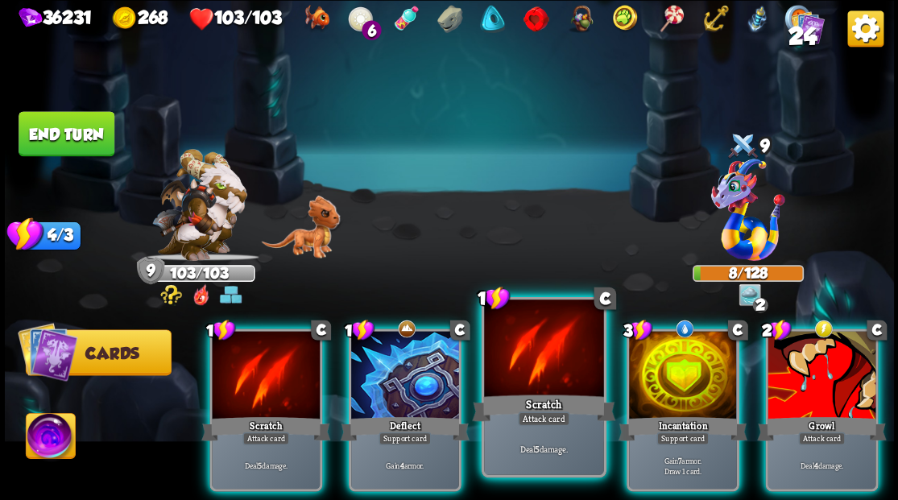
click at [502, 350] on div at bounding box center [543, 349] width 119 height 101
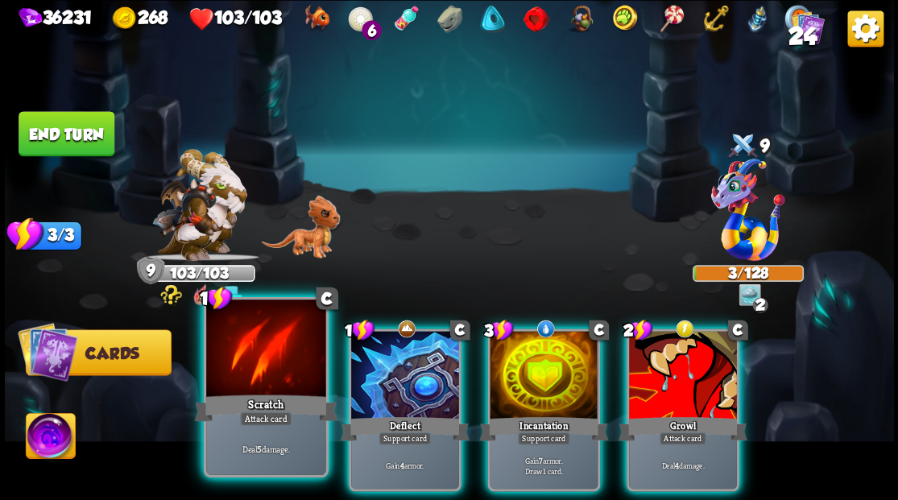
click at [254, 364] on div at bounding box center [265, 349] width 119 height 101
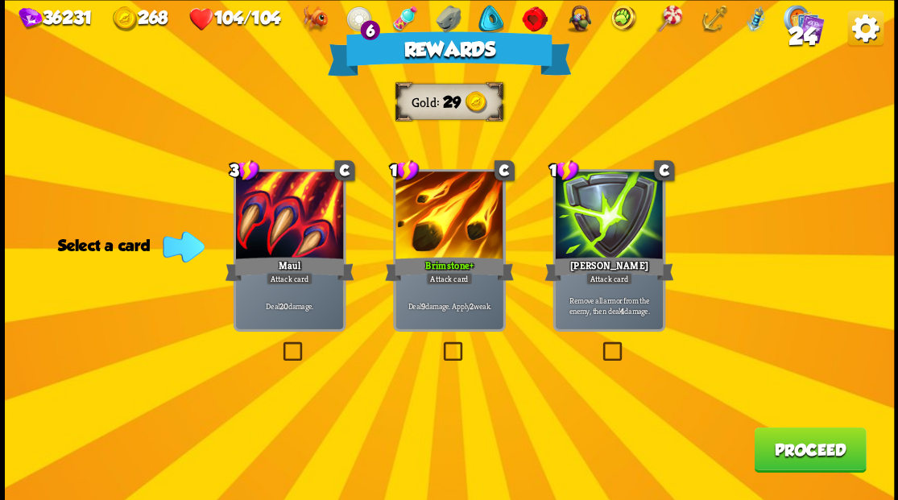
click at [800, 443] on button "Proceed" at bounding box center [810, 449] width 112 height 45
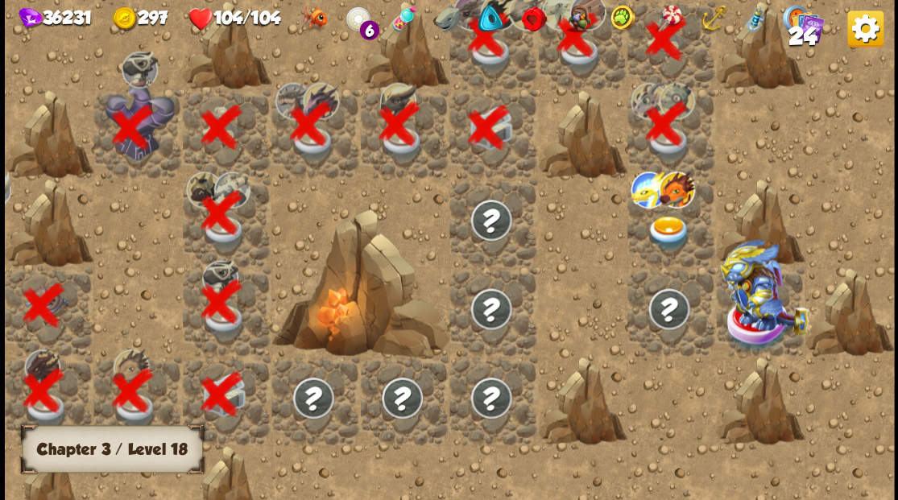
click at [665, 231] on img at bounding box center [668, 232] width 44 height 35
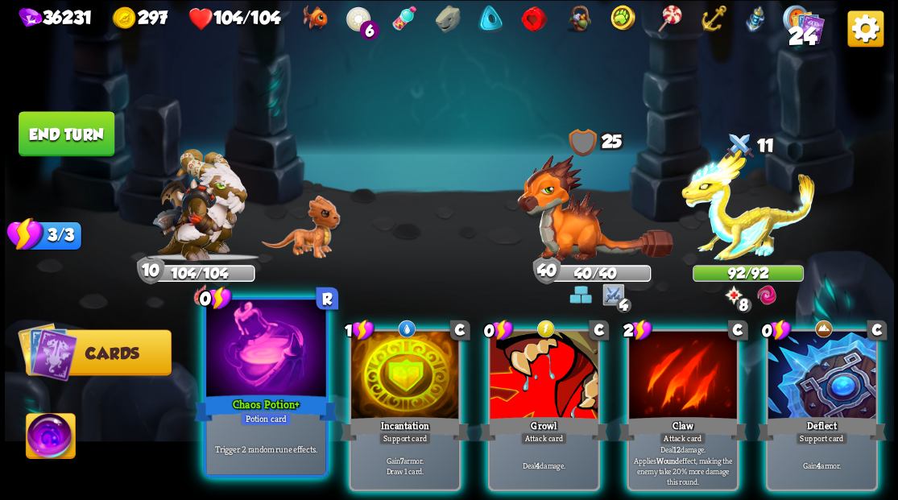
click at [237, 369] on div at bounding box center [265, 349] width 119 height 101
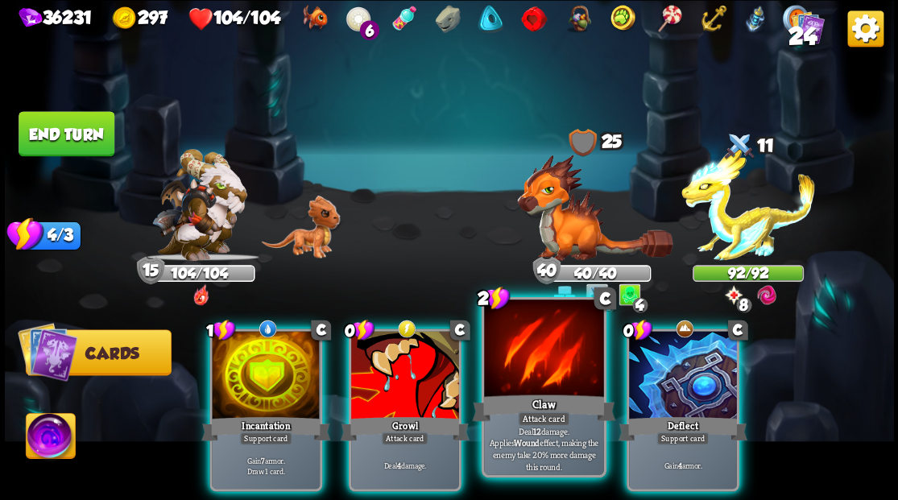
click at [541, 367] on div at bounding box center [543, 349] width 119 height 101
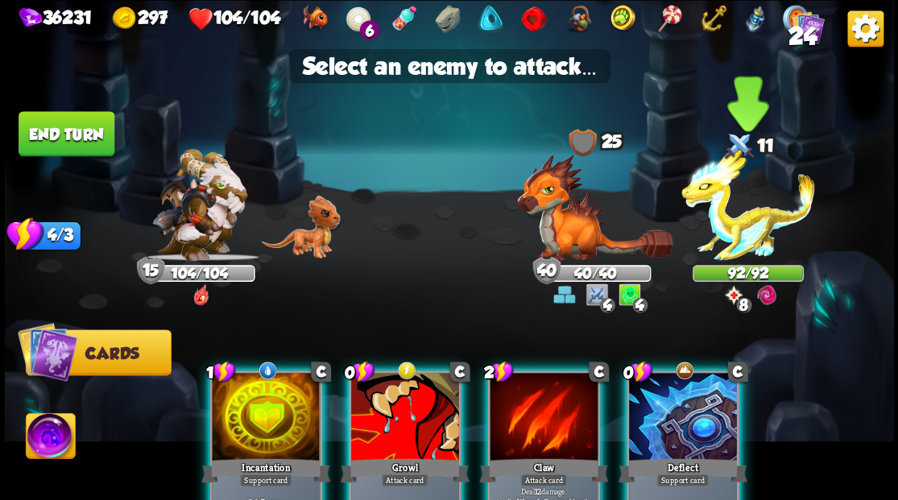
click at [736, 221] on img at bounding box center [748, 205] width 134 height 112
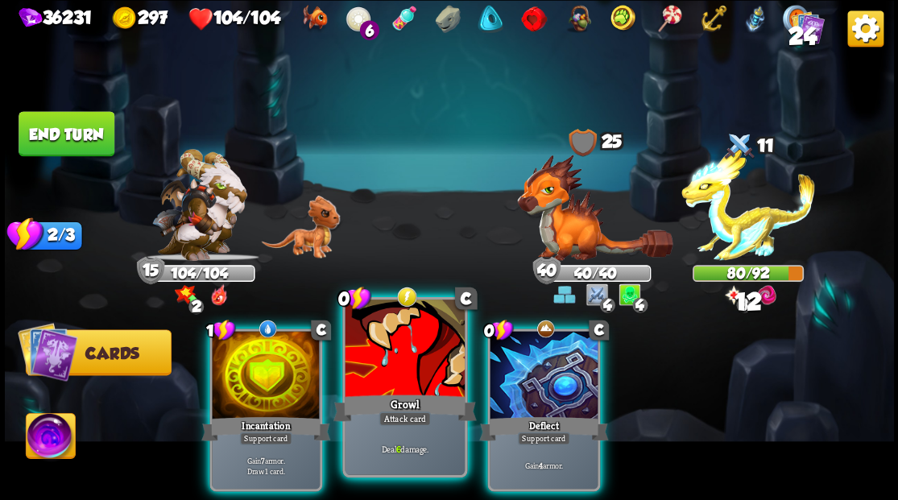
click at [375, 378] on div at bounding box center [404, 349] width 119 height 101
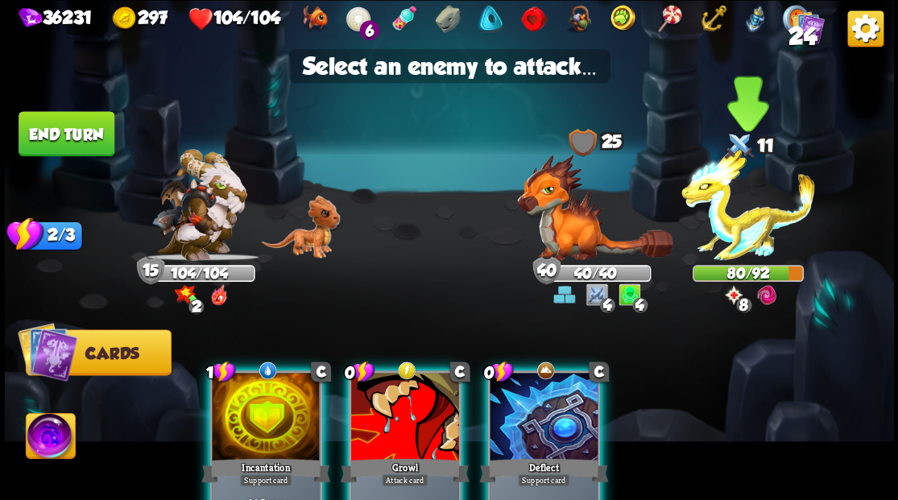
click at [724, 233] on img at bounding box center [748, 205] width 134 height 112
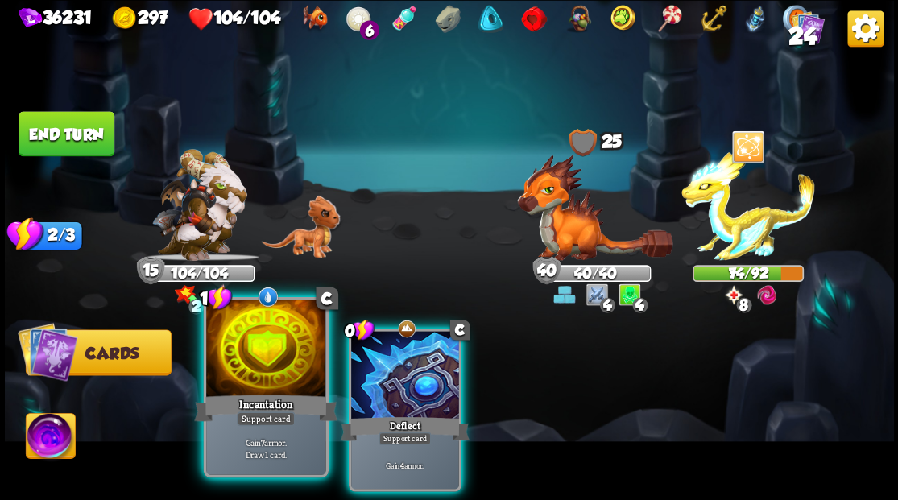
click at [245, 369] on div at bounding box center [265, 349] width 119 height 101
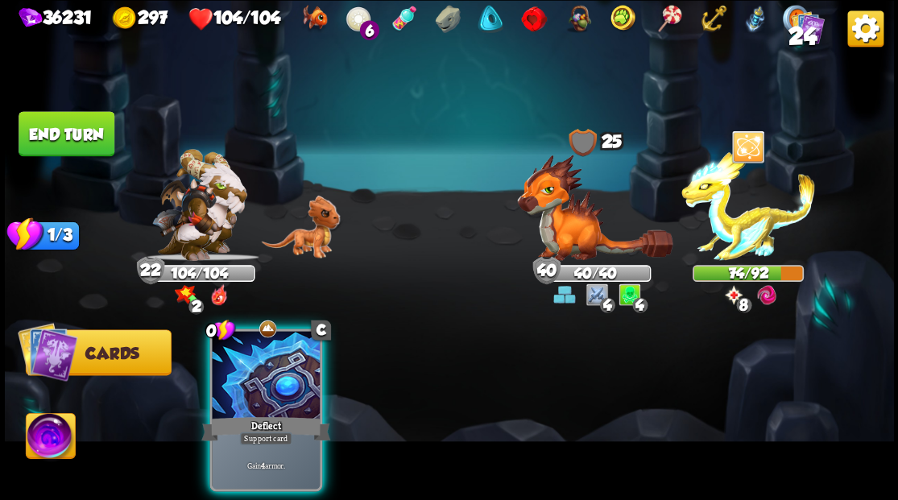
click at [245, 369] on div at bounding box center [266, 376] width 108 height 91
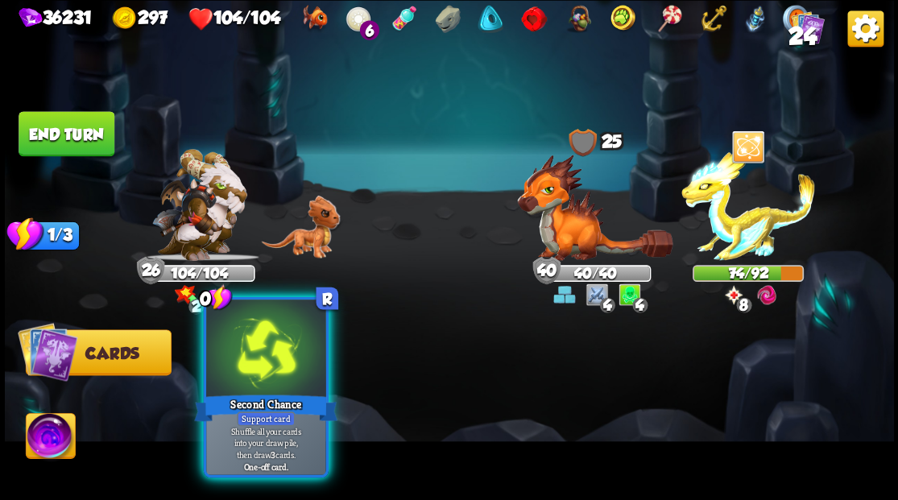
click at [240, 337] on div at bounding box center [265, 349] width 119 height 101
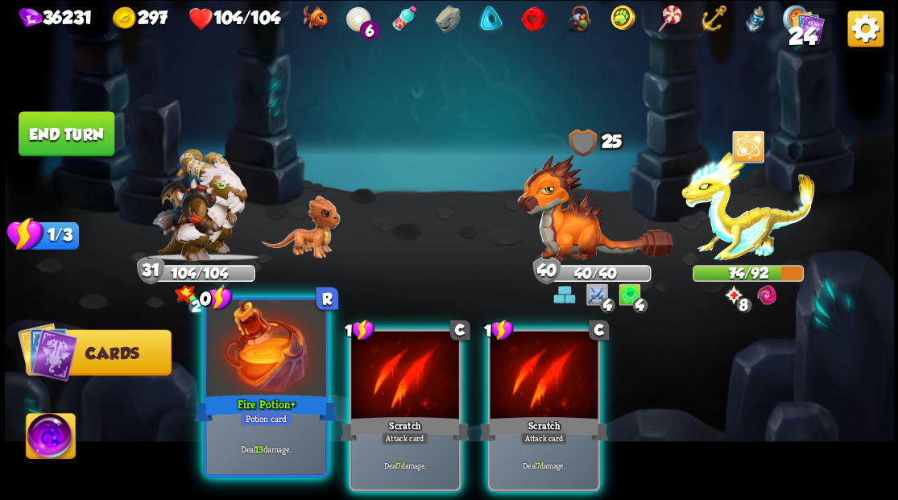
click at [242, 338] on div at bounding box center [265, 349] width 119 height 101
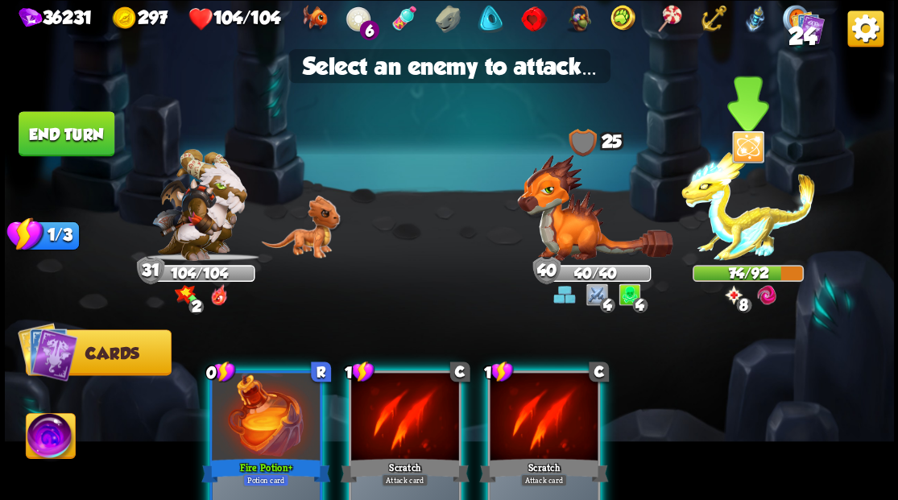
click at [718, 218] on img at bounding box center [748, 205] width 134 height 112
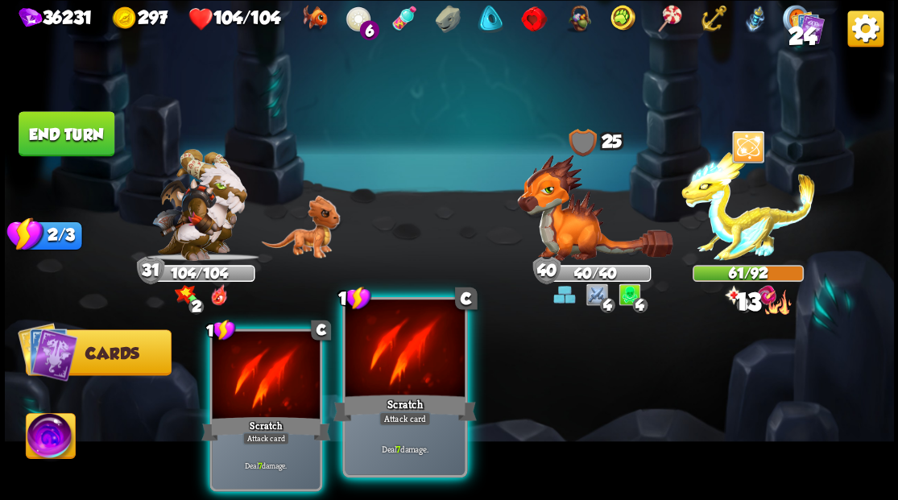
click at [389, 361] on div at bounding box center [404, 349] width 119 height 101
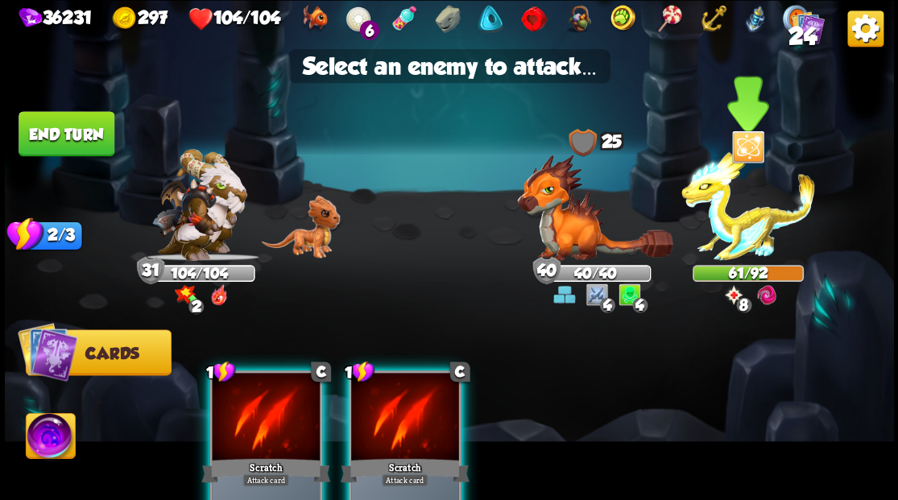
click at [749, 242] on img at bounding box center [748, 205] width 134 height 112
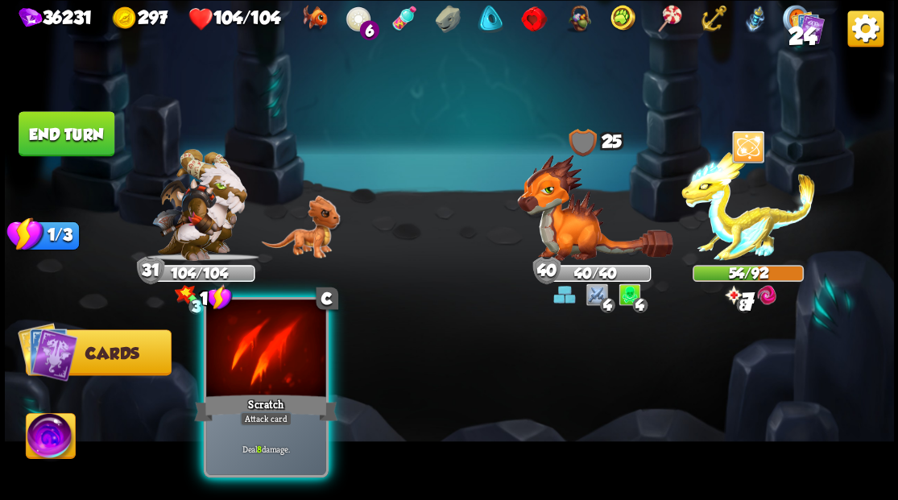
click at [260, 356] on div at bounding box center [265, 349] width 119 height 101
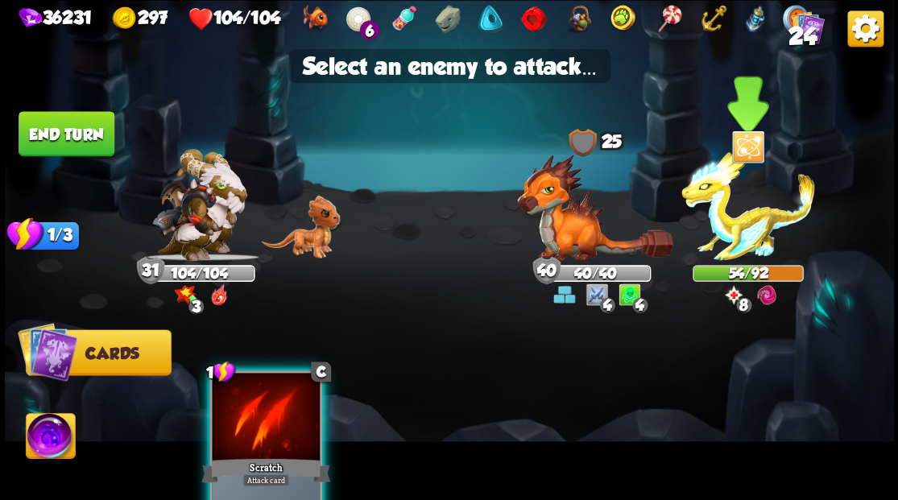
click at [731, 251] on img at bounding box center [748, 205] width 134 height 112
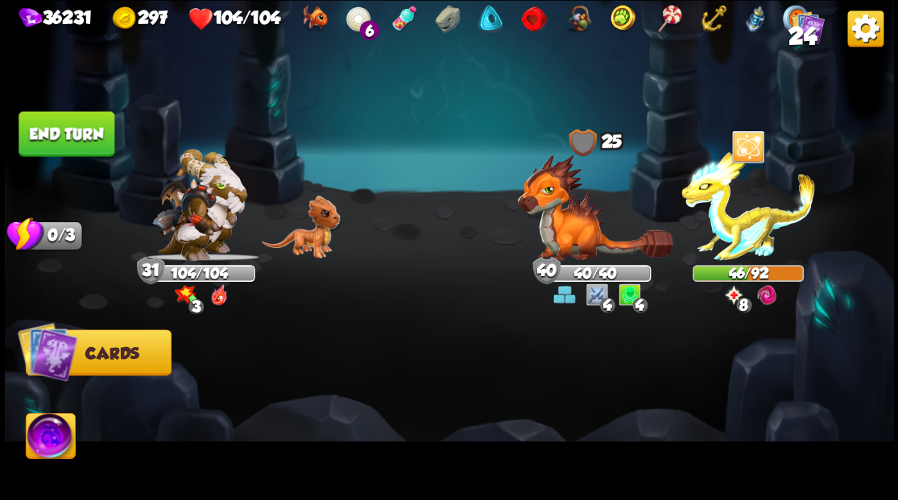
click at [85, 142] on button "End turn" at bounding box center [67, 133] width 96 height 45
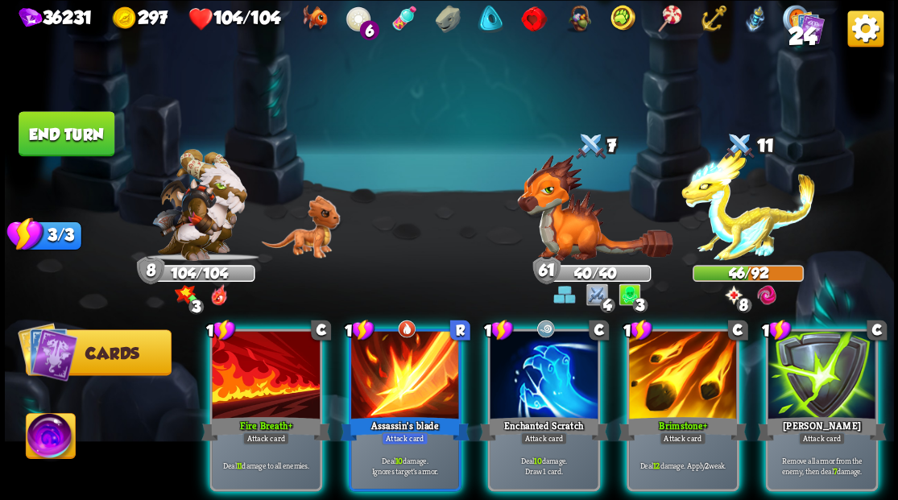
drag, startPoint x: 586, startPoint y: 369, endPoint x: 657, endPoint y: 319, distance: 86.7
click at [586, 369] on div at bounding box center [543, 376] width 108 height 91
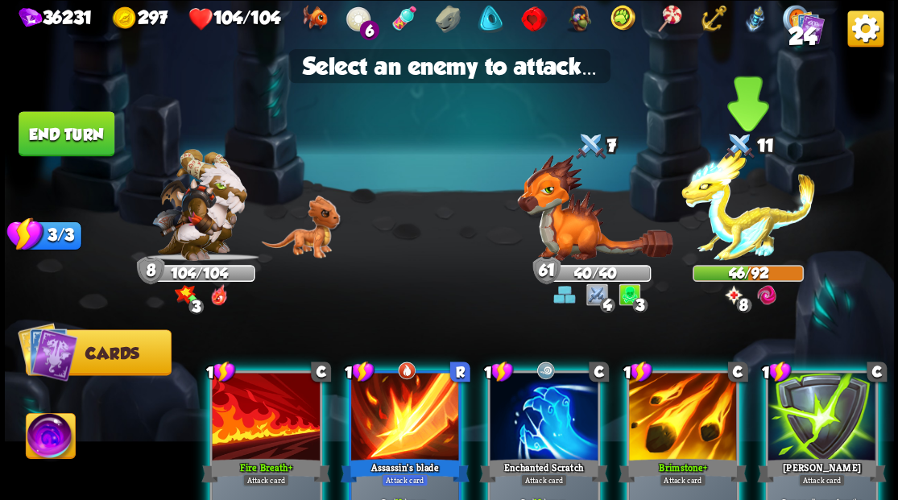
click at [747, 213] on img at bounding box center [748, 205] width 134 height 112
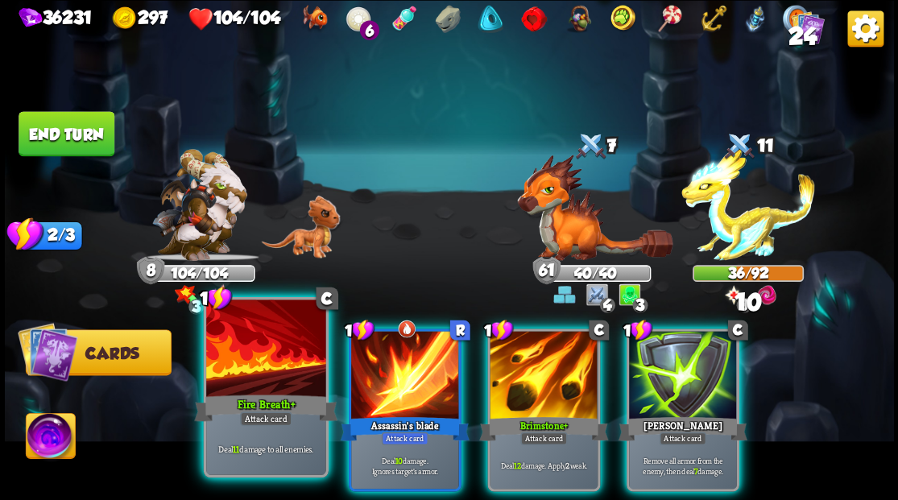
click at [251, 353] on div at bounding box center [265, 349] width 119 height 101
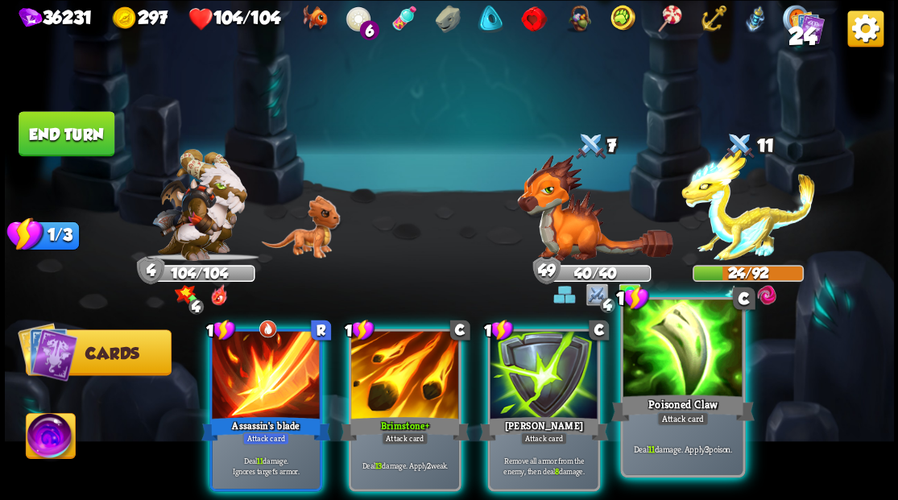
drag, startPoint x: 644, startPoint y: 377, endPoint x: 704, endPoint y: 336, distance: 72.4
click at [646, 377] on div at bounding box center [681, 349] width 119 height 101
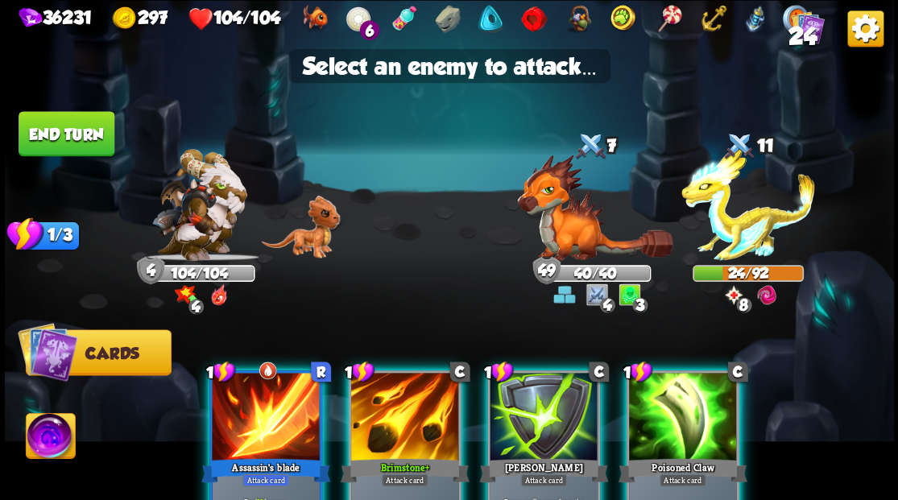
click at [675, 417] on div at bounding box center [683, 418] width 108 height 91
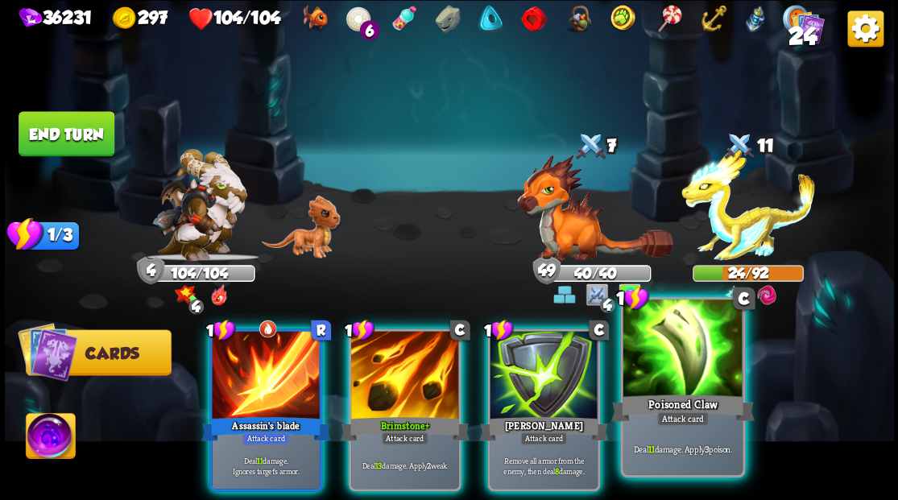
drag, startPoint x: 675, startPoint y: 384, endPoint x: 752, endPoint y: 281, distance: 128.8
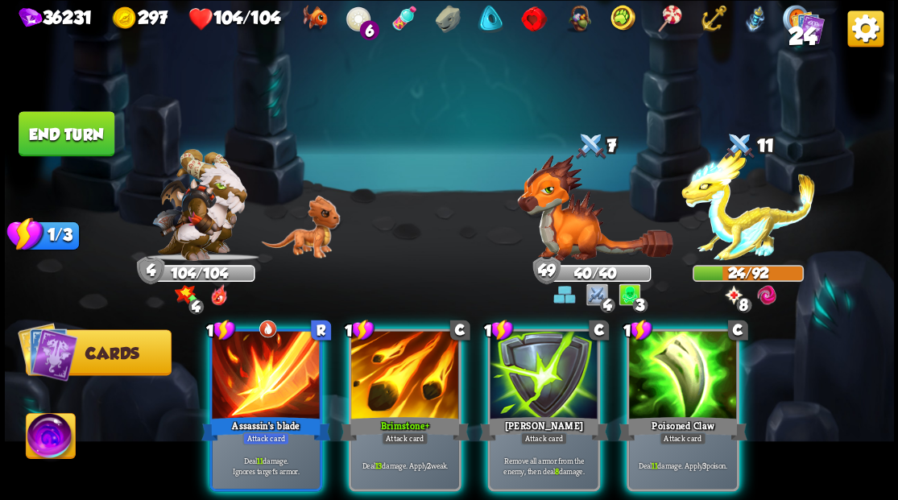
click at [675, 383] on div at bounding box center [683, 376] width 108 height 91
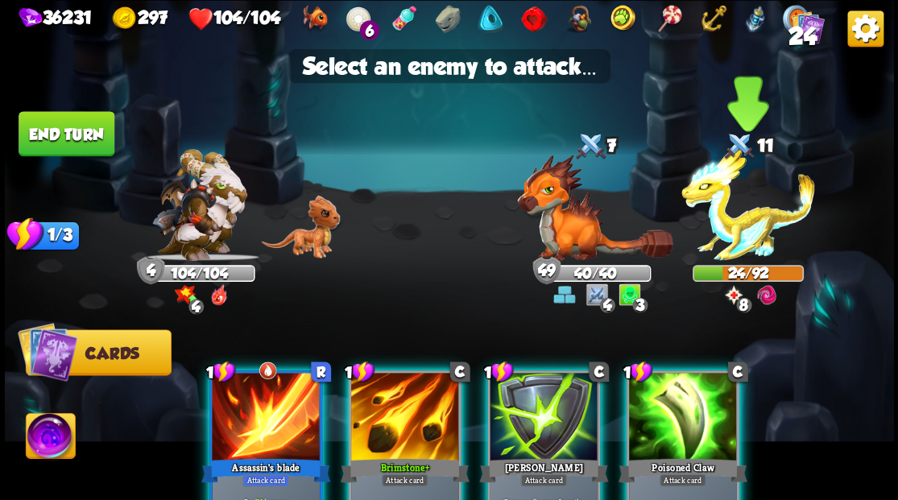
click at [755, 230] on img at bounding box center [748, 205] width 134 height 112
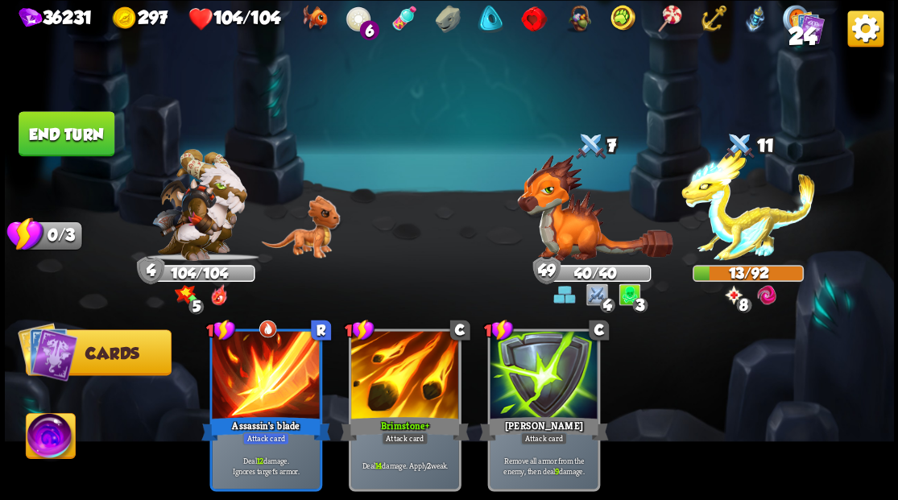
click at [87, 138] on button "End turn" at bounding box center [67, 133] width 96 height 45
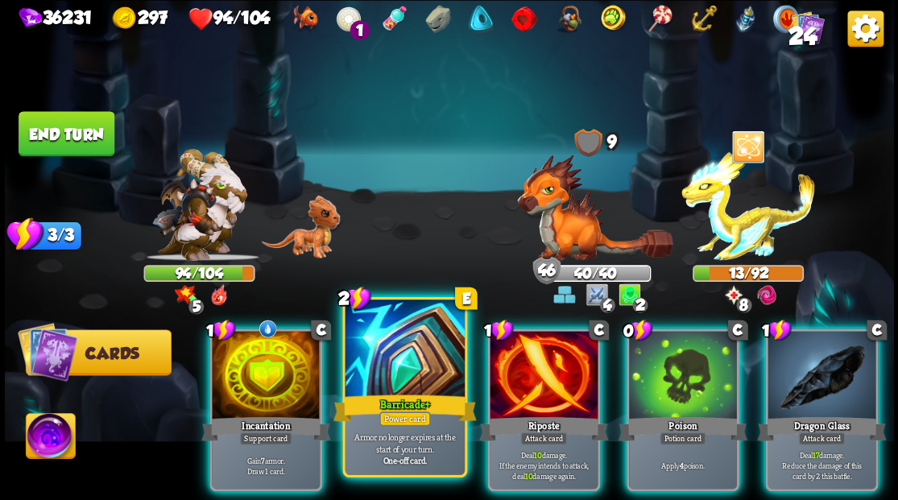
click at [398, 359] on div at bounding box center [404, 349] width 119 height 101
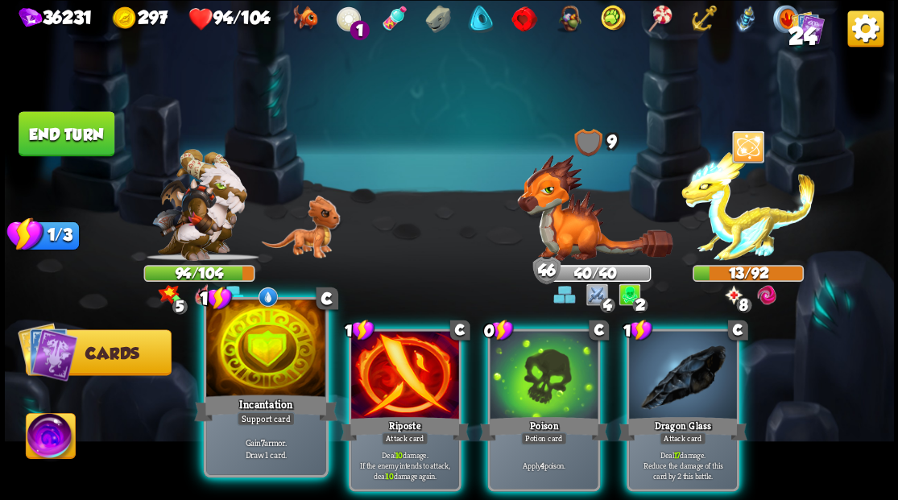
click at [209, 354] on div at bounding box center [265, 349] width 119 height 101
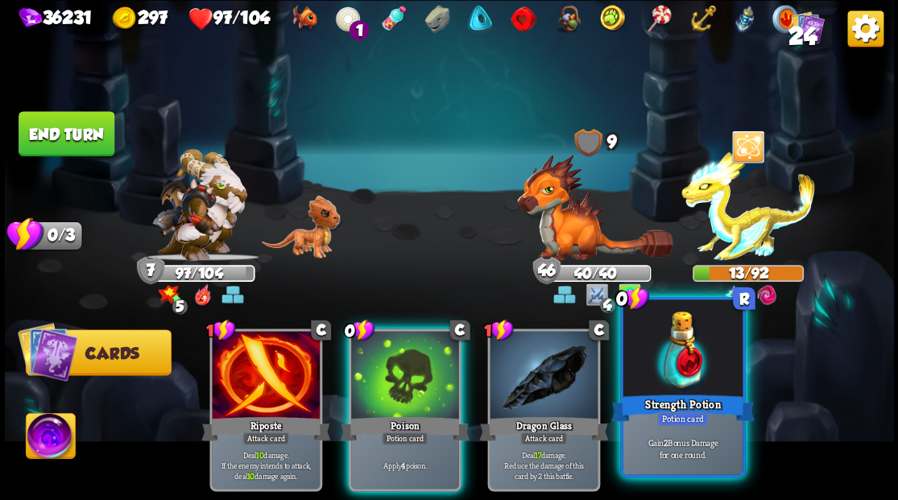
click at [679, 369] on div at bounding box center [681, 349] width 119 height 101
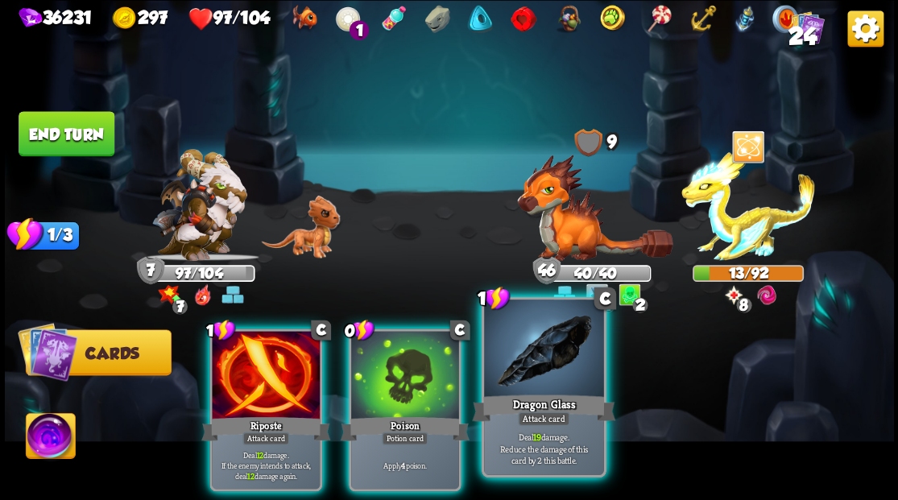
click at [523, 381] on div at bounding box center [543, 349] width 119 height 101
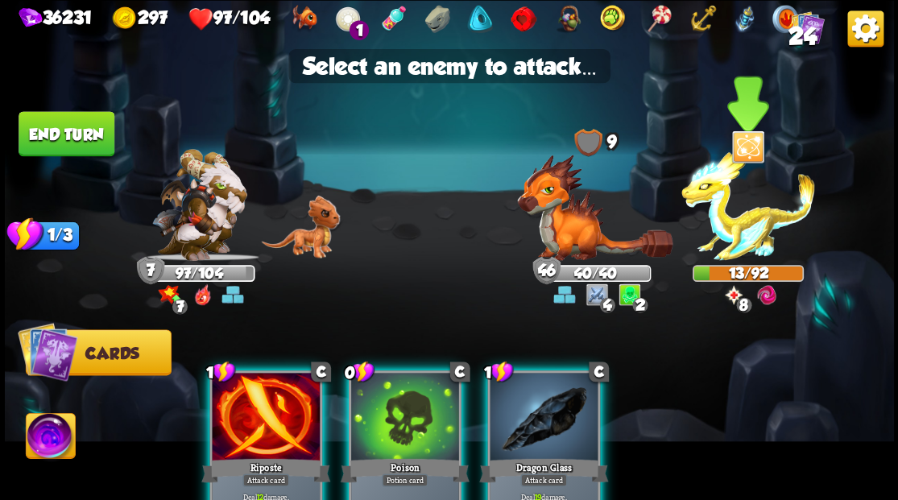
click at [752, 230] on img at bounding box center [748, 205] width 134 height 112
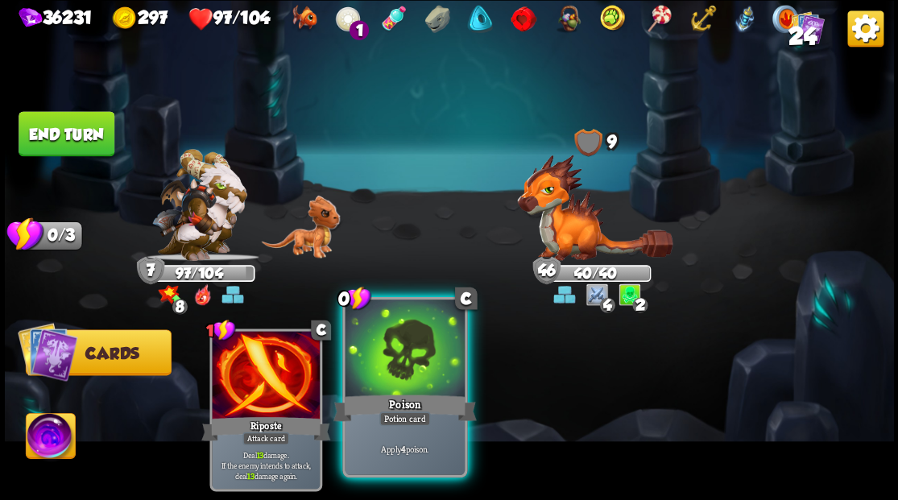
click at [393, 337] on div at bounding box center [404, 349] width 119 height 101
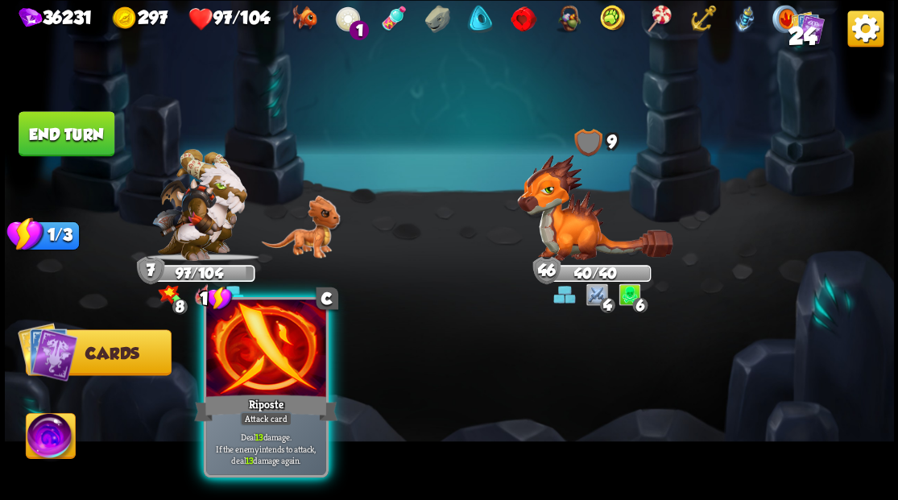
click at [261, 358] on div at bounding box center [265, 349] width 119 height 101
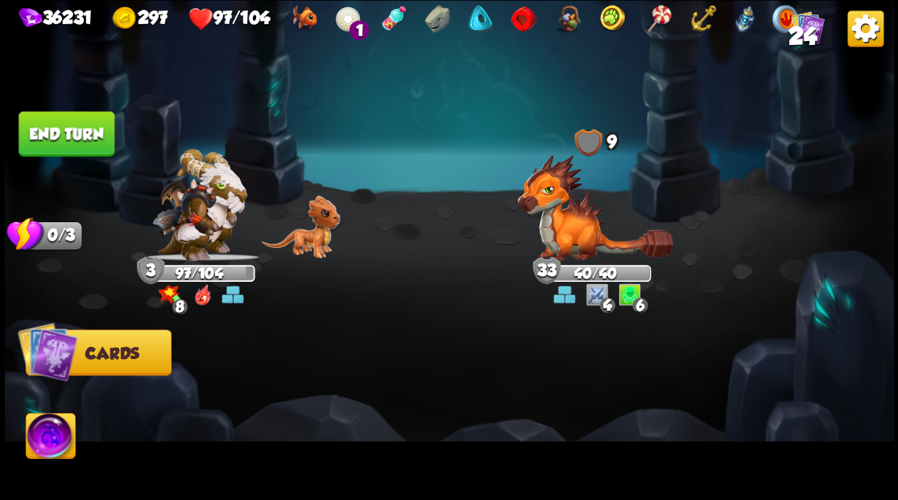
click at [60, 140] on button "End turn" at bounding box center [67, 133] width 96 height 45
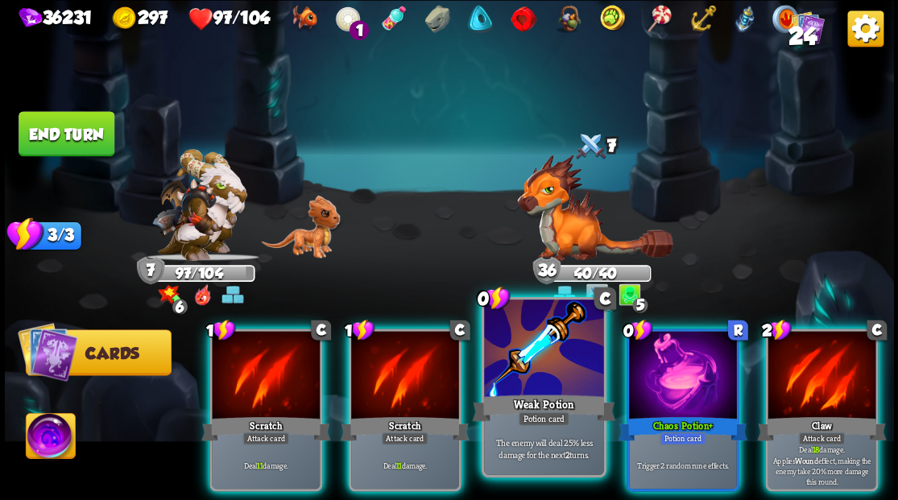
click at [526, 389] on div at bounding box center [543, 349] width 119 height 101
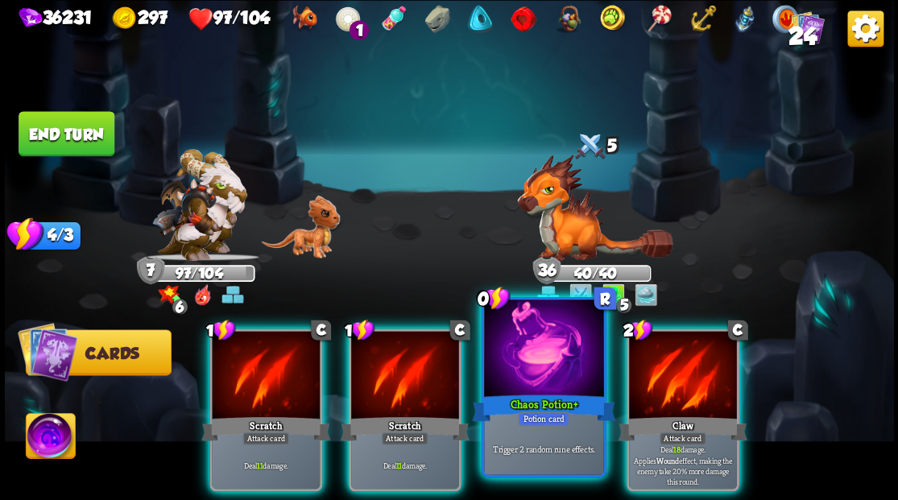
click at [564, 382] on div at bounding box center [543, 349] width 119 height 101
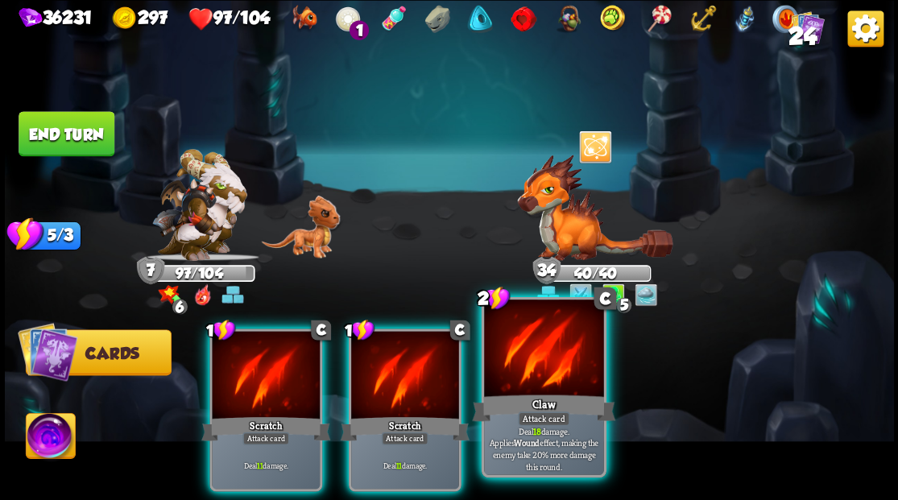
click at [546, 348] on div at bounding box center [543, 349] width 119 height 101
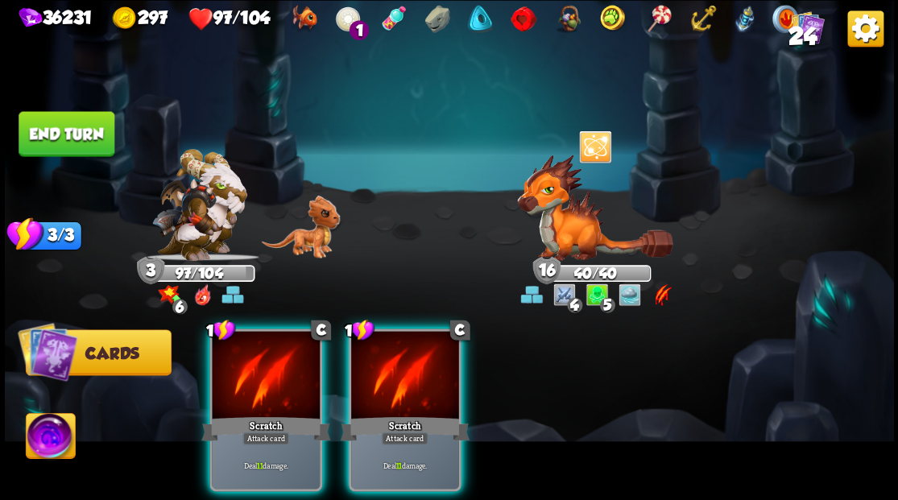
click at [85, 119] on button "End turn" at bounding box center [67, 133] width 96 height 45
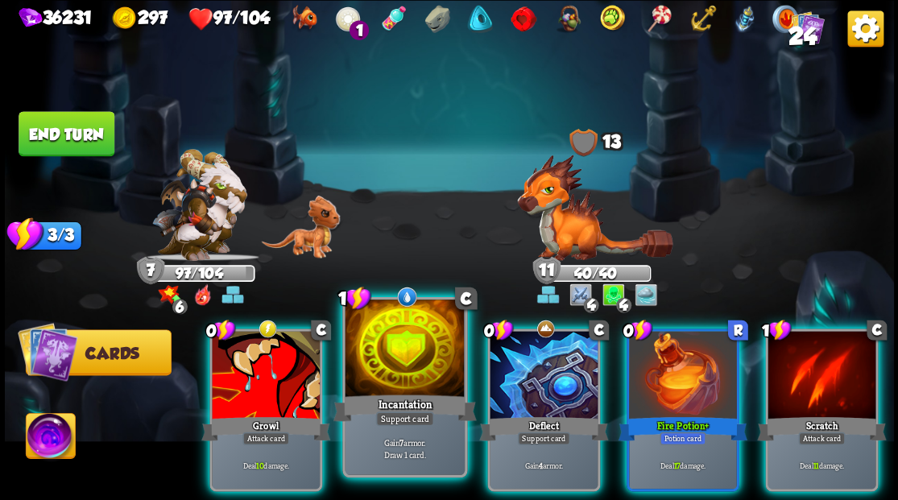
click at [379, 368] on div at bounding box center [404, 349] width 119 height 101
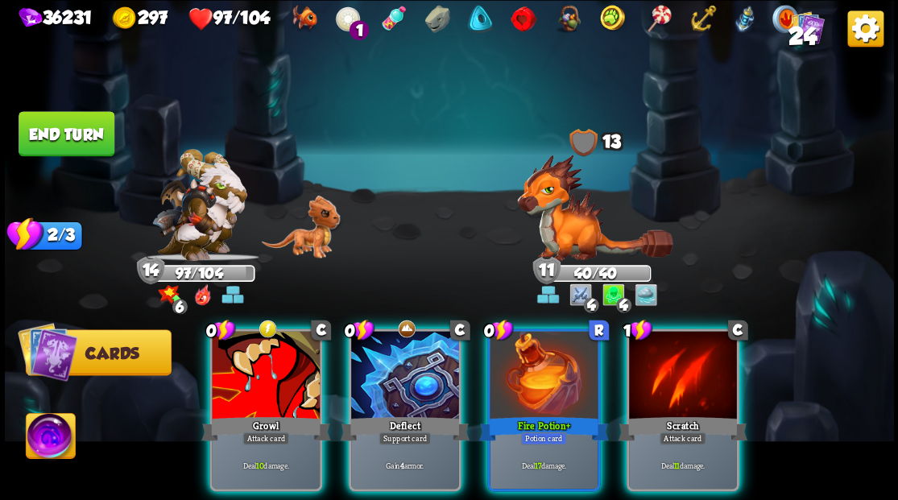
click at [379, 368] on div at bounding box center [405, 376] width 108 height 91
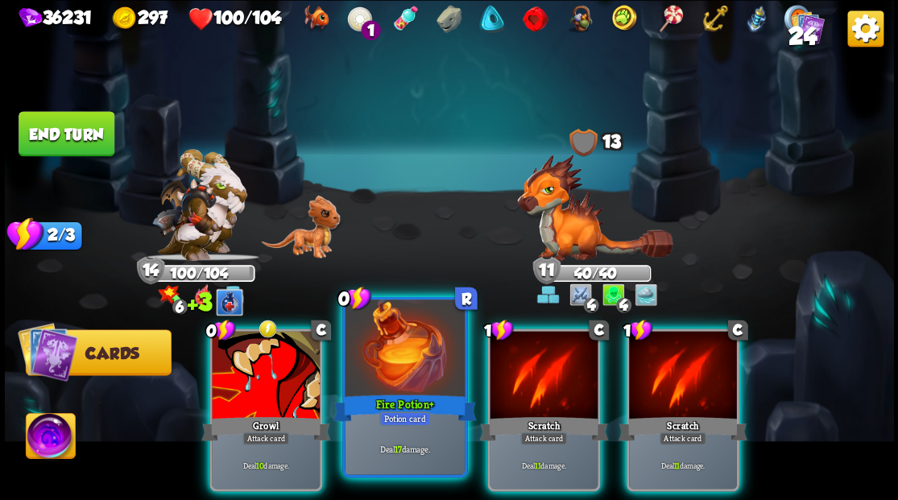
click at [387, 357] on div at bounding box center [404, 349] width 119 height 101
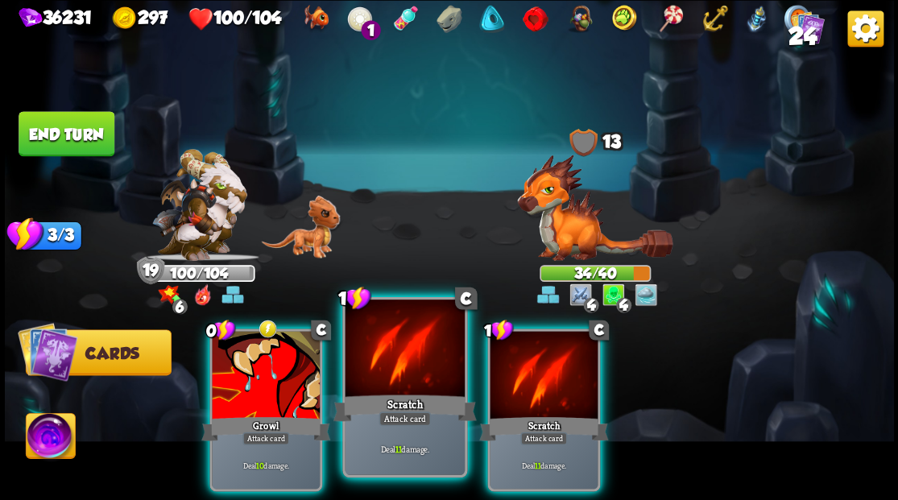
click at [365, 378] on div at bounding box center [404, 349] width 119 height 101
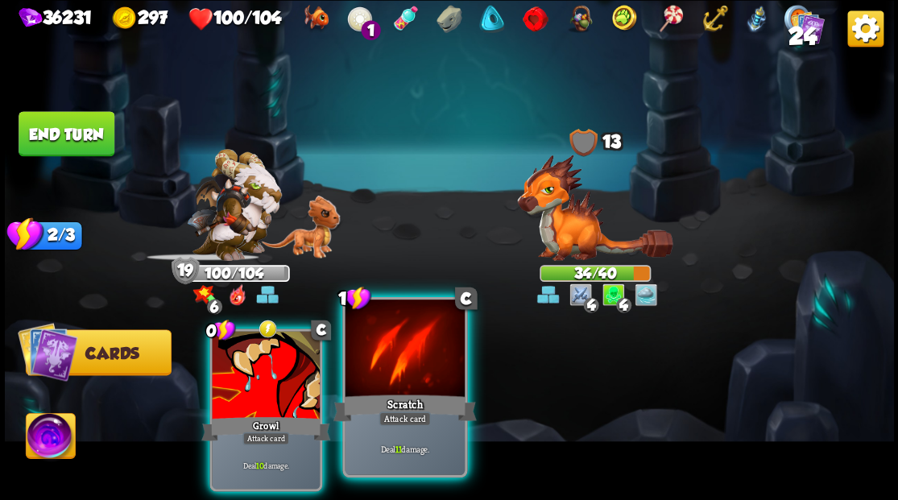
click at [372, 378] on div at bounding box center [404, 349] width 119 height 101
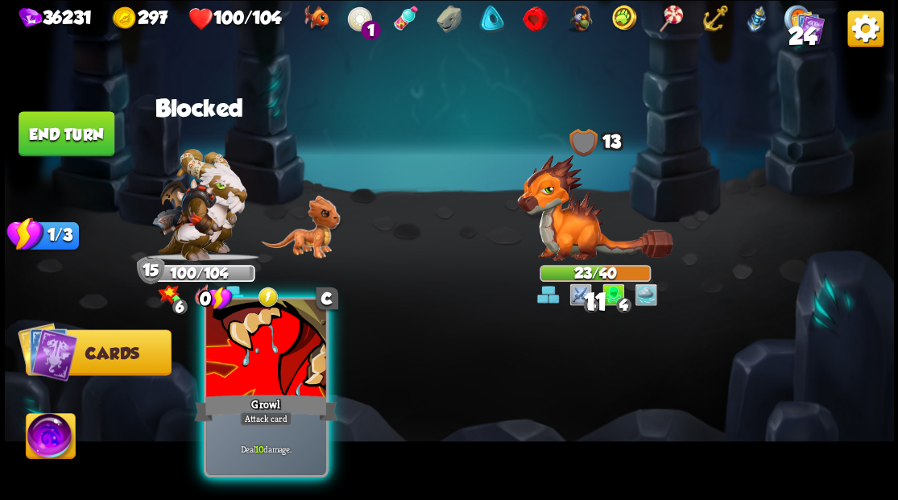
click at [283, 379] on div at bounding box center [265, 349] width 119 height 101
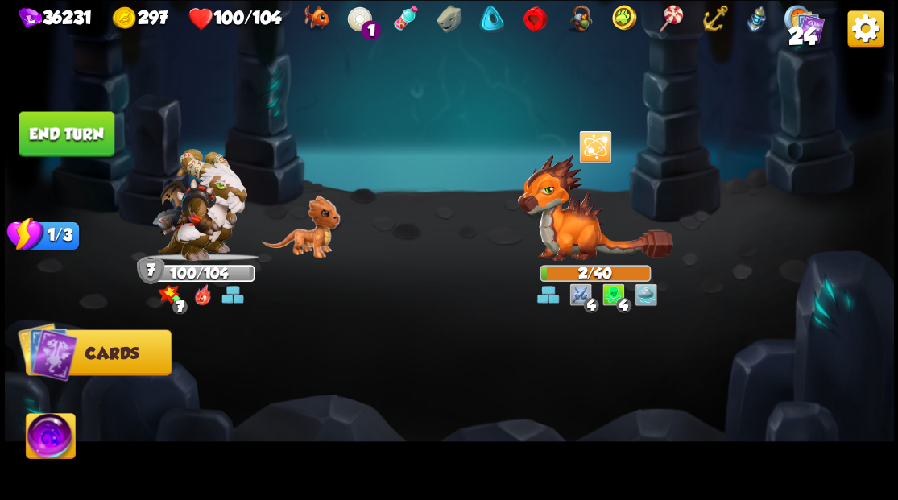
drag, startPoint x: 46, startPoint y: 123, endPoint x: 466, endPoint y: 135, distance: 420.4
click at [150, 125] on div "Select an enemy to attack... You don't have enough stamina to play that card...…" at bounding box center [449, 250] width 889 height 500
click at [73, 135] on button "End turn" at bounding box center [67, 133] width 96 height 45
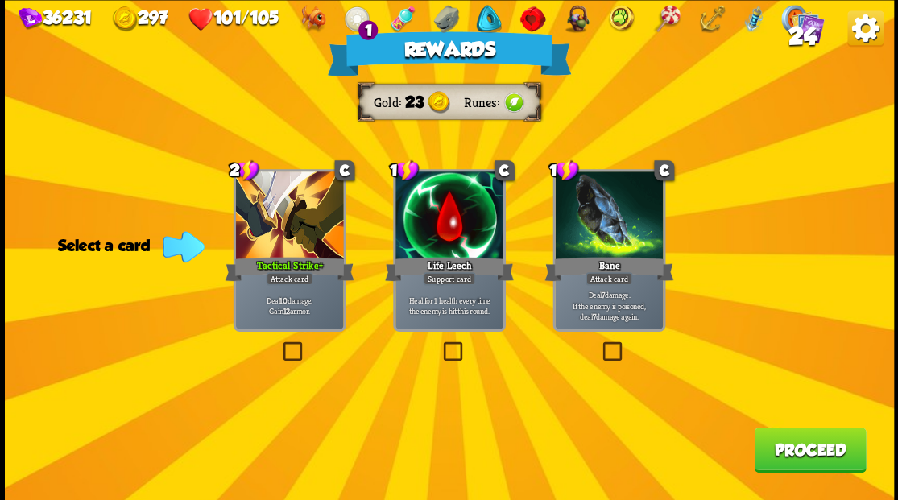
click at [799, 27] on span "24" at bounding box center [801, 36] width 28 height 27
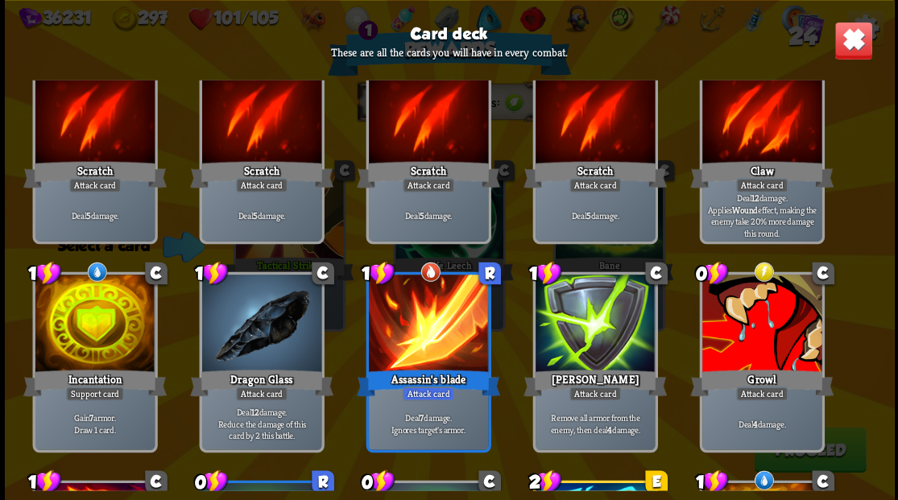
scroll to position [0, 0]
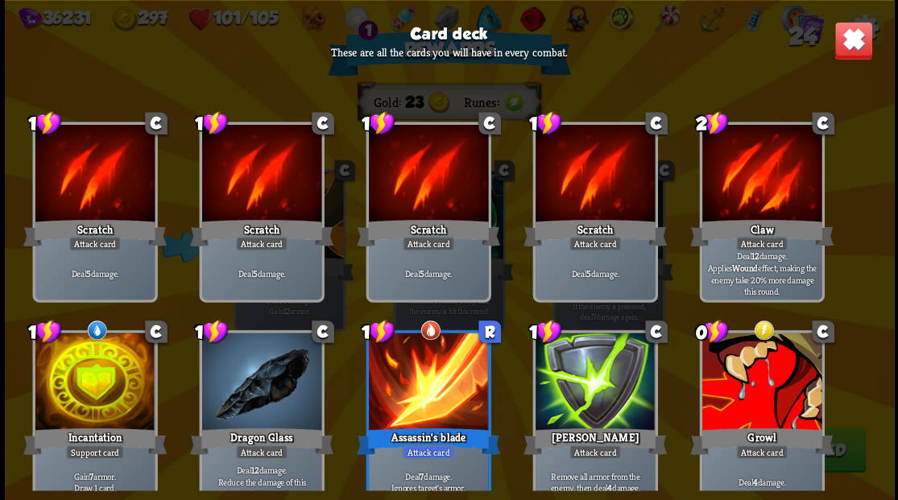
click at [853, 42] on img at bounding box center [852, 40] width 39 height 39
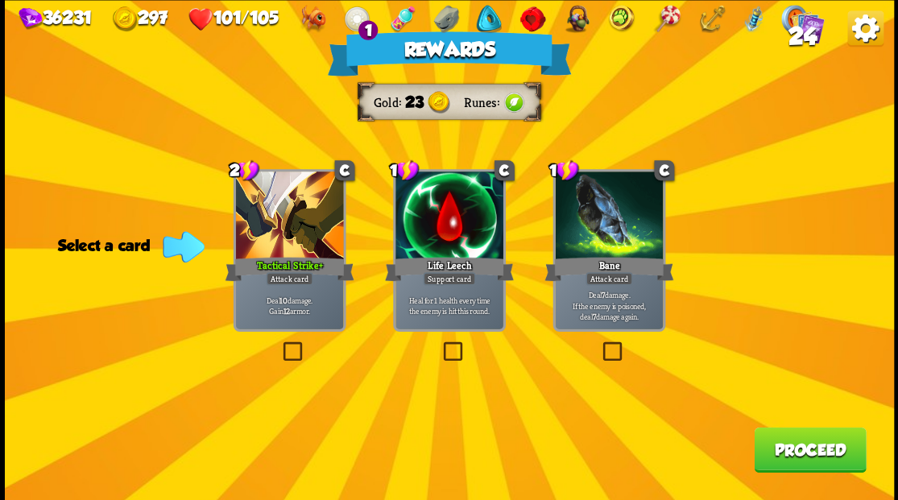
click at [798, 40] on span "24" at bounding box center [801, 36] width 28 height 27
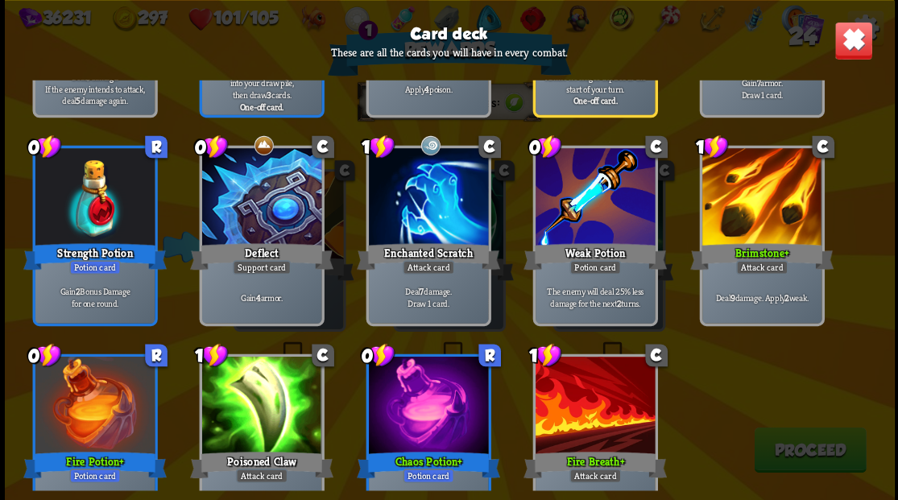
scroll to position [748, 0]
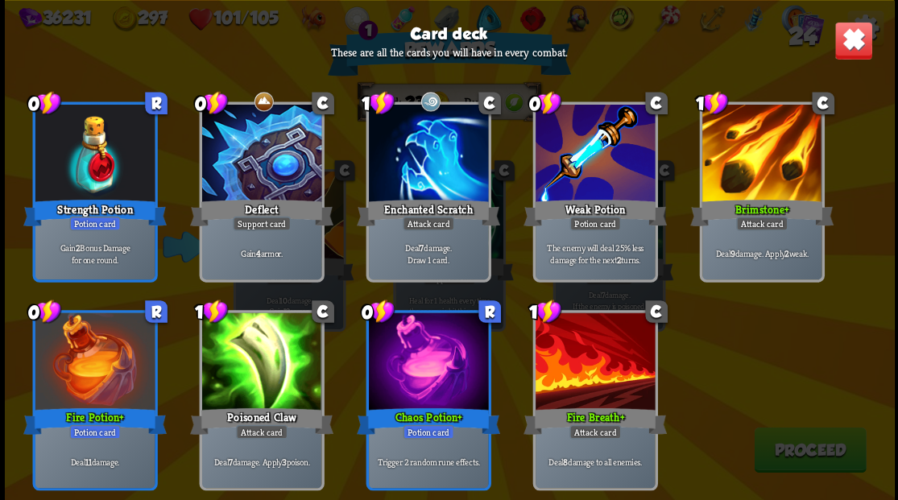
click at [854, 52] on img at bounding box center [852, 40] width 39 height 39
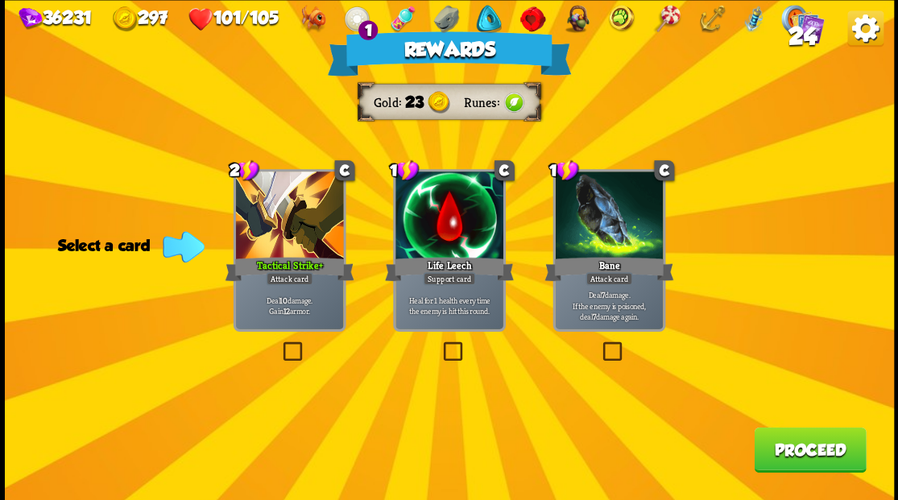
drag, startPoint x: 615, startPoint y: 345, endPoint x: 638, endPoint y: 345, distance: 22.5
click at [599, 344] on label at bounding box center [599, 344] width 0 height 0
click at [0, 0] on input "checkbox" at bounding box center [0, 0] width 0 height 0
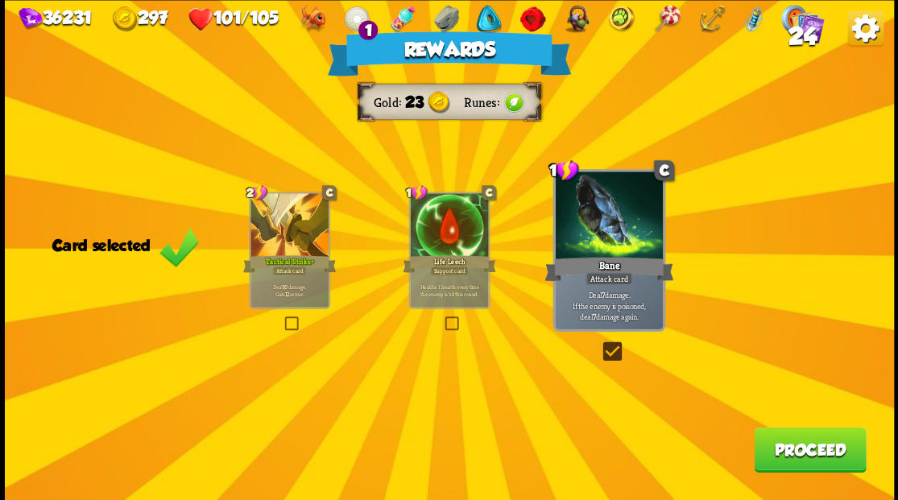
click at [791, 443] on button "Proceed" at bounding box center [810, 449] width 112 height 45
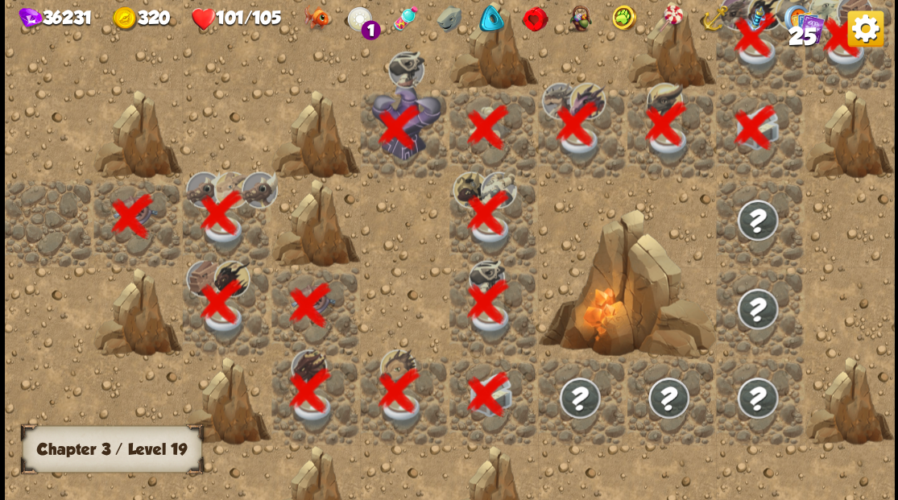
scroll to position [0, 309]
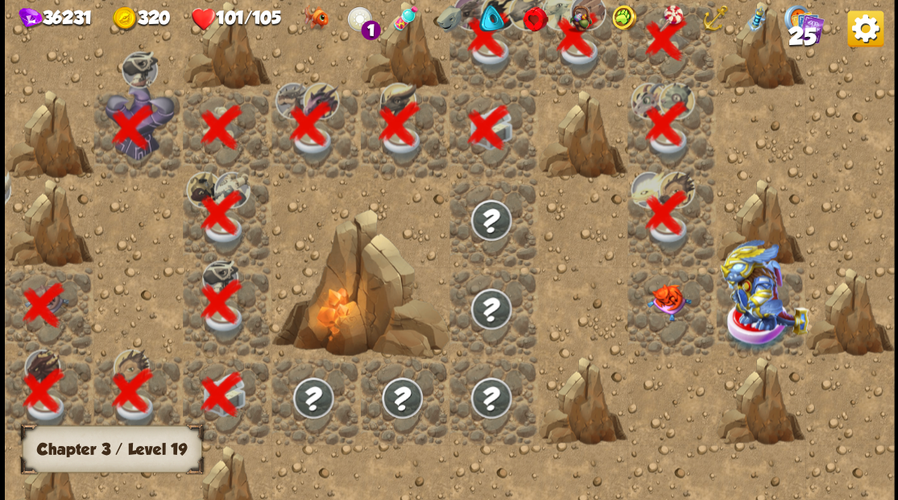
click at [685, 299] on img at bounding box center [668, 301] width 44 height 37
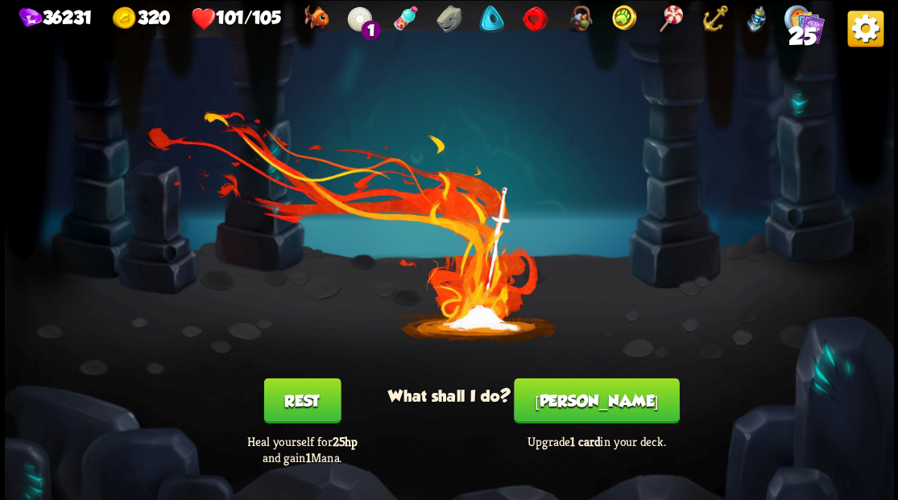
click at [599, 399] on button "[PERSON_NAME]" at bounding box center [596, 400] width 165 height 45
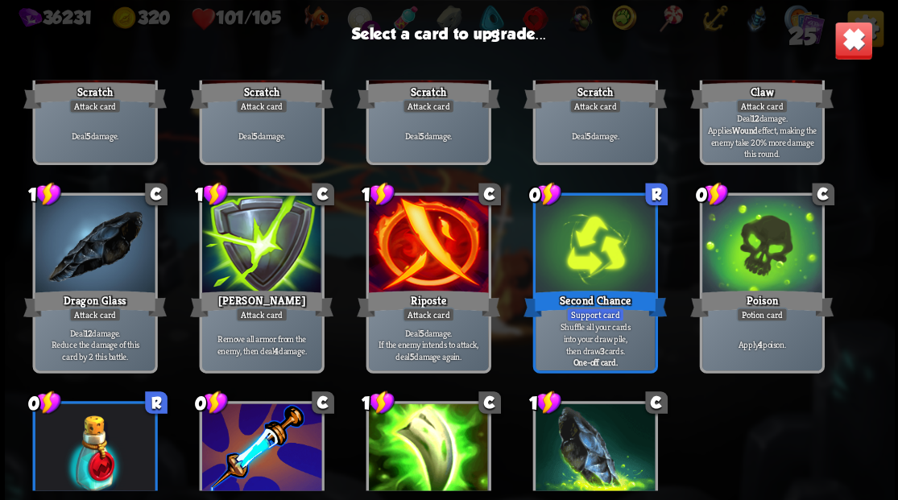
scroll to position [161, 0]
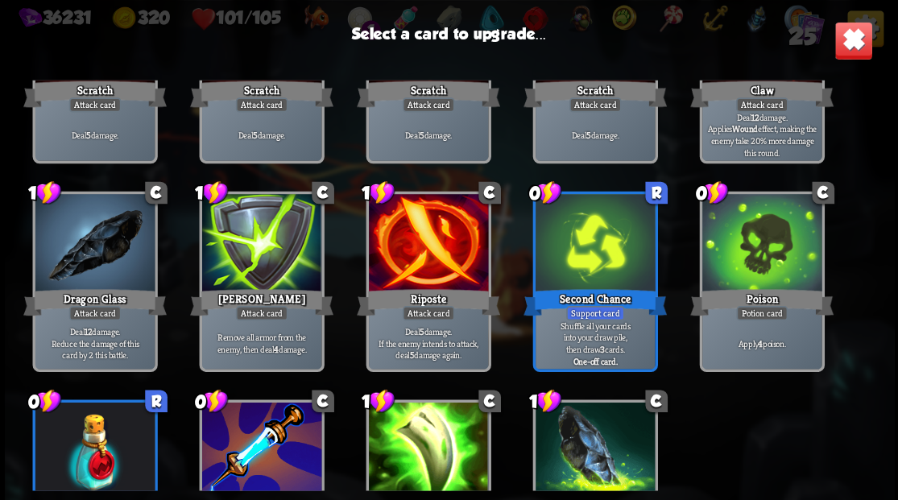
click at [744, 240] on div at bounding box center [760, 244] width 119 height 101
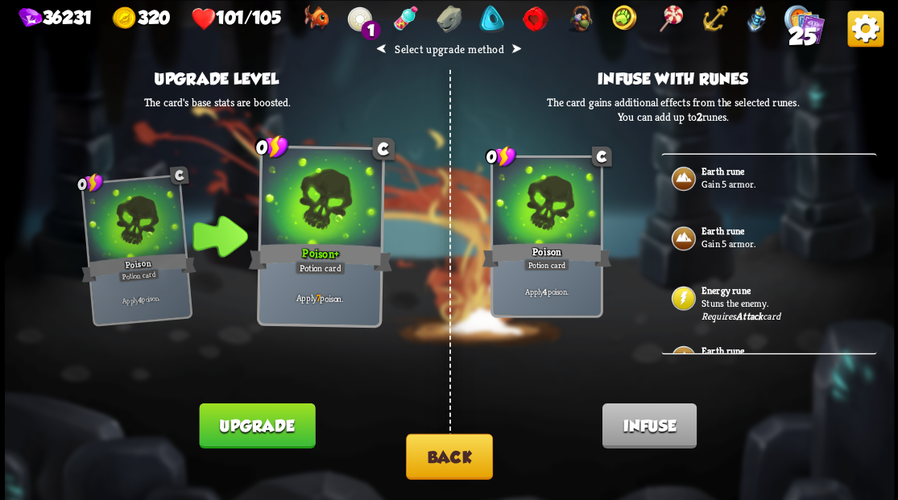
click at [717, 242] on p "Gain 5 armor." at bounding box center [786, 243] width 171 height 13
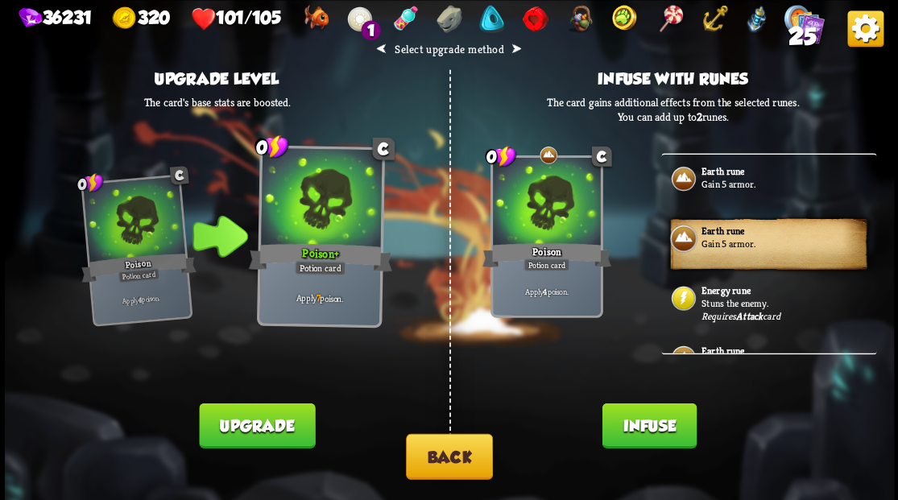
drag, startPoint x: 646, startPoint y: 425, endPoint x: 637, endPoint y: 411, distance: 16.3
click at [641, 419] on button "Infuse" at bounding box center [648, 425] width 94 height 45
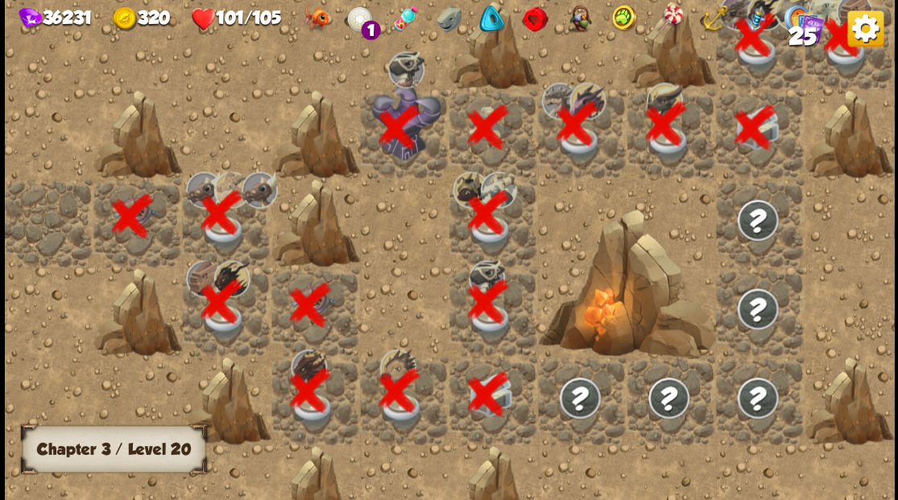
scroll to position [0, 309]
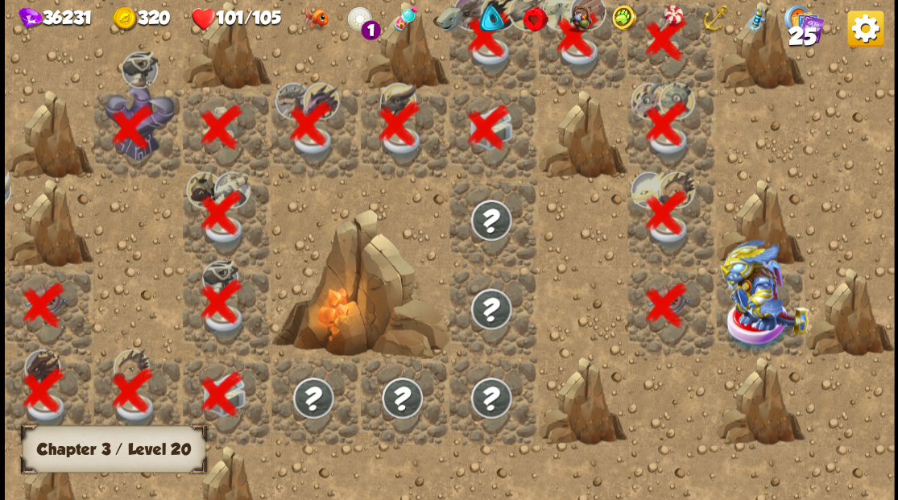
click at [744, 317] on img at bounding box center [763, 286] width 89 height 95
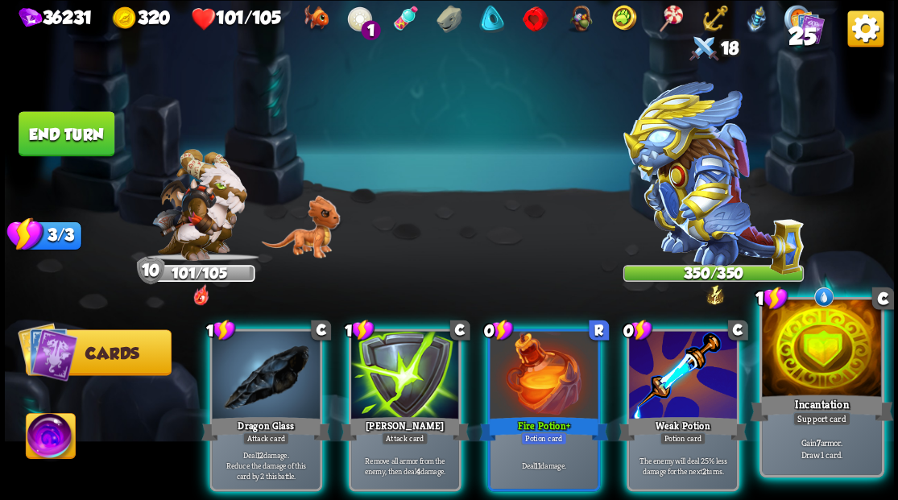
click at [813, 383] on div at bounding box center [821, 349] width 119 height 101
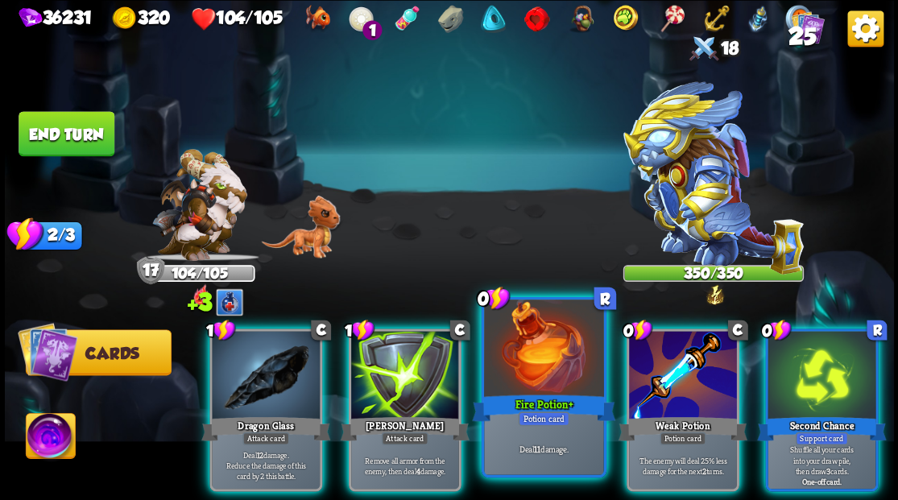
click at [522, 348] on div at bounding box center [543, 349] width 119 height 101
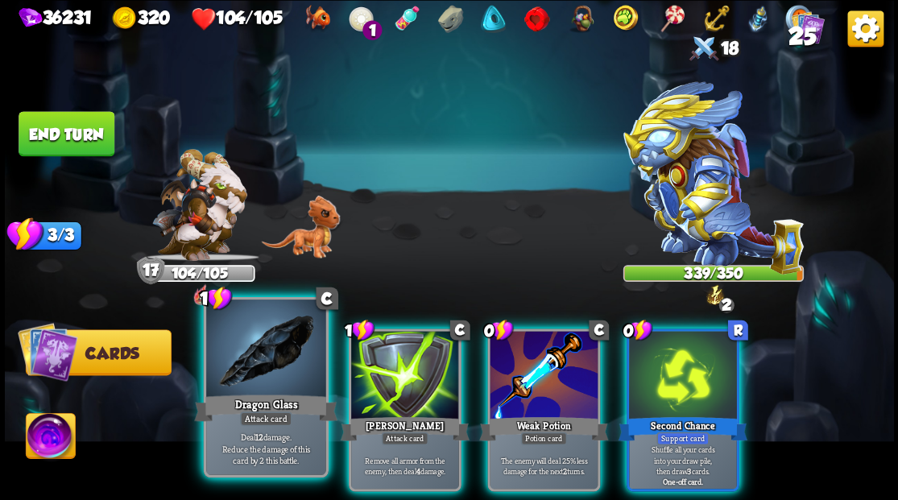
click at [221, 374] on div at bounding box center [265, 349] width 119 height 101
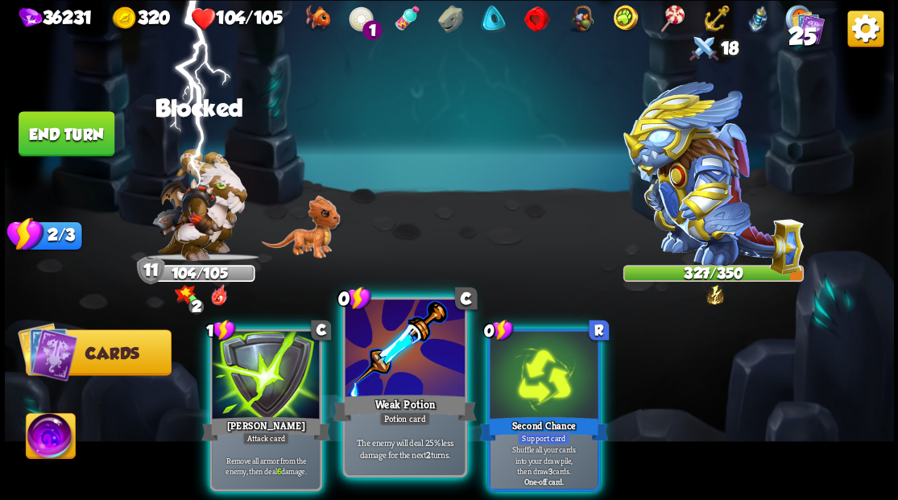
click at [400, 367] on div at bounding box center [404, 349] width 119 height 101
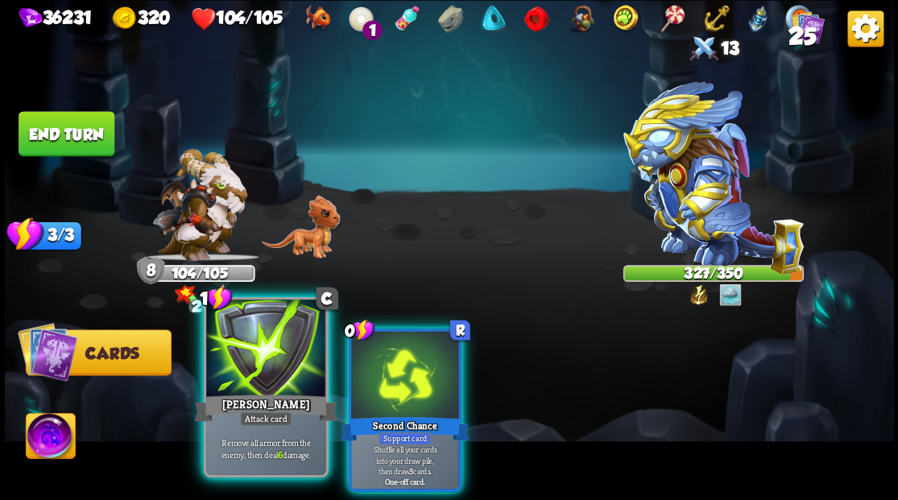
click at [246, 354] on div at bounding box center [265, 349] width 119 height 101
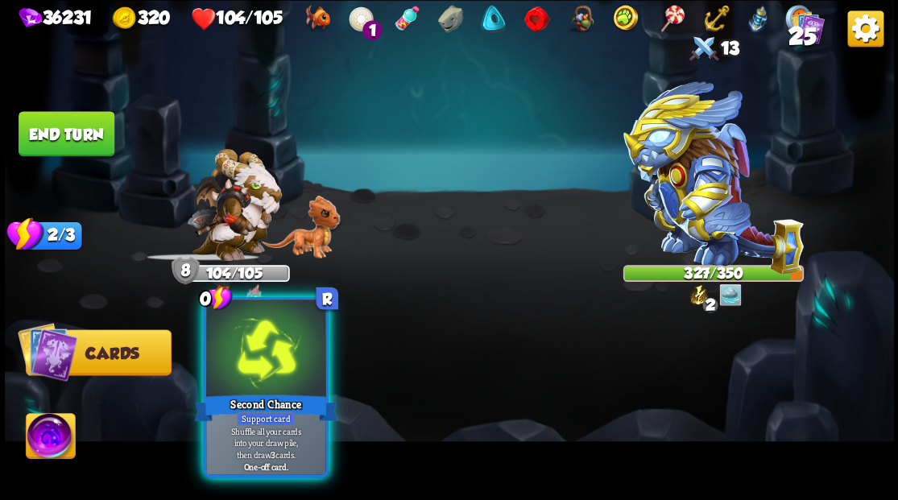
click at [247, 357] on div at bounding box center [265, 349] width 119 height 101
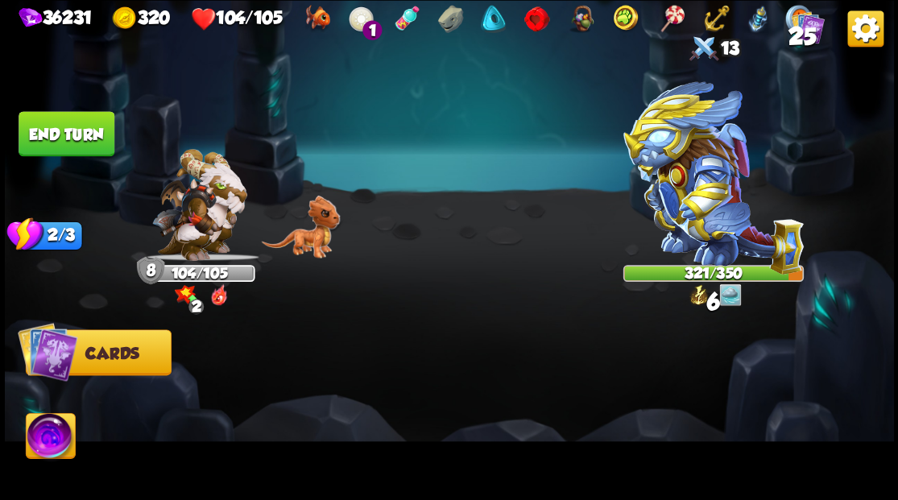
click at [65, 127] on button "End turn" at bounding box center [67, 133] width 96 height 45
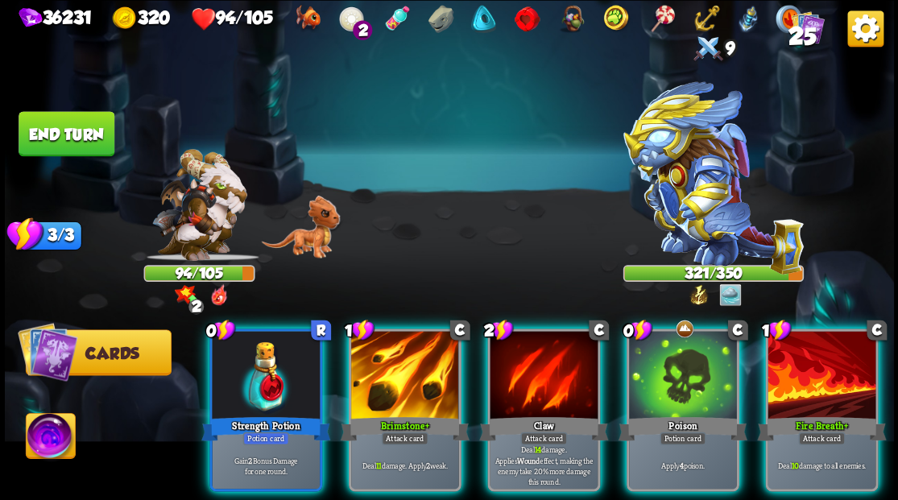
drag, startPoint x: 243, startPoint y: 364, endPoint x: 379, endPoint y: 269, distance: 165.9
click at [242, 364] on div at bounding box center [266, 376] width 108 height 91
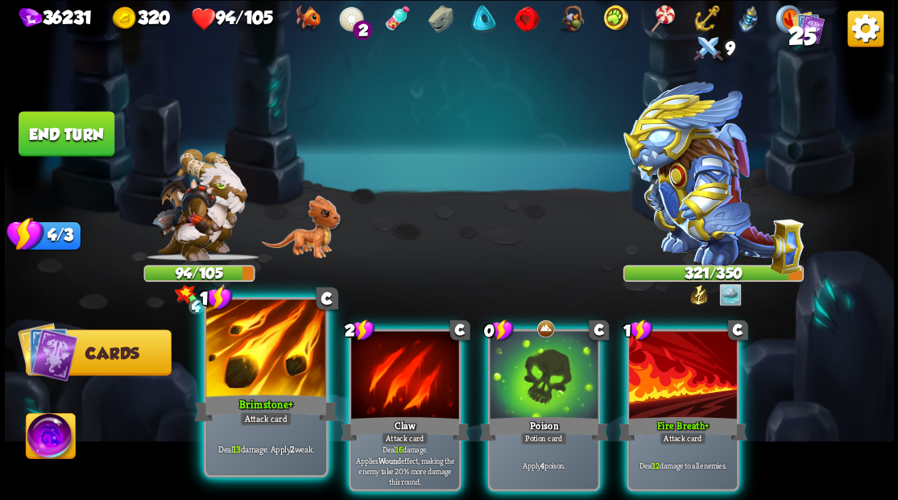
click at [233, 362] on div at bounding box center [265, 349] width 119 height 101
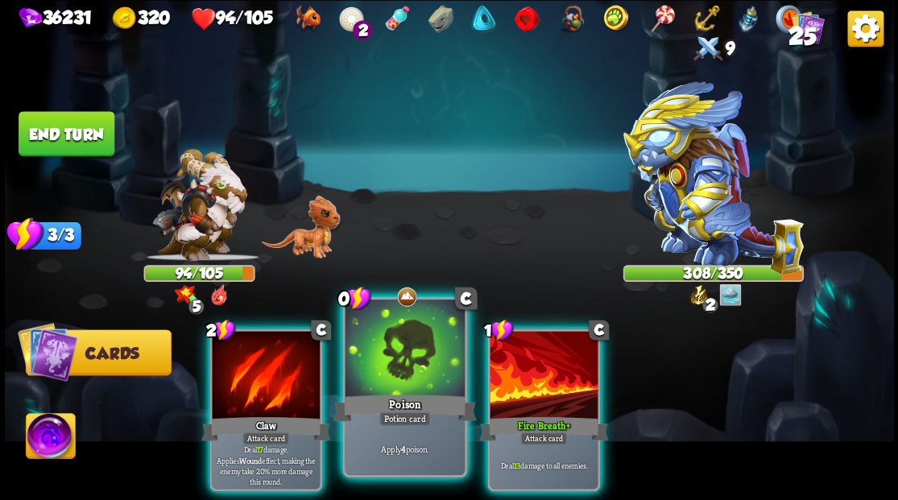
click at [412, 362] on div at bounding box center [404, 349] width 119 height 101
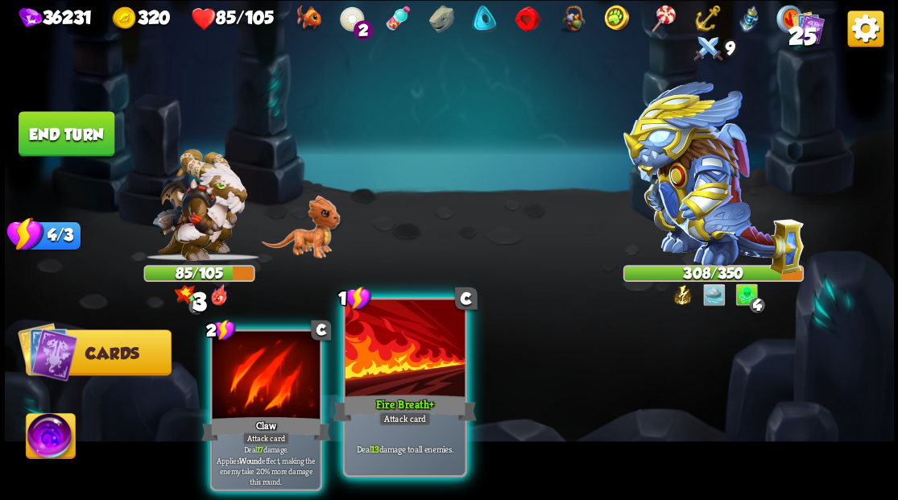
click at [414, 342] on div at bounding box center [404, 349] width 119 height 101
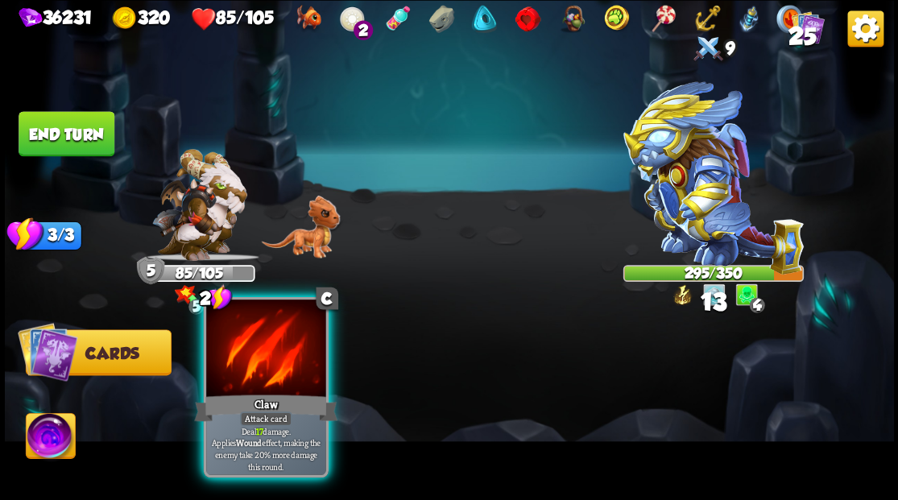
click at [248, 361] on div at bounding box center [265, 349] width 119 height 101
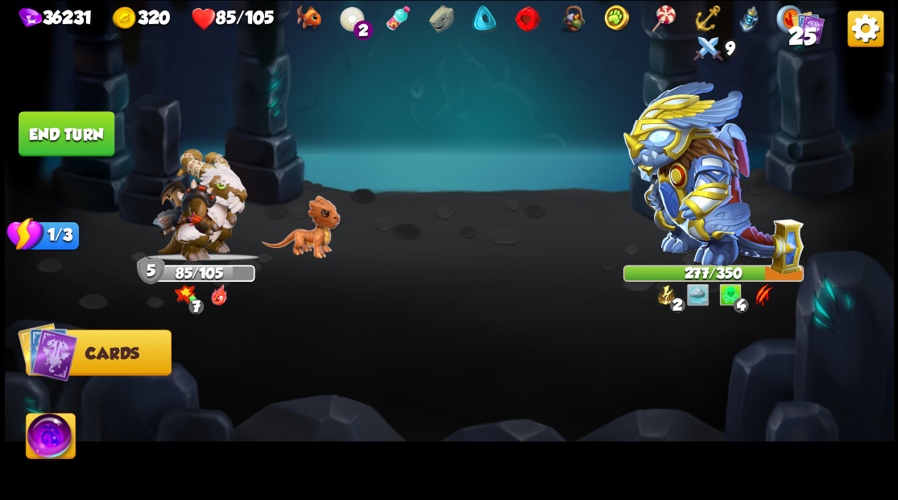
click at [48, 451] on img at bounding box center [50, 438] width 49 height 50
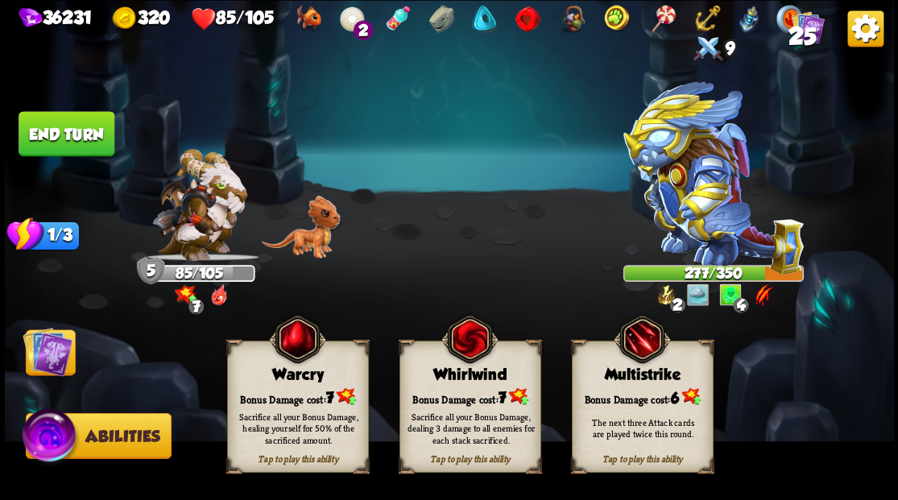
drag, startPoint x: 270, startPoint y: 391, endPoint x: 238, endPoint y: 374, distance: 36.8
click at [264, 380] on div "Tap to play this ability Warcry Bonus Damage cost: 7 Sacrifice all your Bonus D…" at bounding box center [298, 407] width 142 height 132
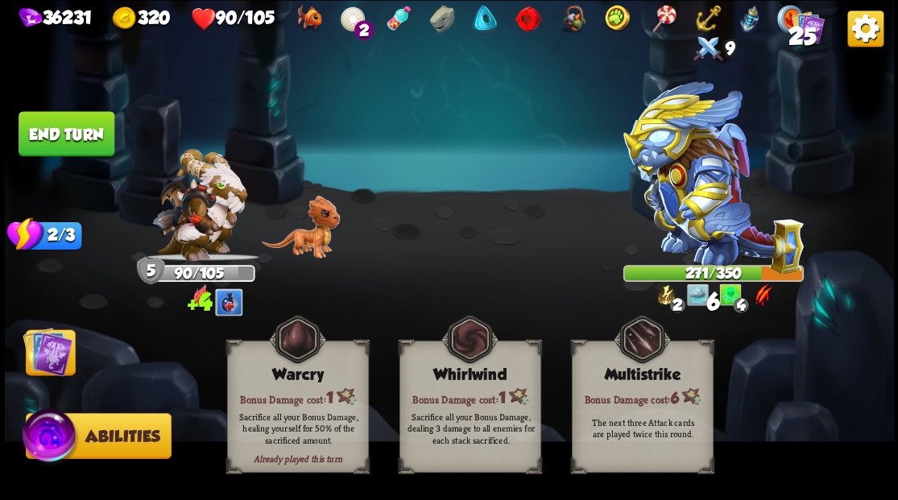
click at [44, 349] on img at bounding box center [48, 351] width 50 height 50
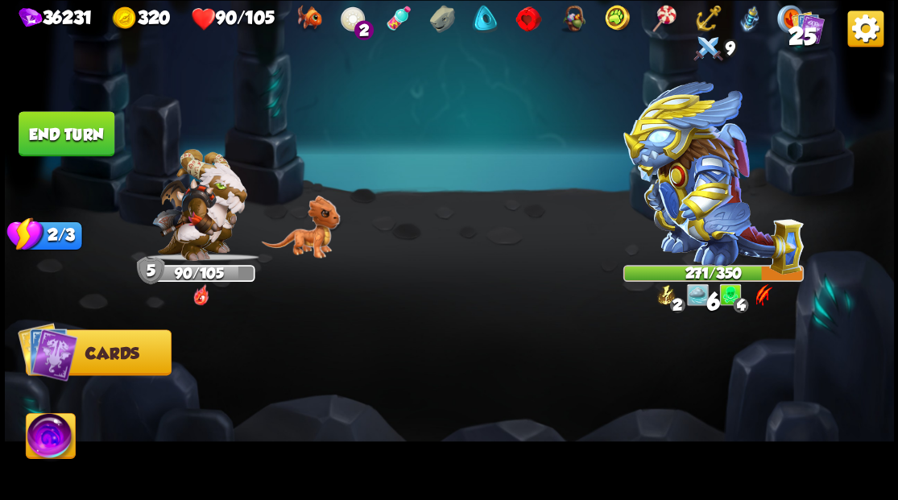
click at [54, 122] on button "End turn" at bounding box center [67, 133] width 96 height 45
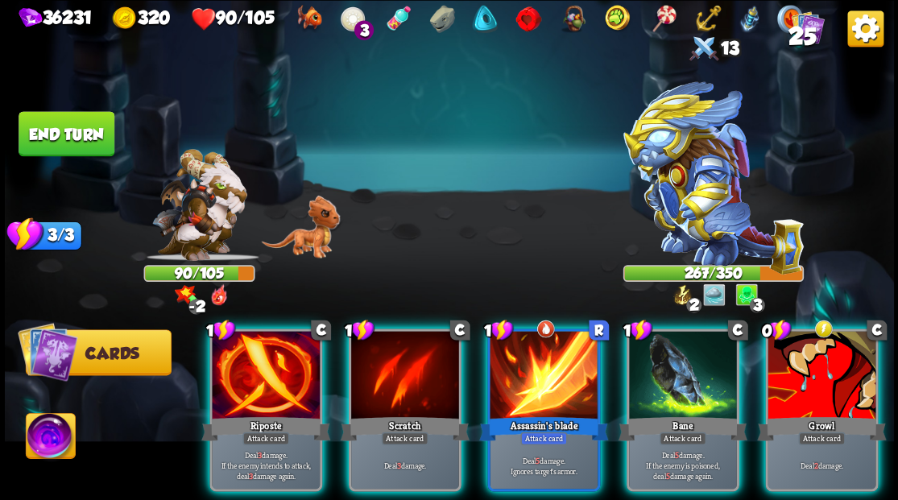
click at [806, 372] on div at bounding box center [821, 376] width 108 height 91
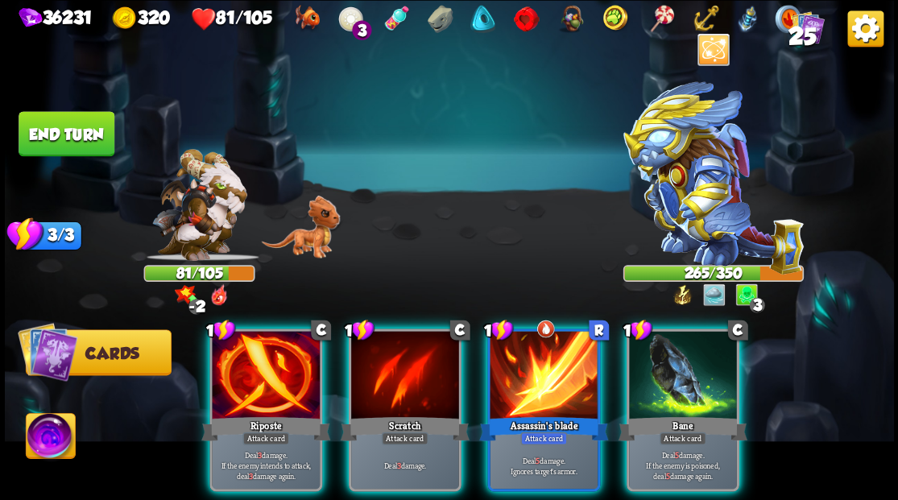
click at [667, 359] on div at bounding box center [683, 376] width 108 height 91
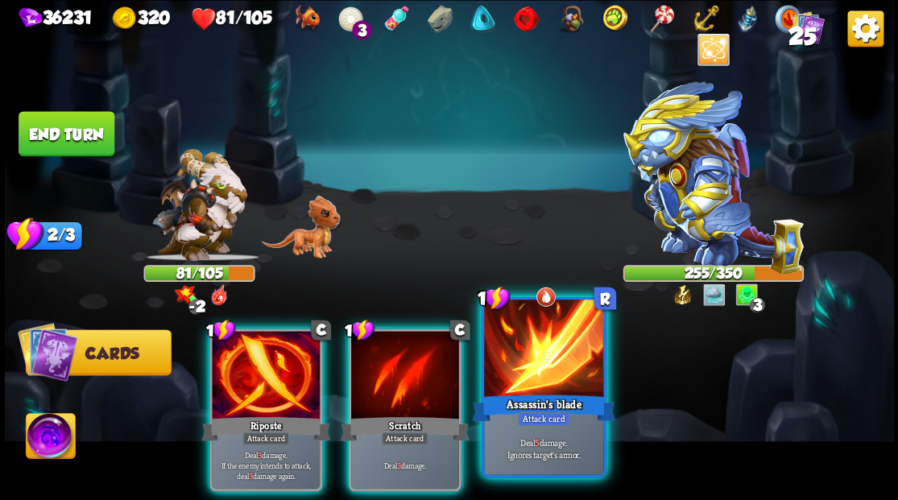
click at [509, 374] on div at bounding box center [543, 349] width 119 height 101
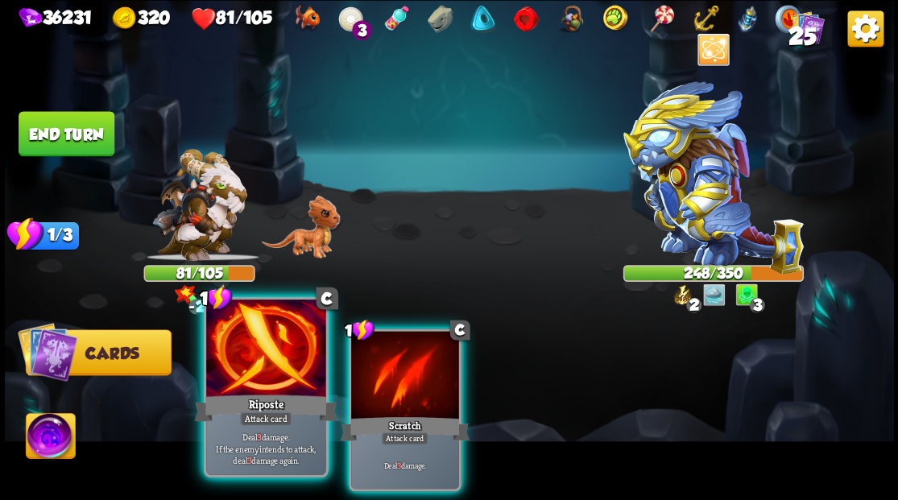
click at [227, 386] on div at bounding box center [265, 349] width 119 height 101
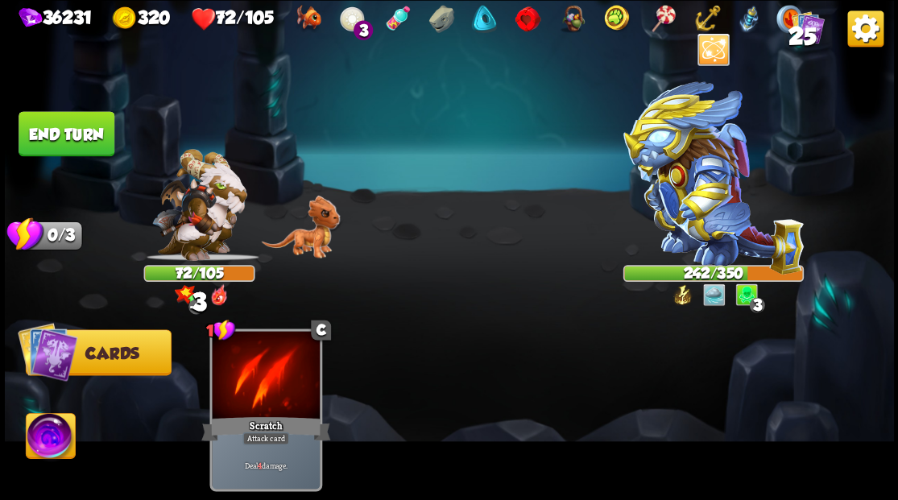
click at [53, 146] on button "End turn" at bounding box center [67, 133] width 96 height 45
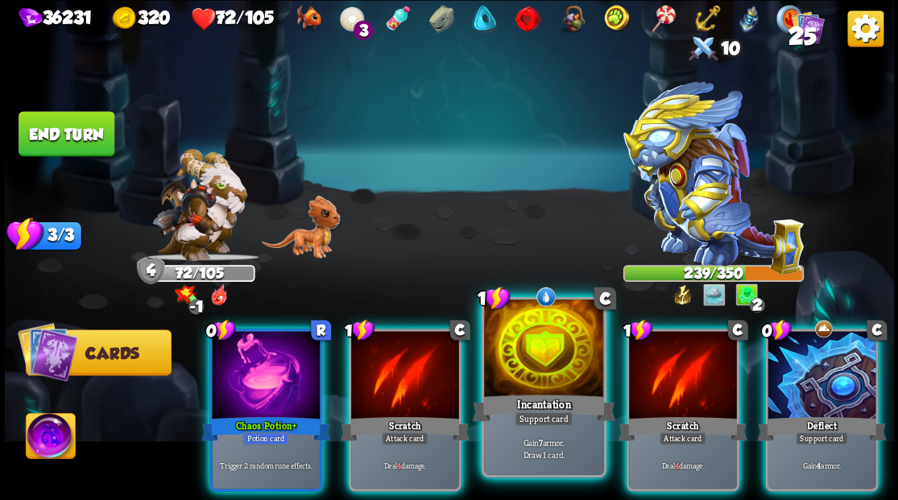
click at [551, 360] on div at bounding box center [543, 349] width 119 height 101
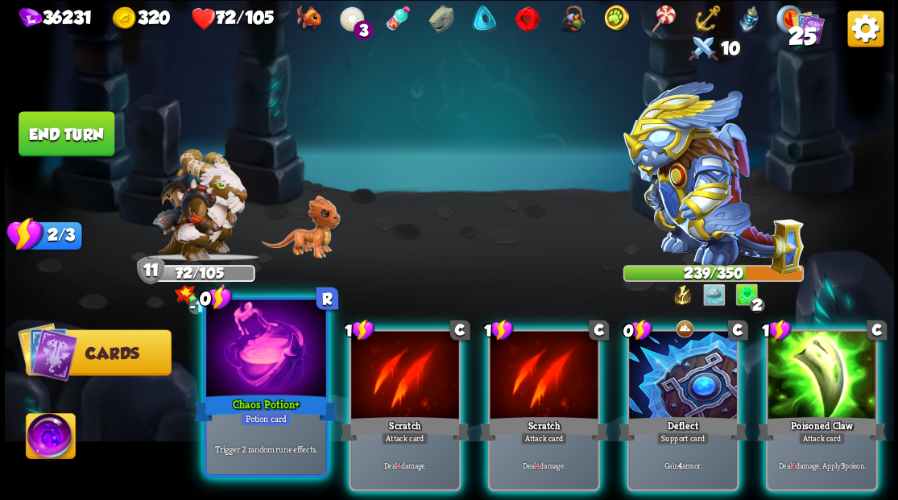
click at [251, 377] on div at bounding box center [265, 349] width 119 height 101
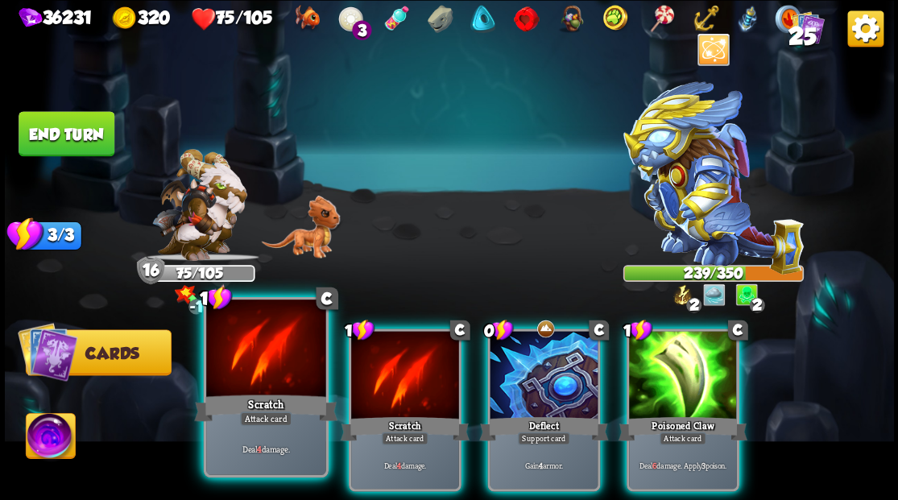
click at [240, 394] on div "Scratch" at bounding box center [265, 407] width 143 height 32
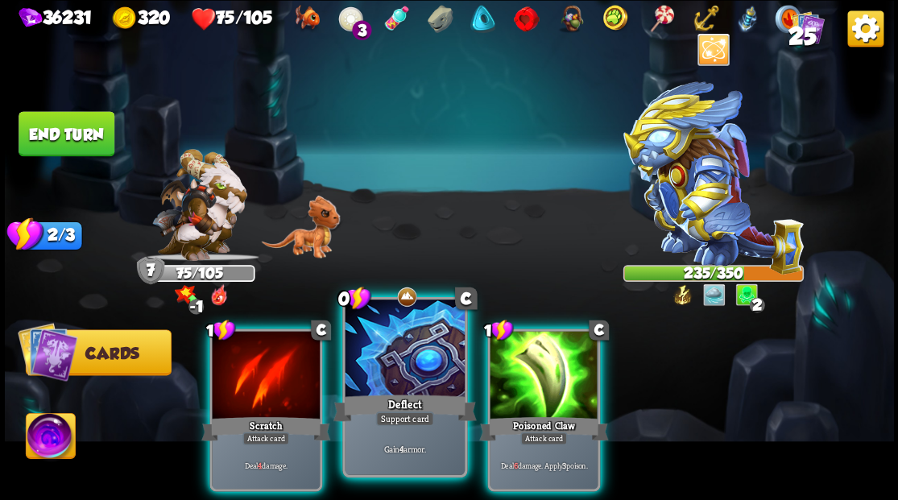
click at [373, 378] on div at bounding box center [404, 349] width 119 height 101
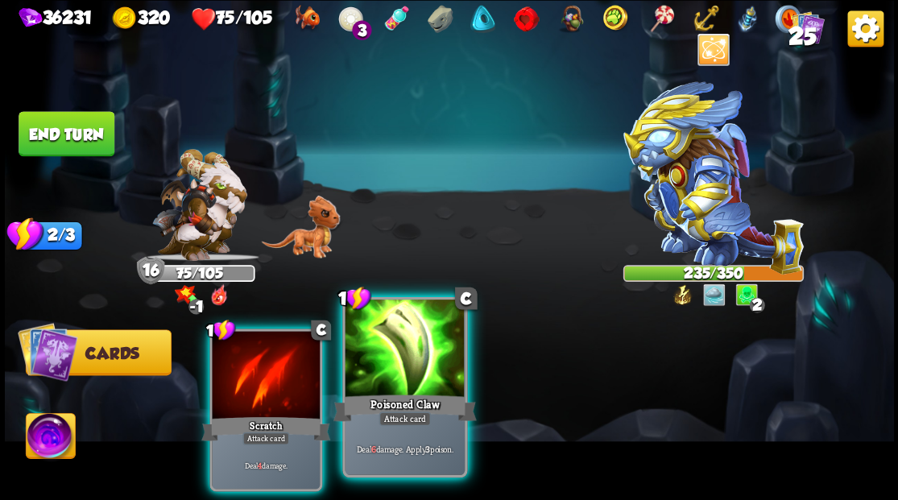
click at [396, 346] on div at bounding box center [404, 349] width 119 height 101
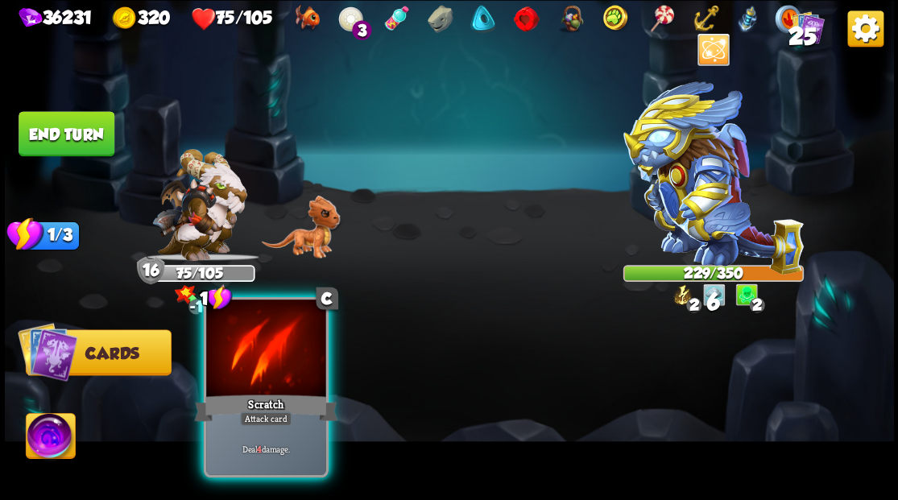
click at [275, 329] on div at bounding box center [265, 349] width 119 height 101
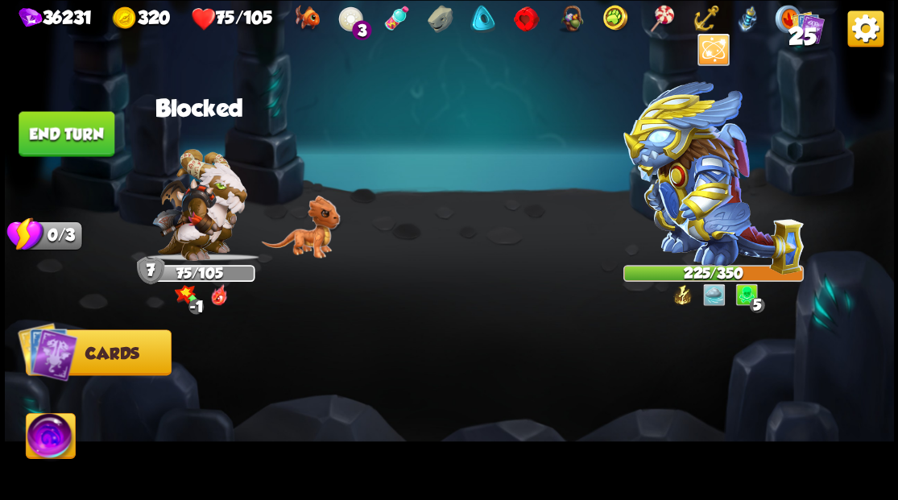
click at [81, 135] on button "End turn" at bounding box center [67, 133] width 96 height 45
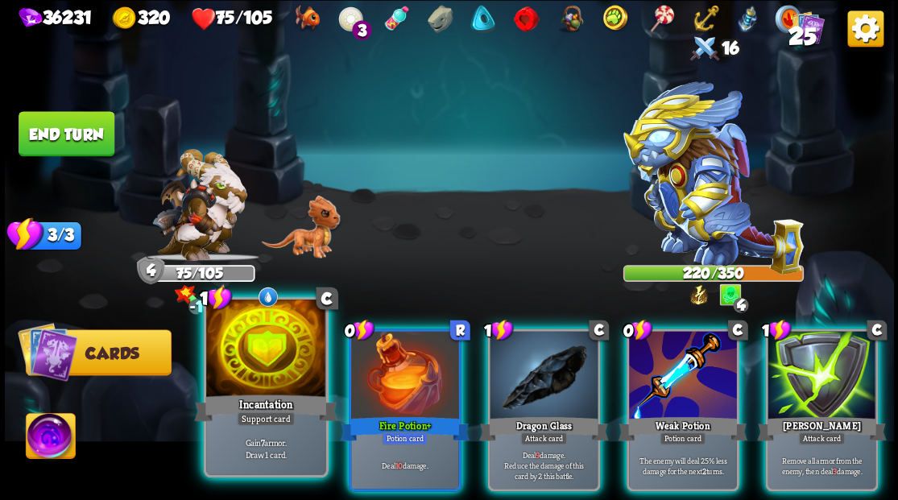
click at [262, 370] on div at bounding box center [265, 349] width 119 height 101
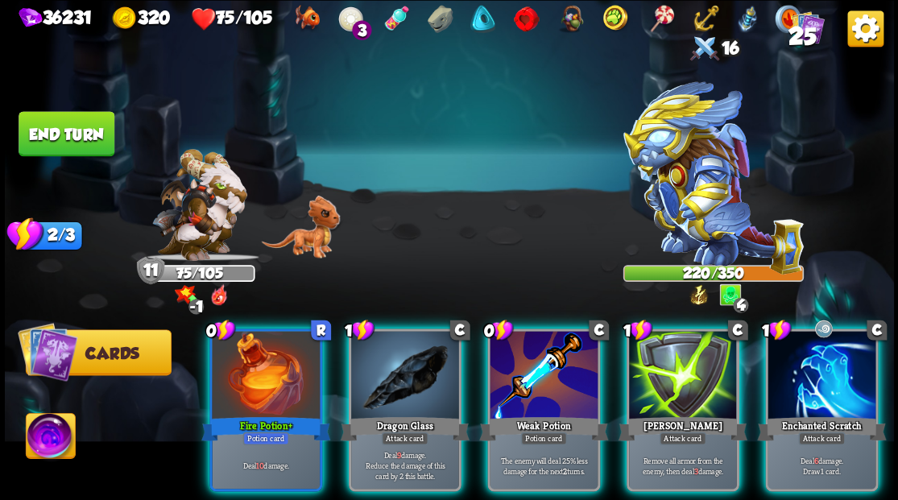
click at [262, 370] on div at bounding box center [266, 376] width 108 height 91
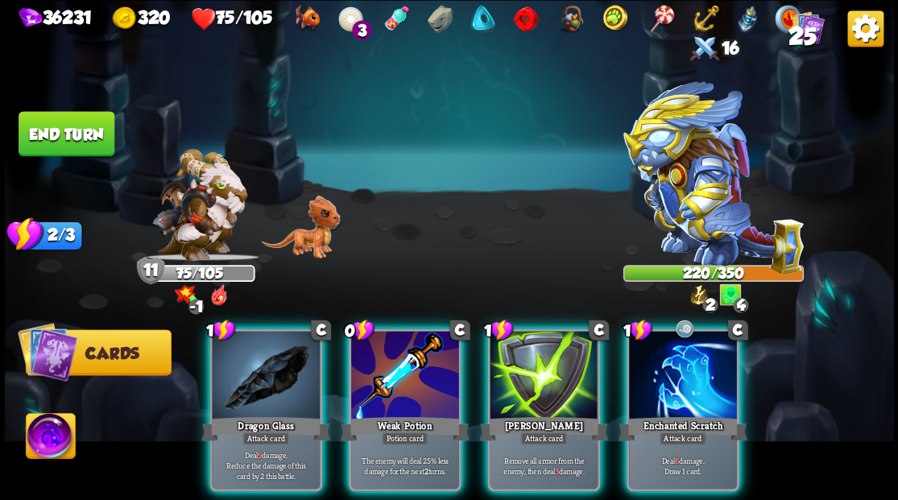
click at [262, 370] on div at bounding box center [266, 376] width 108 height 91
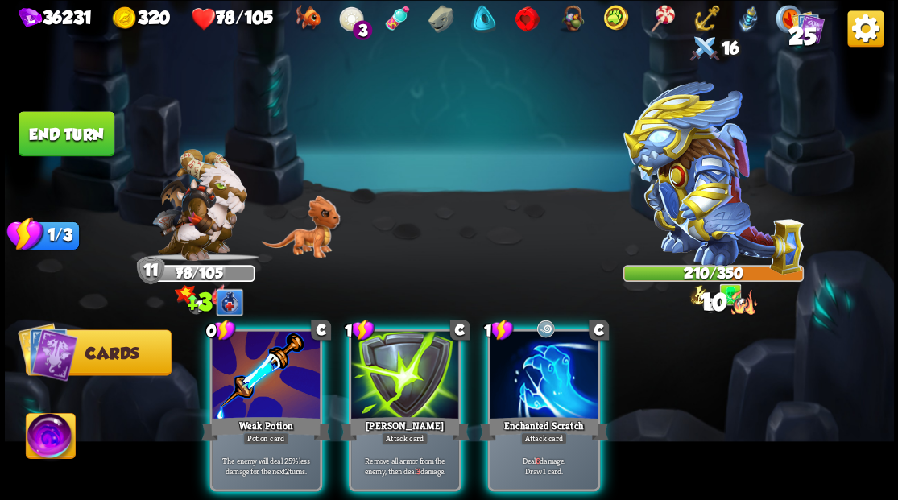
click at [262, 370] on div at bounding box center [266, 376] width 108 height 91
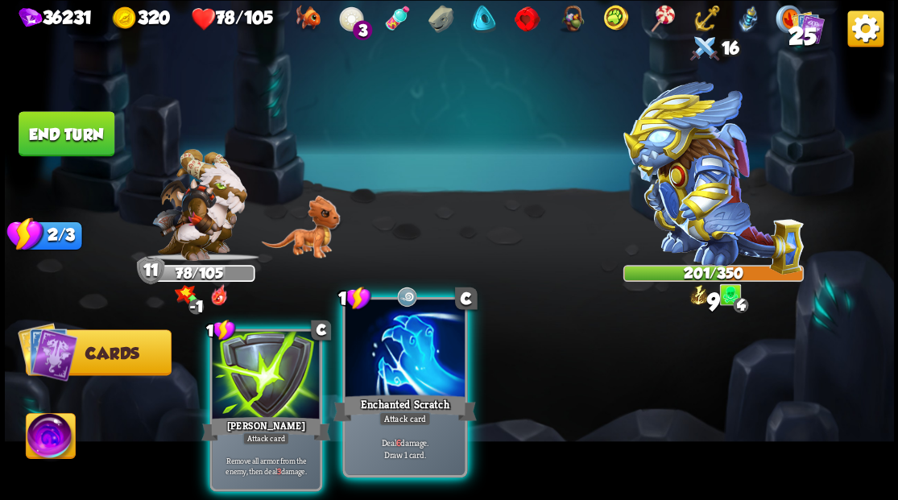
click at [422, 378] on div at bounding box center [404, 349] width 119 height 101
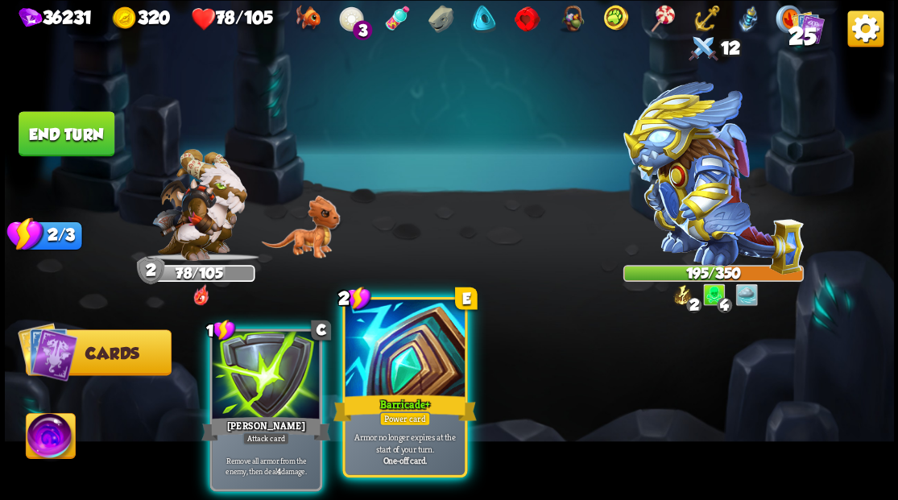
click at [398, 378] on div at bounding box center [404, 349] width 119 height 101
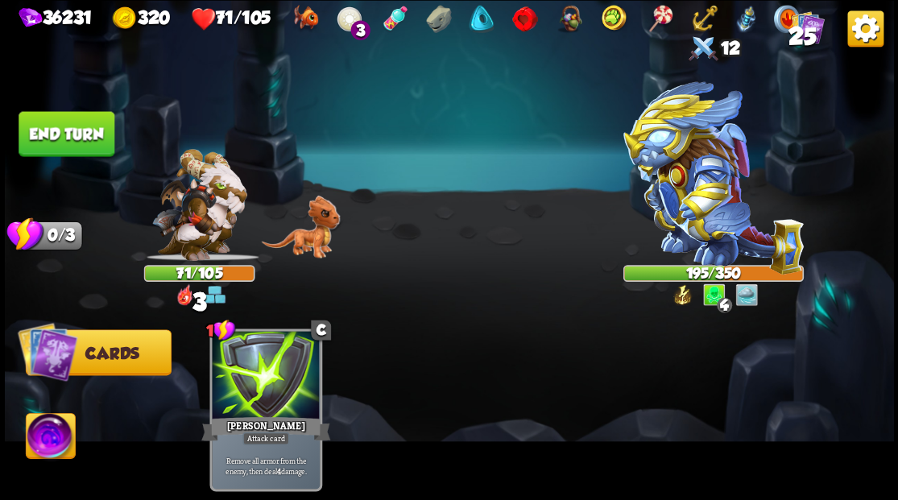
click at [72, 118] on button "End turn" at bounding box center [67, 133] width 96 height 45
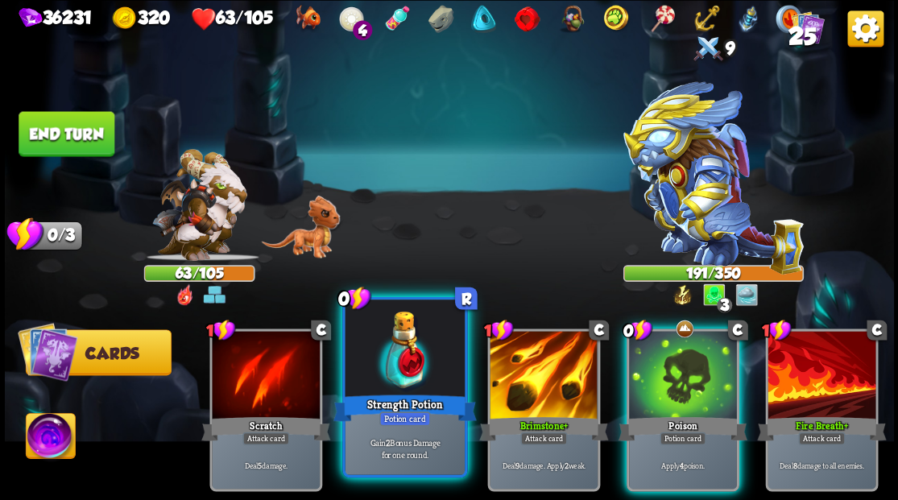
click at [394, 333] on div at bounding box center [404, 349] width 119 height 101
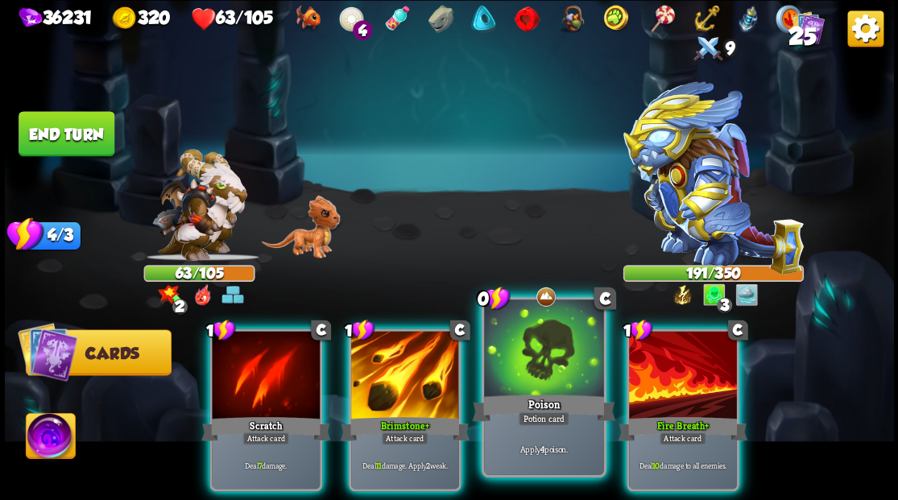
click at [524, 378] on div at bounding box center [543, 349] width 119 height 101
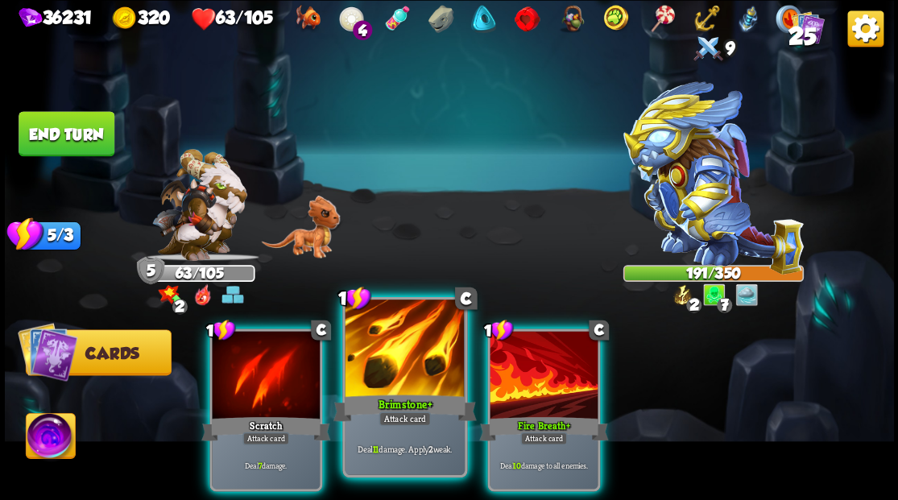
click at [379, 370] on div at bounding box center [404, 349] width 119 height 101
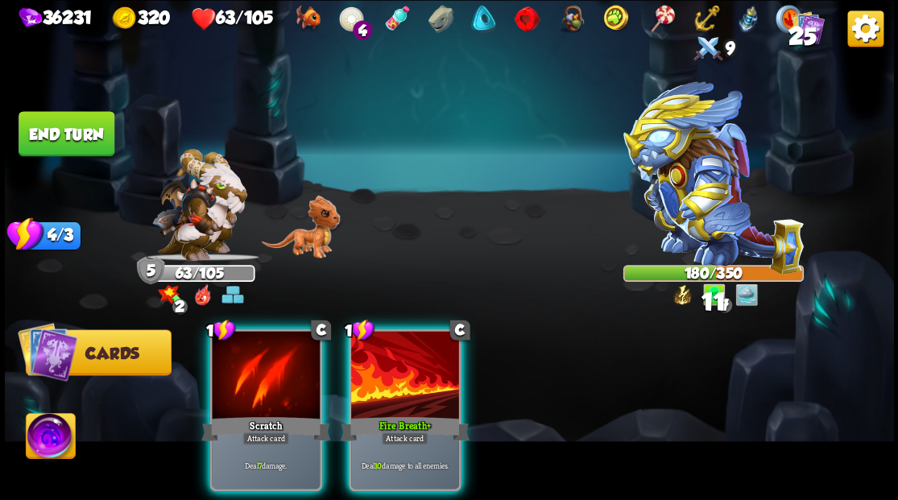
drag, startPoint x: 382, startPoint y: 373, endPoint x: 370, endPoint y: 370, distance: 12.5
click at [382, 373] on div at bounding box center [405, 376] width 108 height 91
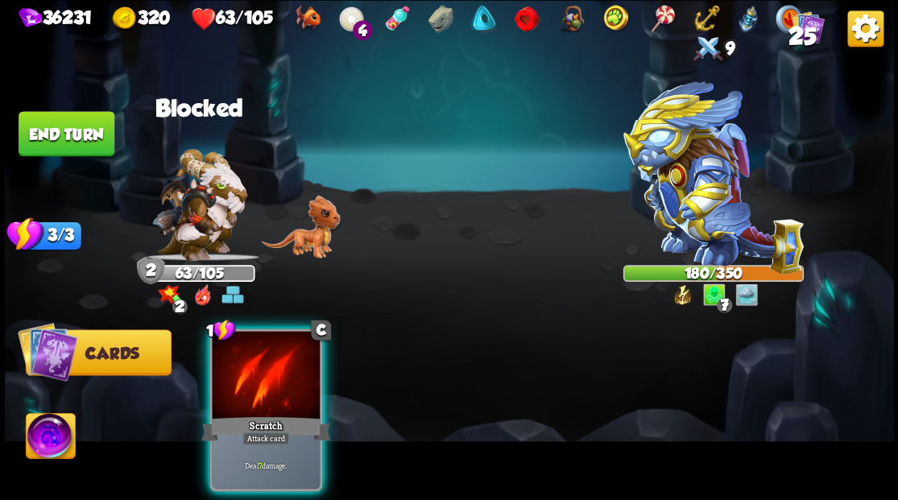
drag, startPoint x: 285, startPoint y: 357, endPoint x: 283, endPoint y: 341, distance: 16.2
click at [284, 353] on div at bounding box center [266, 376] width 108 height 91
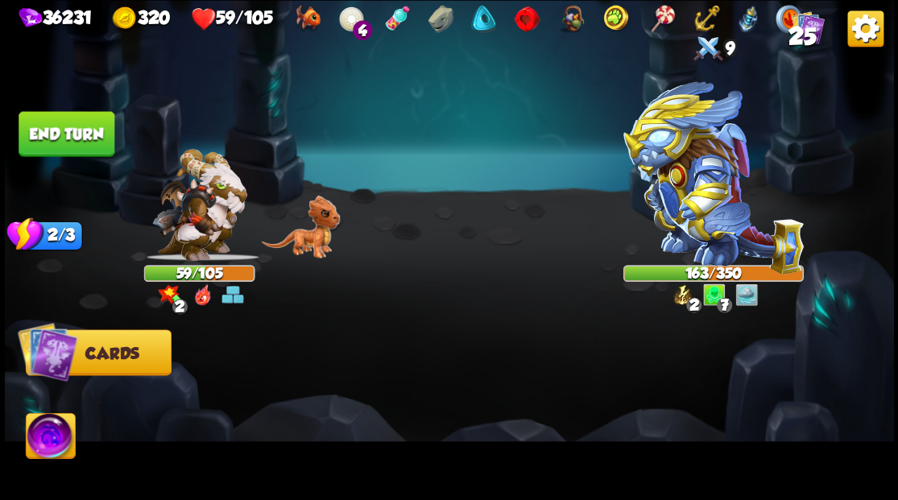
click at [77, 123] on button "End turn" at bounding box center [67, 133] width 96 height 45
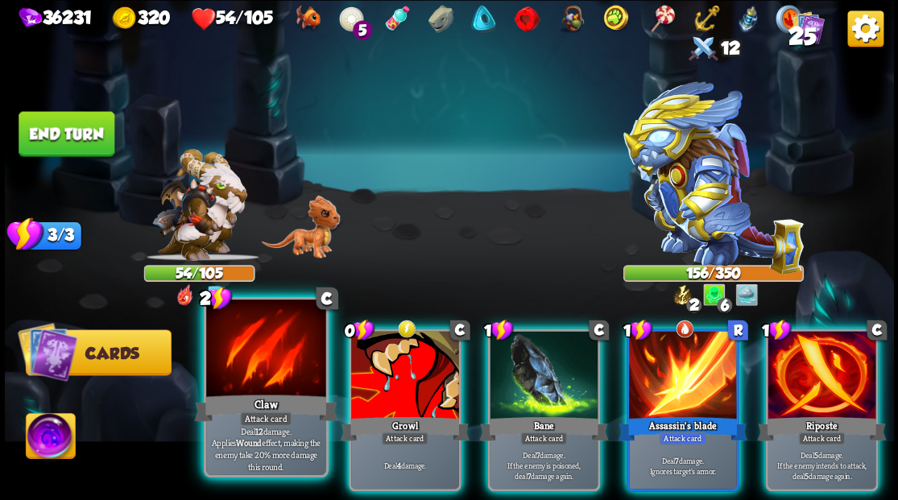
click at [269, 346] on div at bounding box center [265, 349] width 119 height 101
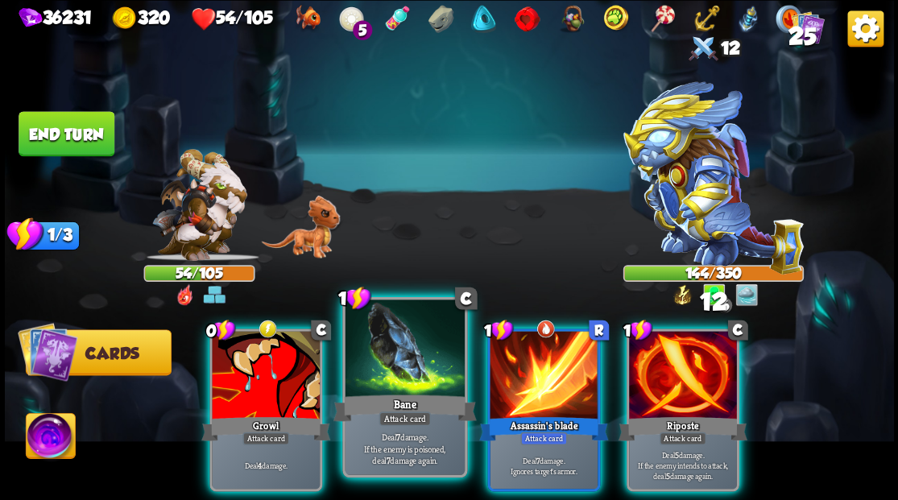
click at [378, 343] on div at bounding box center [404, 349] width 119 height 101
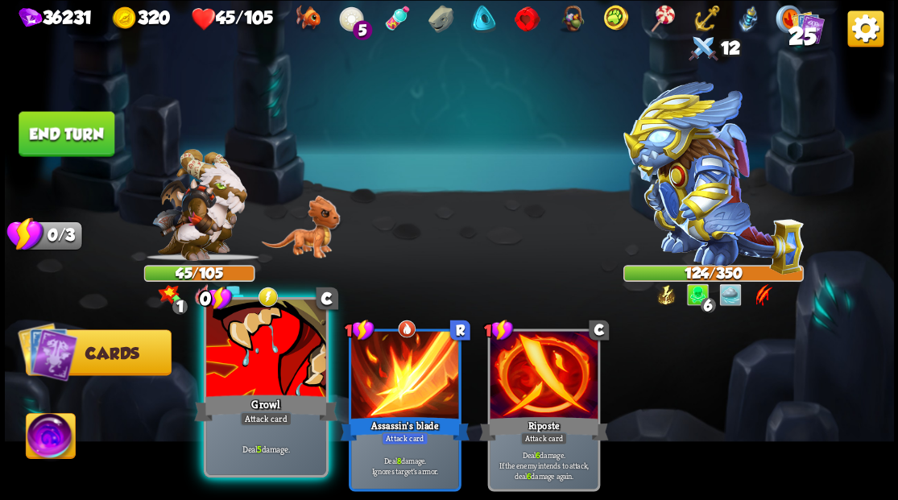
click at [241, 353] on div at bounding box center [265, 349] width 119 height 101
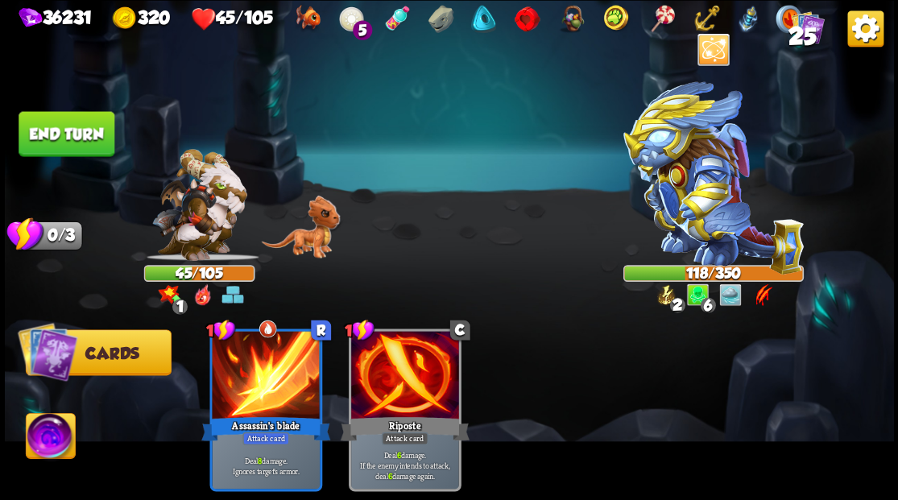
click at [49, 431] on img at bounding box center [50, 438] width 49 height 50
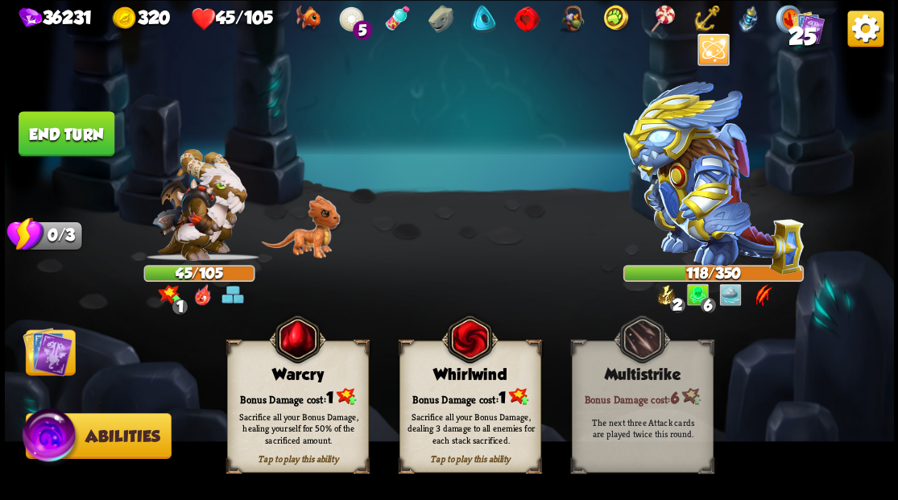
drag, startPoint x: 317, startPoint y: 401, endPoint x: 219, endPoint y: 332, distance: 120.2
click at [306, 394] on div "Tap to play this ability Warcry Bonus Damage cost: 1 Sacrifice all your Bonus D…" at bounding box center [298, 407] width 142 height 132
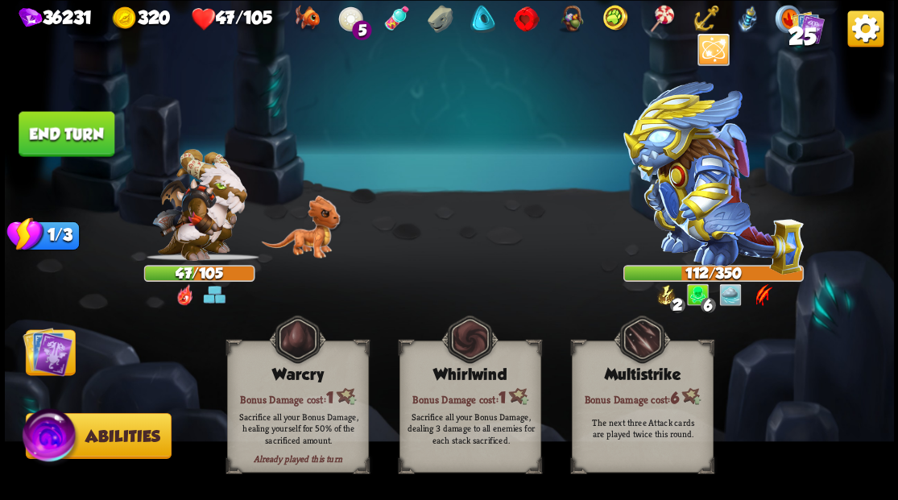
drag, startPoint x: 68, startPoint y: 130, endPoint x: 304, endPoint y: 145, distance: 237.2
click at [69, 130] on button "End turn" at bounding box center [67, 133] width 96 height 45
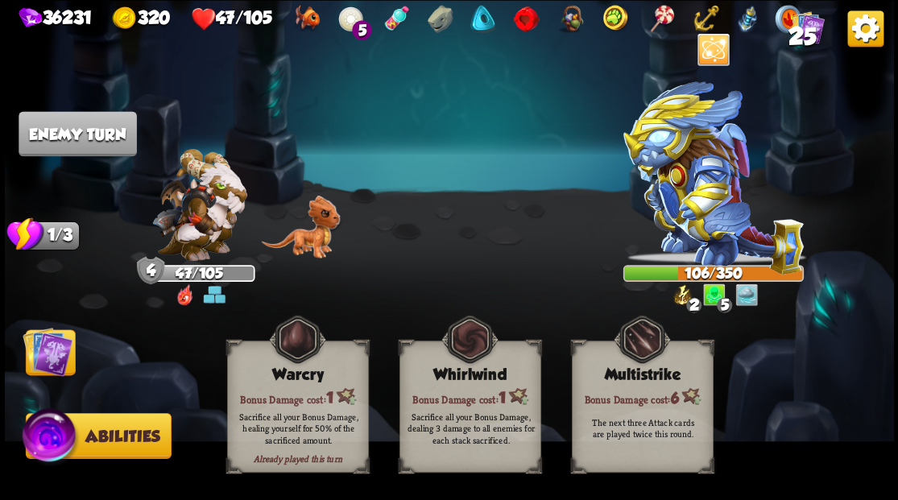
click at [59, 353] on img at bounding box center [48, 351] width 50 height 50
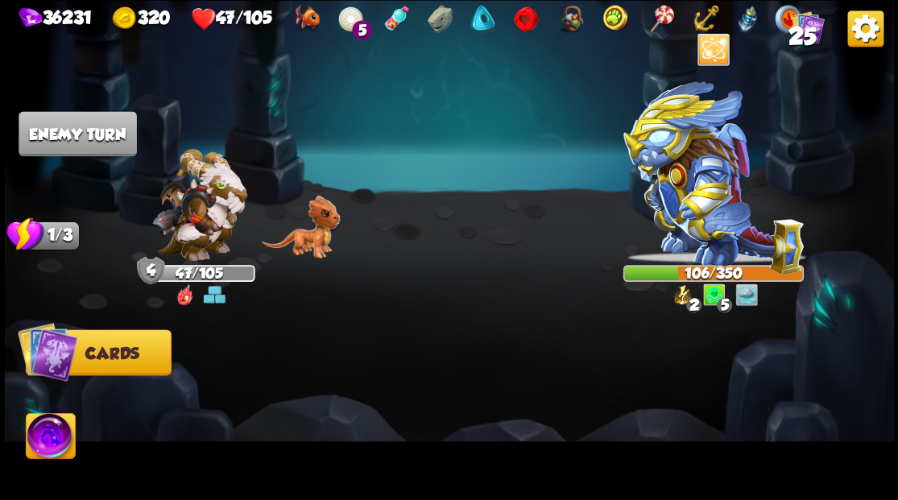
click at [56, 351] on img at bounding box center [48, 351] width 60 height 60
click at [53, 349] on img at bounding box center [48, 351] width 60 height 60
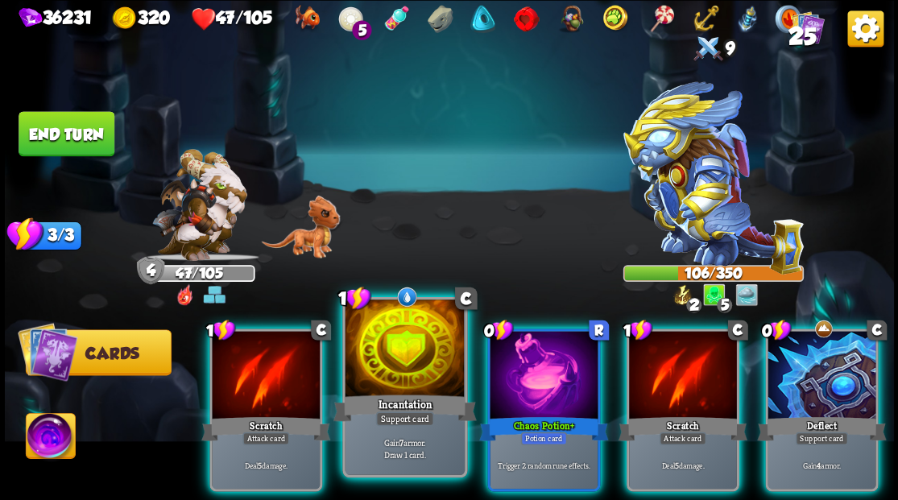
click at [406, 346] on div at bounding box center [404, 349] width 119 height 101
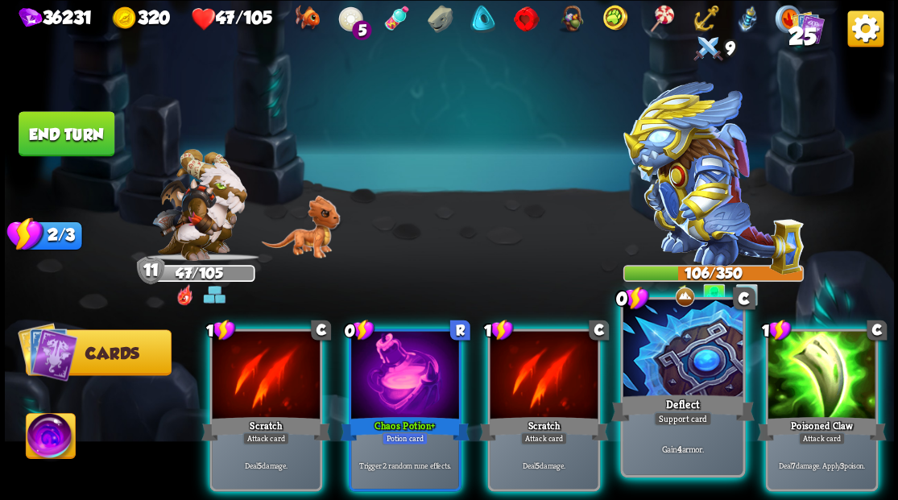
click at [691, 377] on div at bounding box center [681, 349] width 119 height 101
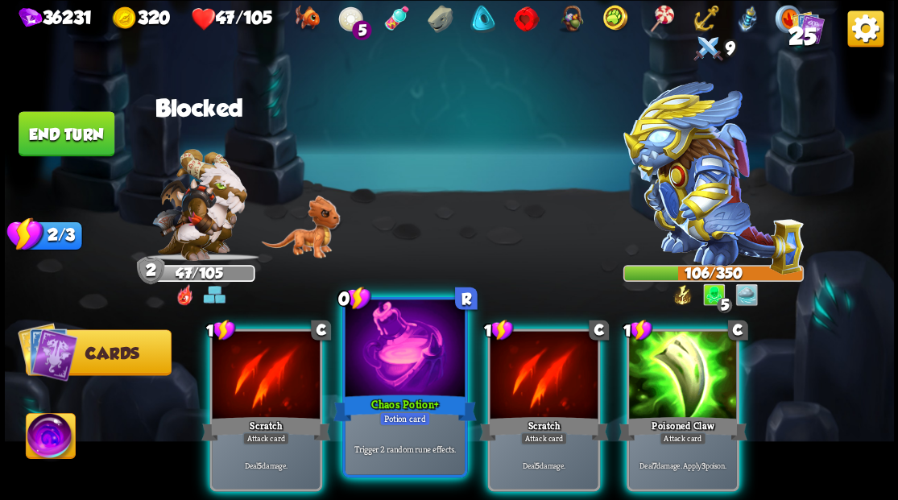
click at [407, 356] on div at bounding box center [404, 349] width 119 height 101
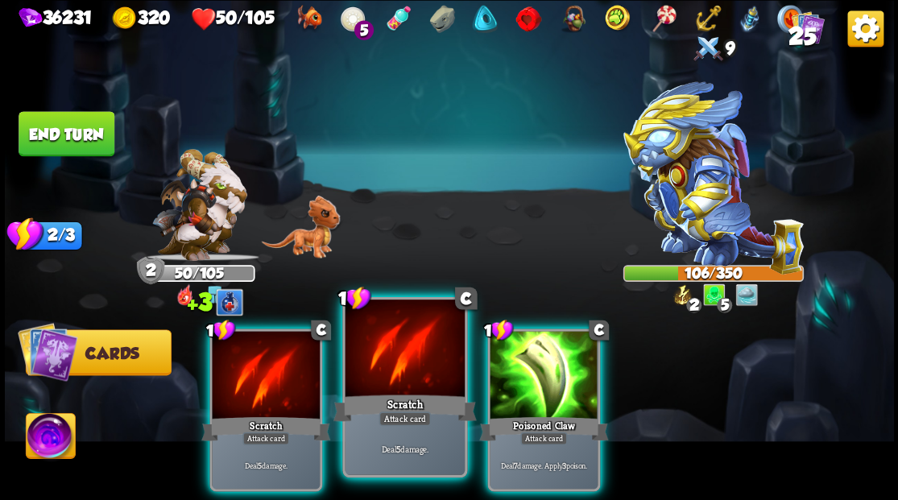
click at [407, 362] on div at bounding box center [404, 349] width 119 height 101
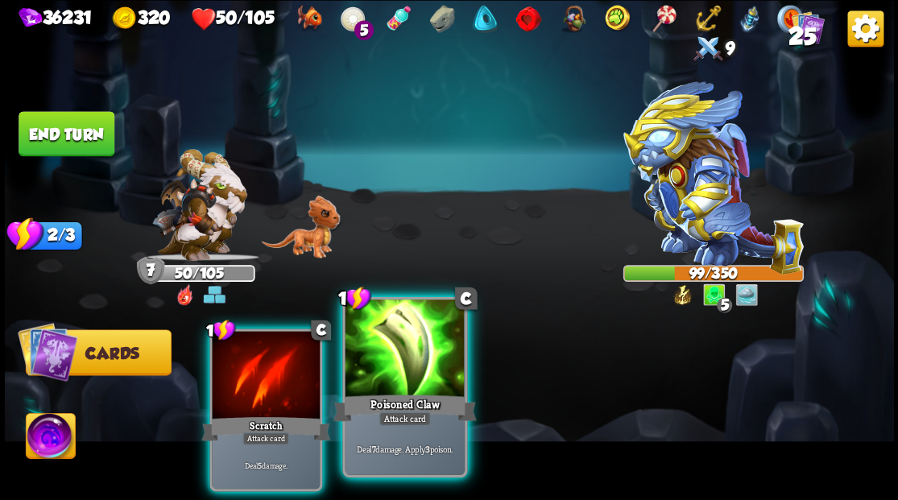
click at [384, 382] on div at bounding box center [404, 349] width 119 height 101
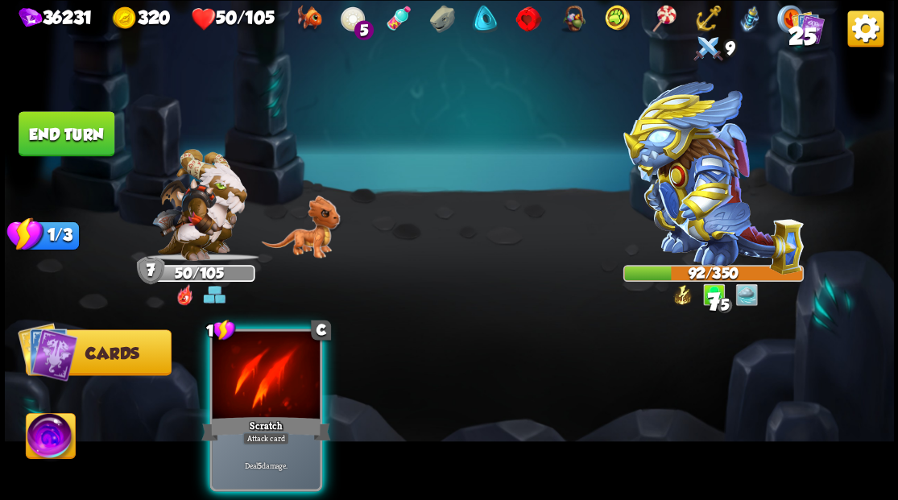
drag, startPoint x: 275, startPoint y: 362, endPoint x: 270, endPoint y: 350, distance: 13.0
click at [274, 358] on div at bounding box center [266, 376] width 108 height 91
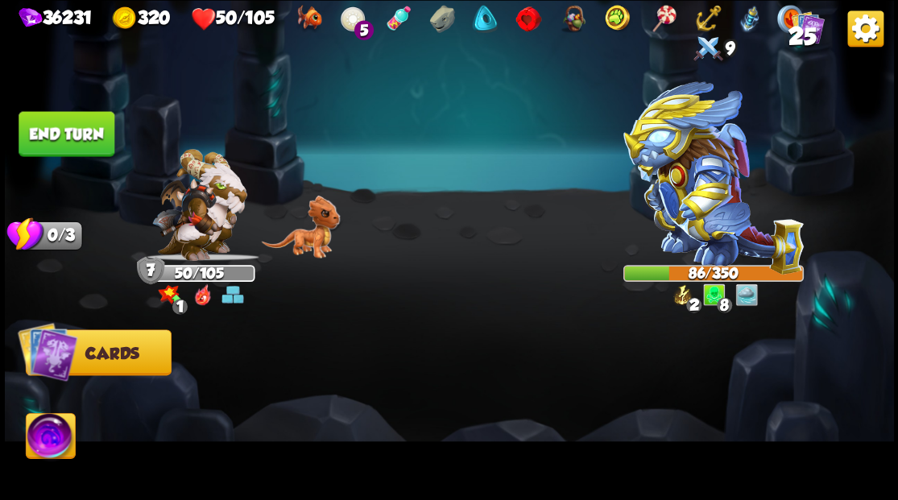
click at [42, 462] on img at bounding box center [50, 438] width 49 height 50
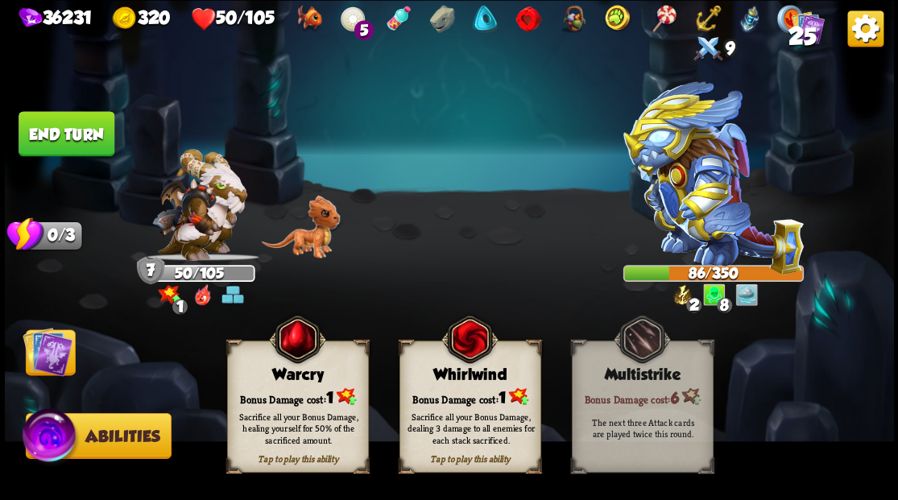
drag, startPoint x: 320, startPoint y: 412, endPoint x: 299, endPoint y: 410, distance: 21.1
click at [318, 412] on div "Sacrifice all your Bonus Damage, healing yourself for 50% of the sacrificed amo…" at bounding box center [298, 427] width 128 height 35
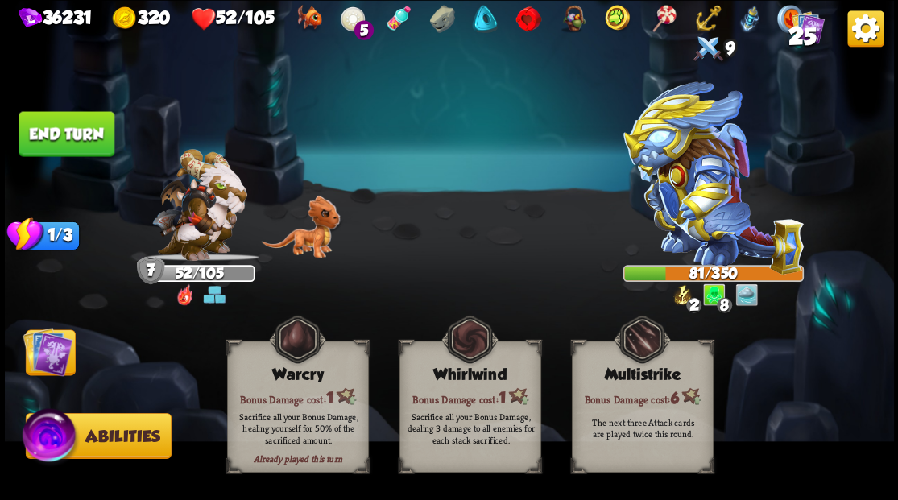
click at [69, 124] on button "End turn" at bounding box center [67, 133] width 96 height 45
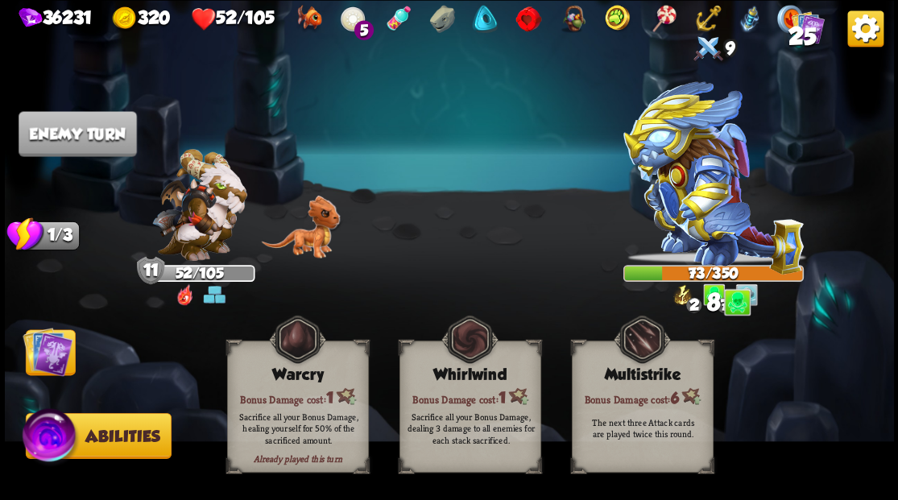
click at [254, 268] on img at bounding box center [449, 250] width 889 height 500
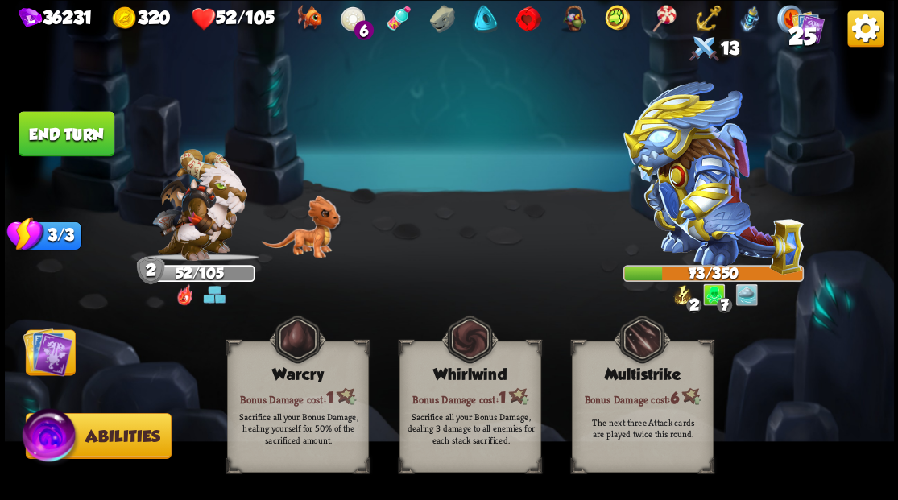
drag, startPoint x: 65, startPoint y: 345, endPoint x: 83, endPoint y: 343, distance: 17.8
click at [64, 345] on img at bounding box center [48, 351] width 50 height 50
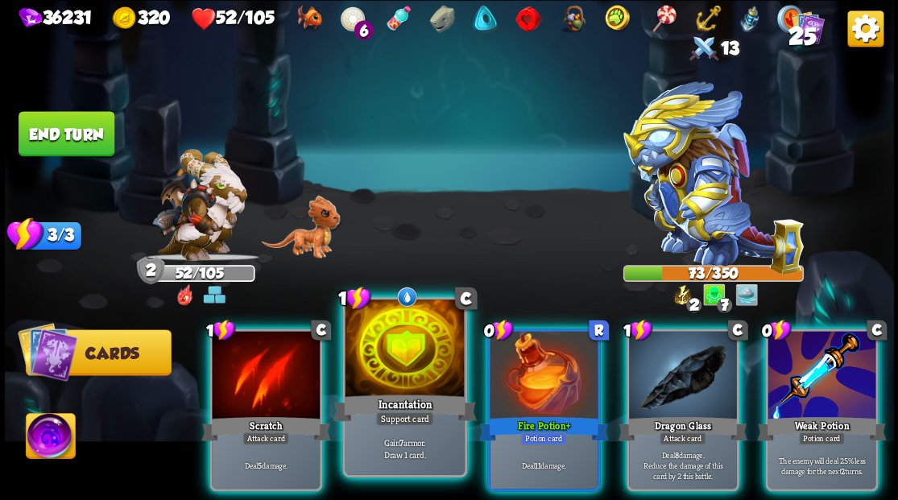
click at [398, 364] on div at bounding box center [404, 349] width 119 height 101
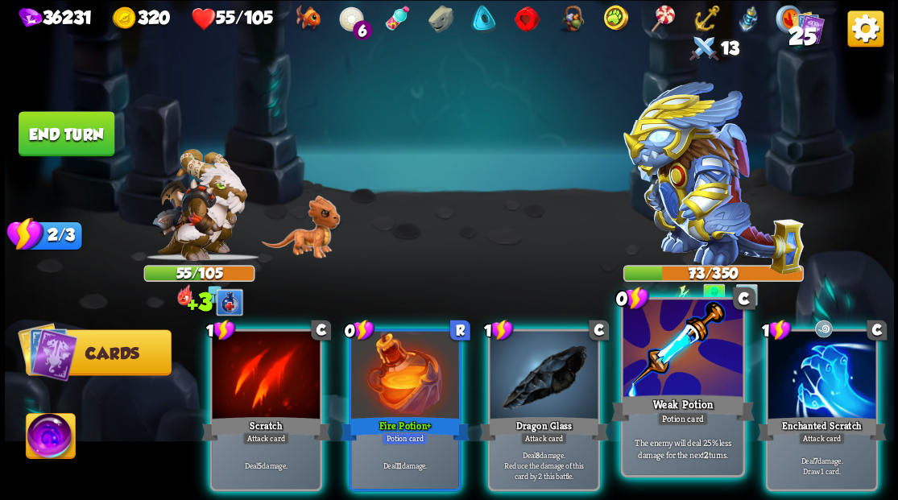
click at [709, 375] on div at bounding box center [681, 349] width 119 height 101
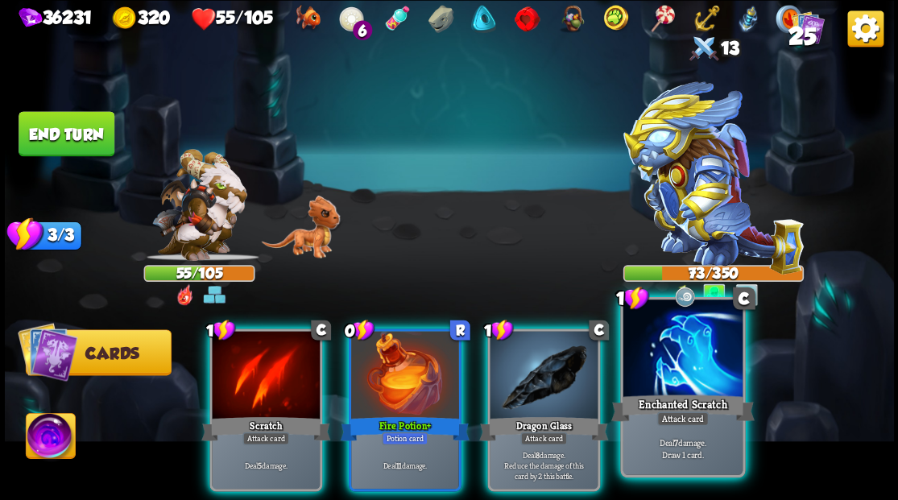
click at [701, 371] on div at bounding box center [681, 349] width 119 height 101
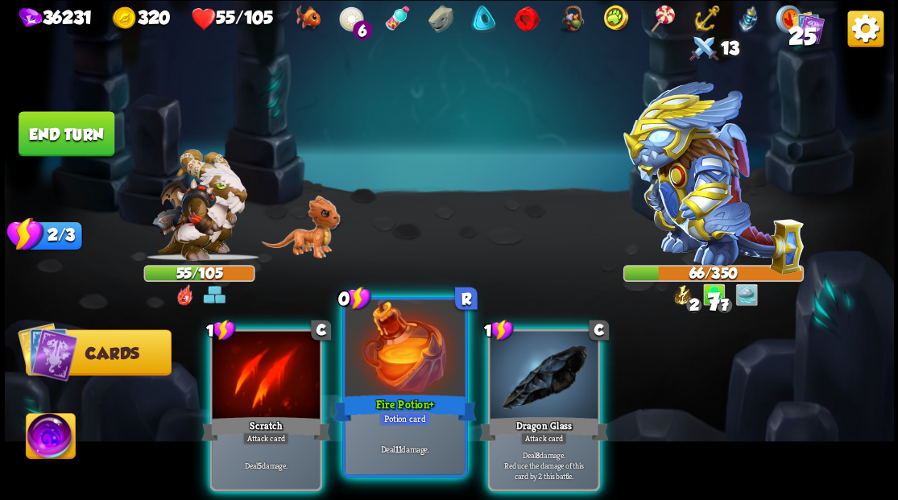
click at [398, 359] on div at bounding box center [404, 349] width 119 height 101
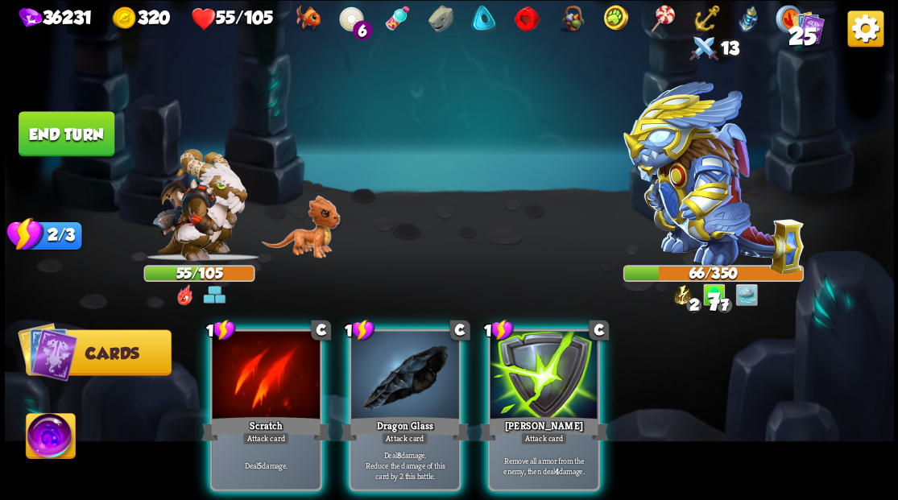
click at [399, 361] on div at bounding box center [405, 376] width 108 height 91
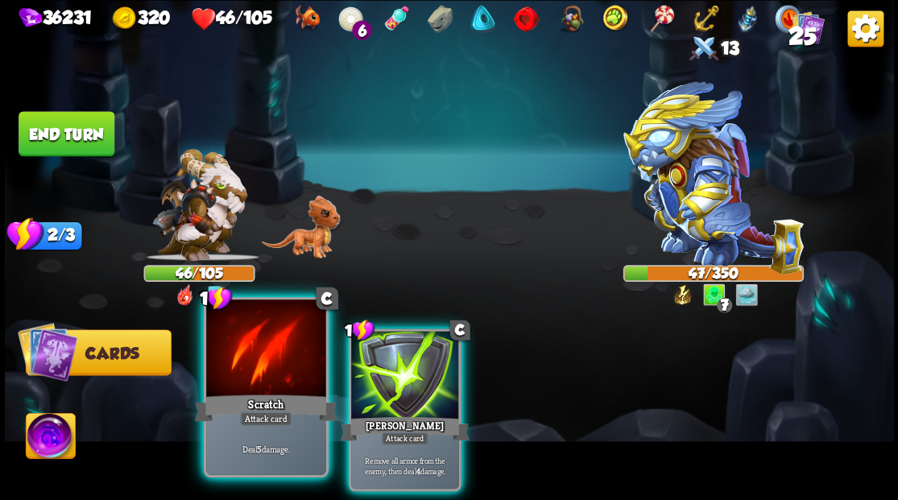
click at [246, 359] on div at bounding box center [265, 349] width 119 height 101
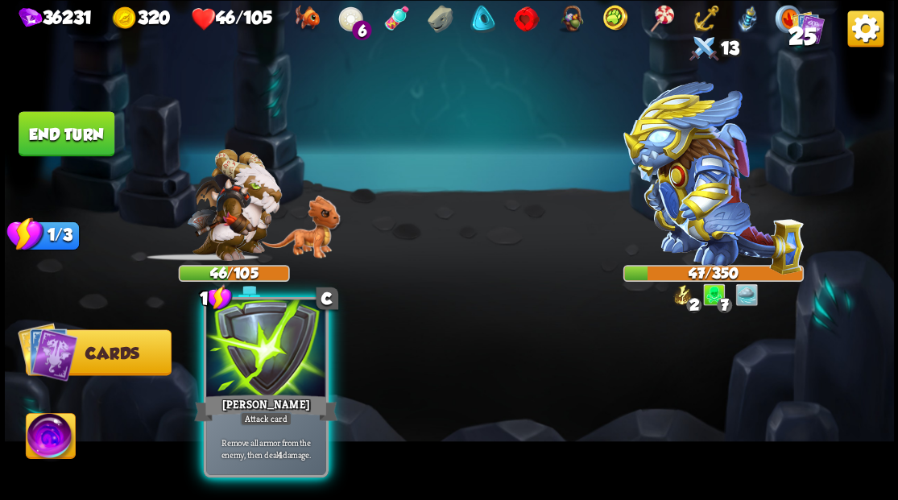
click at [302, 355] on div at bounding box center [265, 349] width 119 height 101
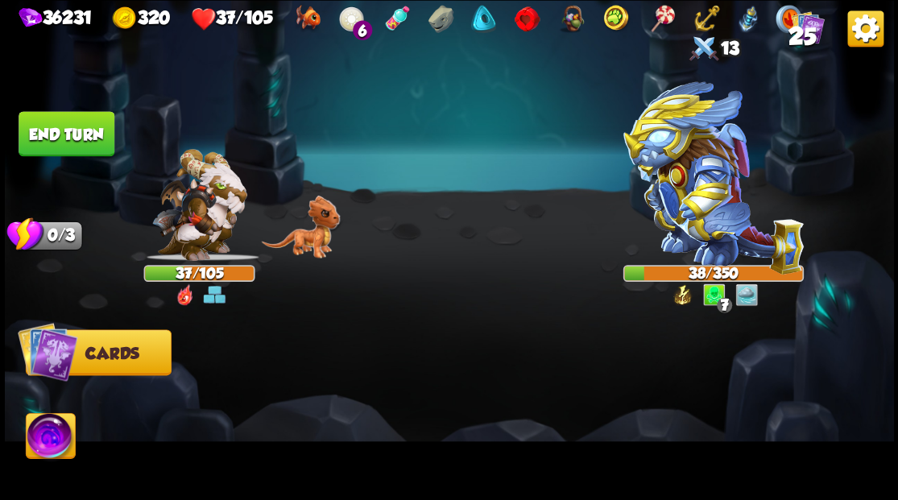
click at [45, 361] on img at bounding box center [48, 351] width 60 height 60
click at [53, 142] on button "End turn" at bounding box center [67, 133] width 96 height 45
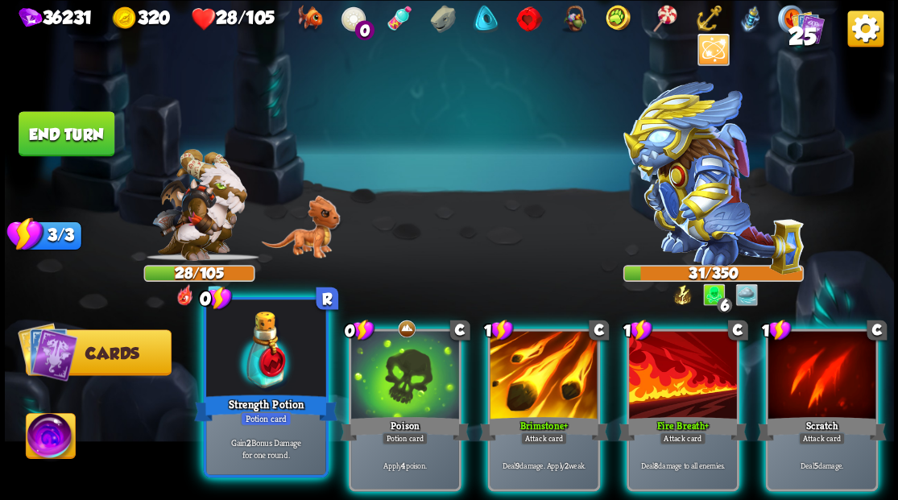
click at [247, 368] on div at bounding box center [265, 349] width 119 height 101
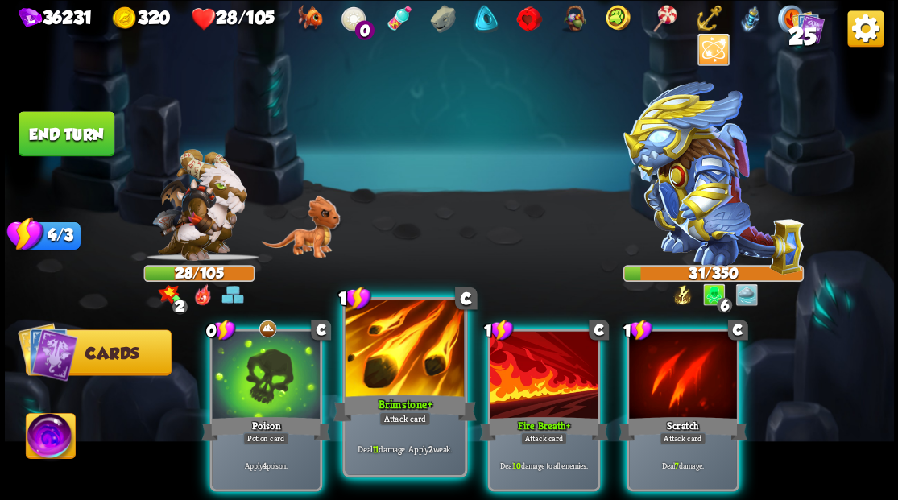
click at [407, 353] on div at bounding box center [404, 349] width 119 height 101
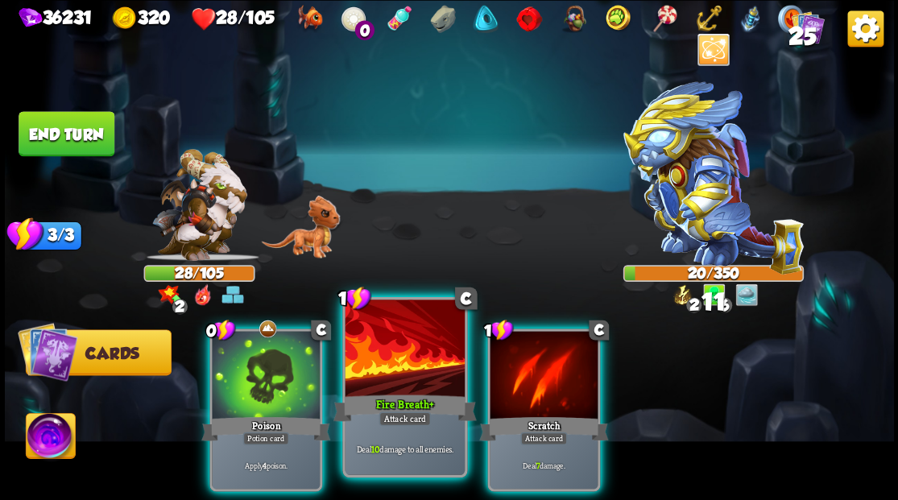
click at [404, 353] on div at bounding box center [404, 349] width 119 height 101
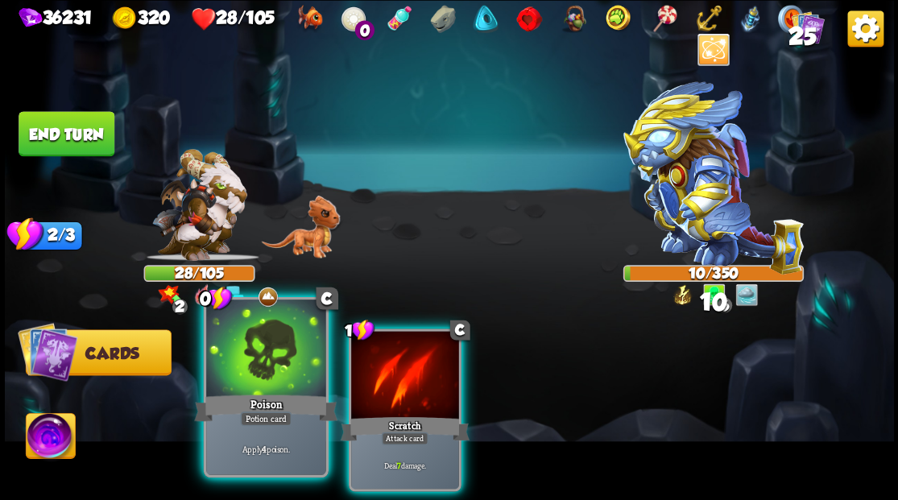
drag, startPoint x: 182, startPoint y: 362, endPoint x: 219, endPoint y: 366, distance: 37.2
click at [183, 362] on div "0 C Poison Potion card Apply 4 poison. 1 C Scratch Attack card Deal 7 damage." at bounding box center [537, 389] width 711 height 222
click at [246, 365] on div at bounding box center [265, 349] width 119 height 101
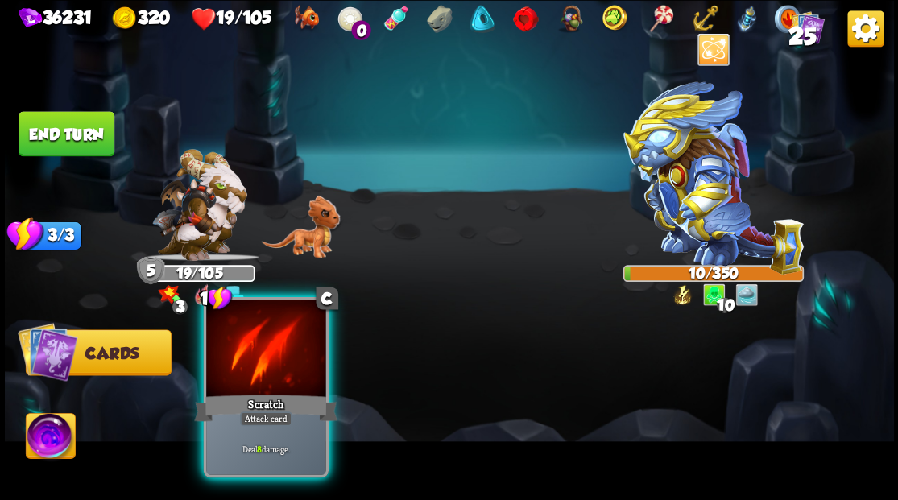
click at [266, 348] on div at bounding box center [265, 349] width 119 height 101
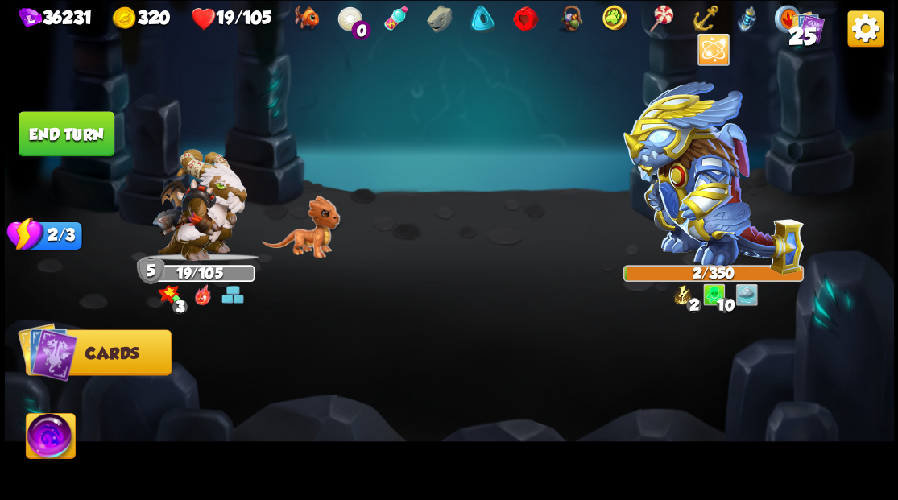
click at [60, 432] on img at bounding box center [50, 438] width 49 height 50
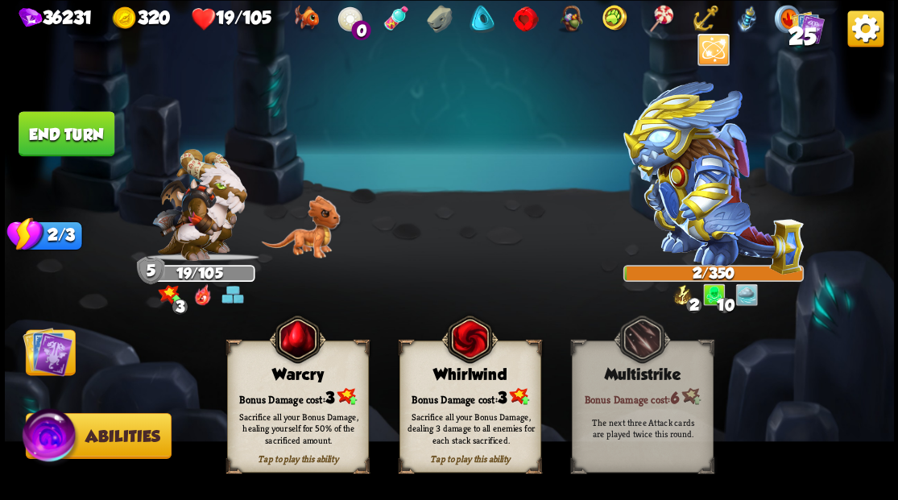
click at [462, 374] on div "Whirlwind" at bounding box center [469, 374] width 140 height 18
